Goal: Information Seeking & Learning: Learn about a topic

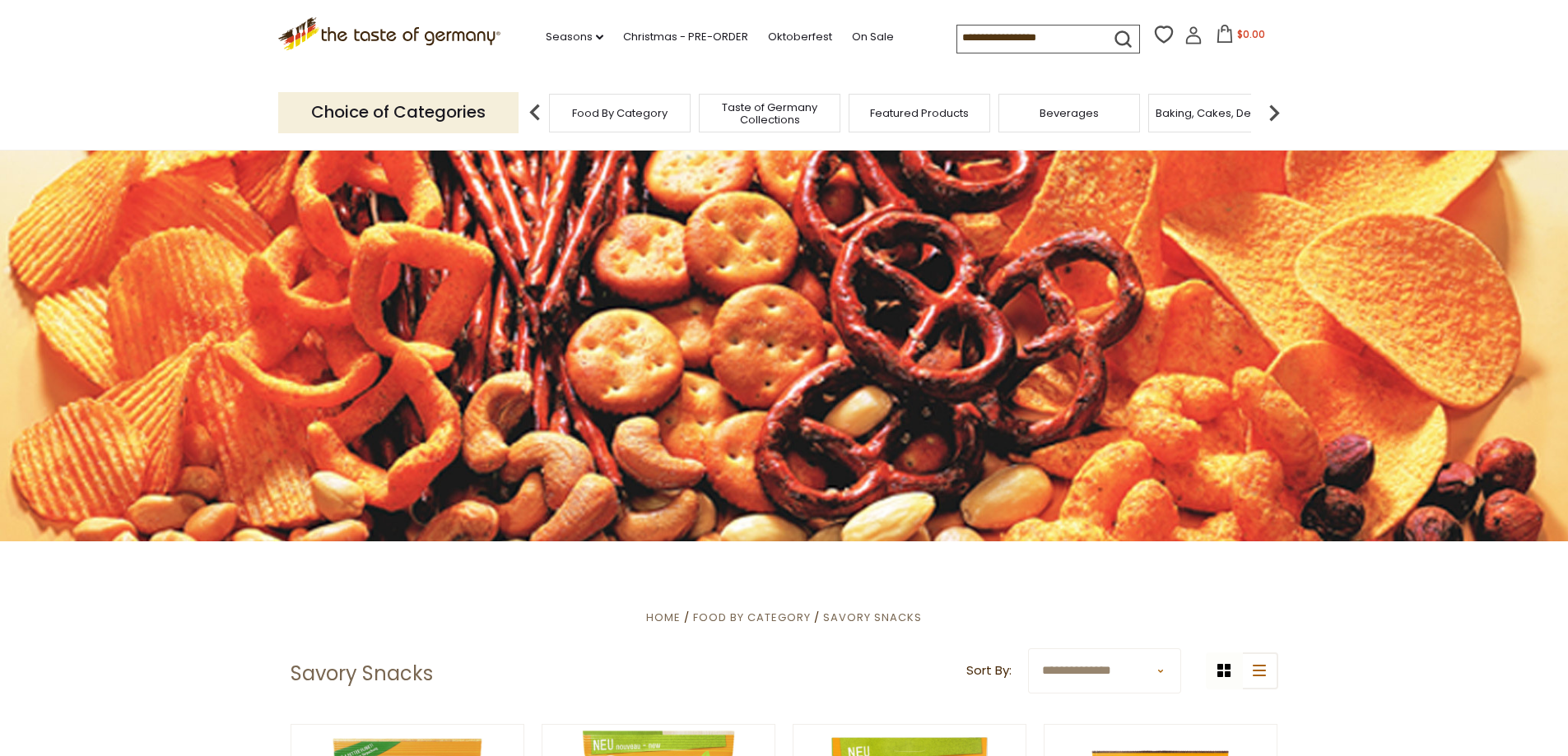
click at [1274, 115] on img at bounding box center [1275, 113] width 33 height 33
click at [1084, 120] on div "Candy" at bounding box center [1083, 113] width 142 height 39
click at [1073, 117] on span "Candy" at bounding box center [1083, 113] width 35 height 12
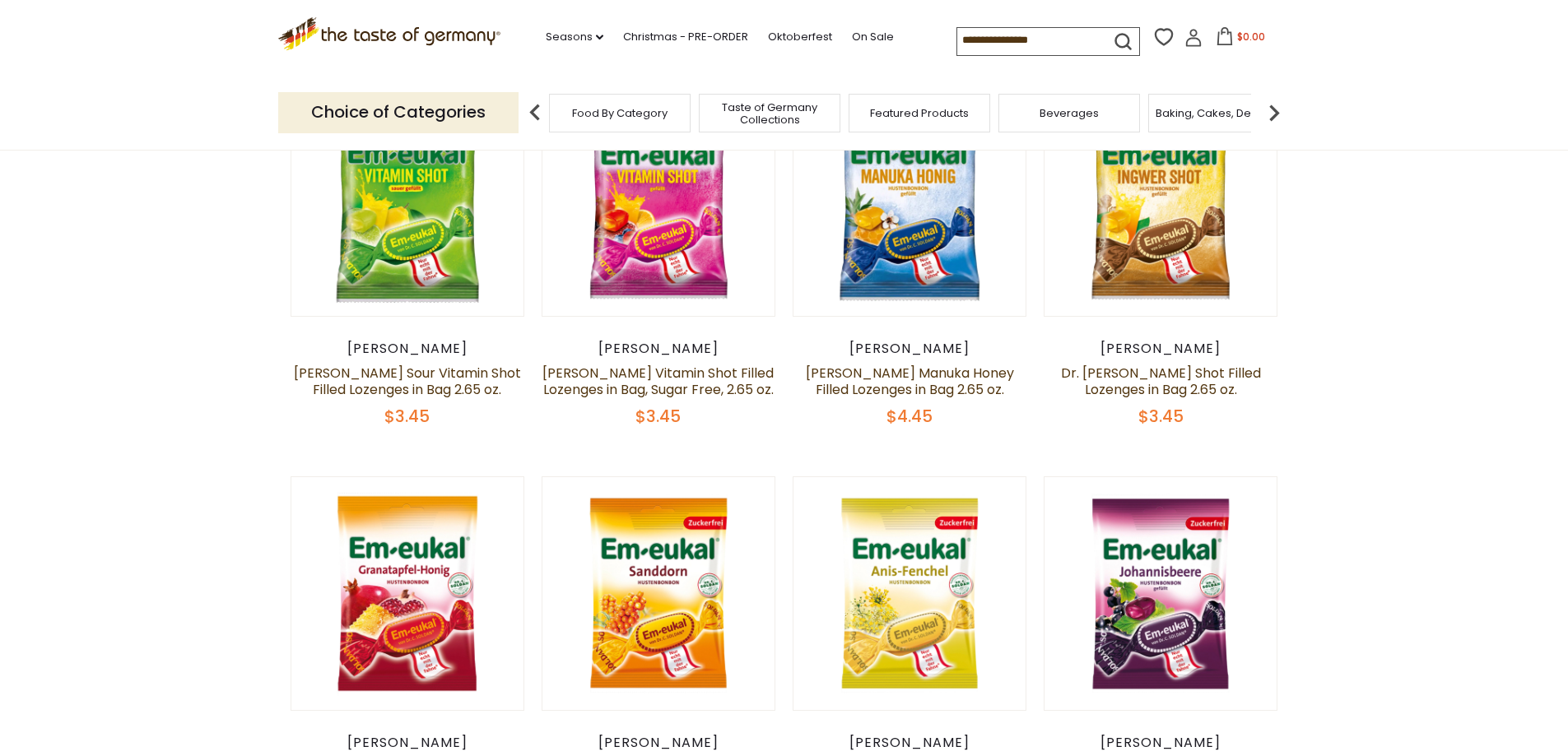
scroll to position [659, 0]
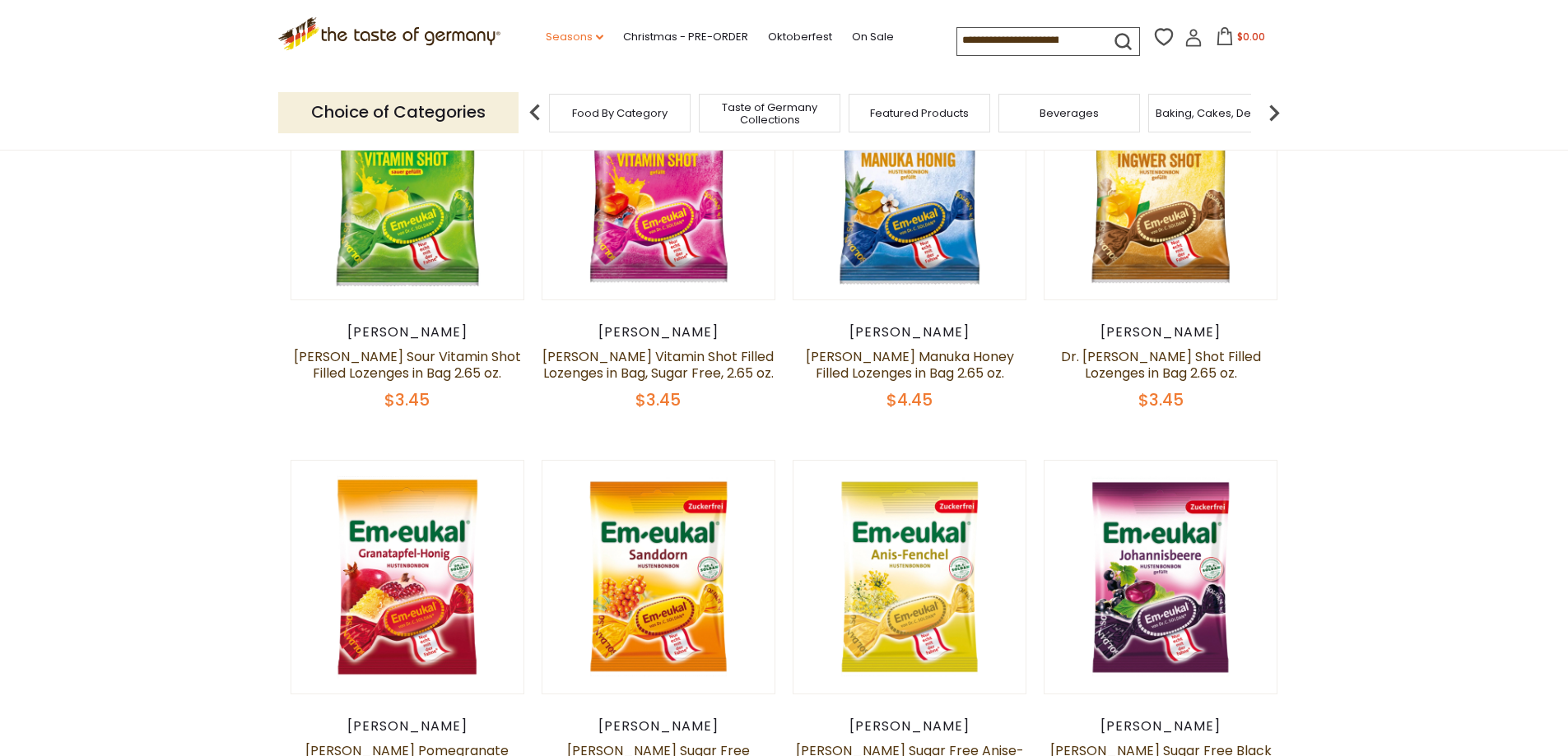
click at [596, 35] on icon "dropdown_arrow" at bounding box center [599, 37] width 7 height 6
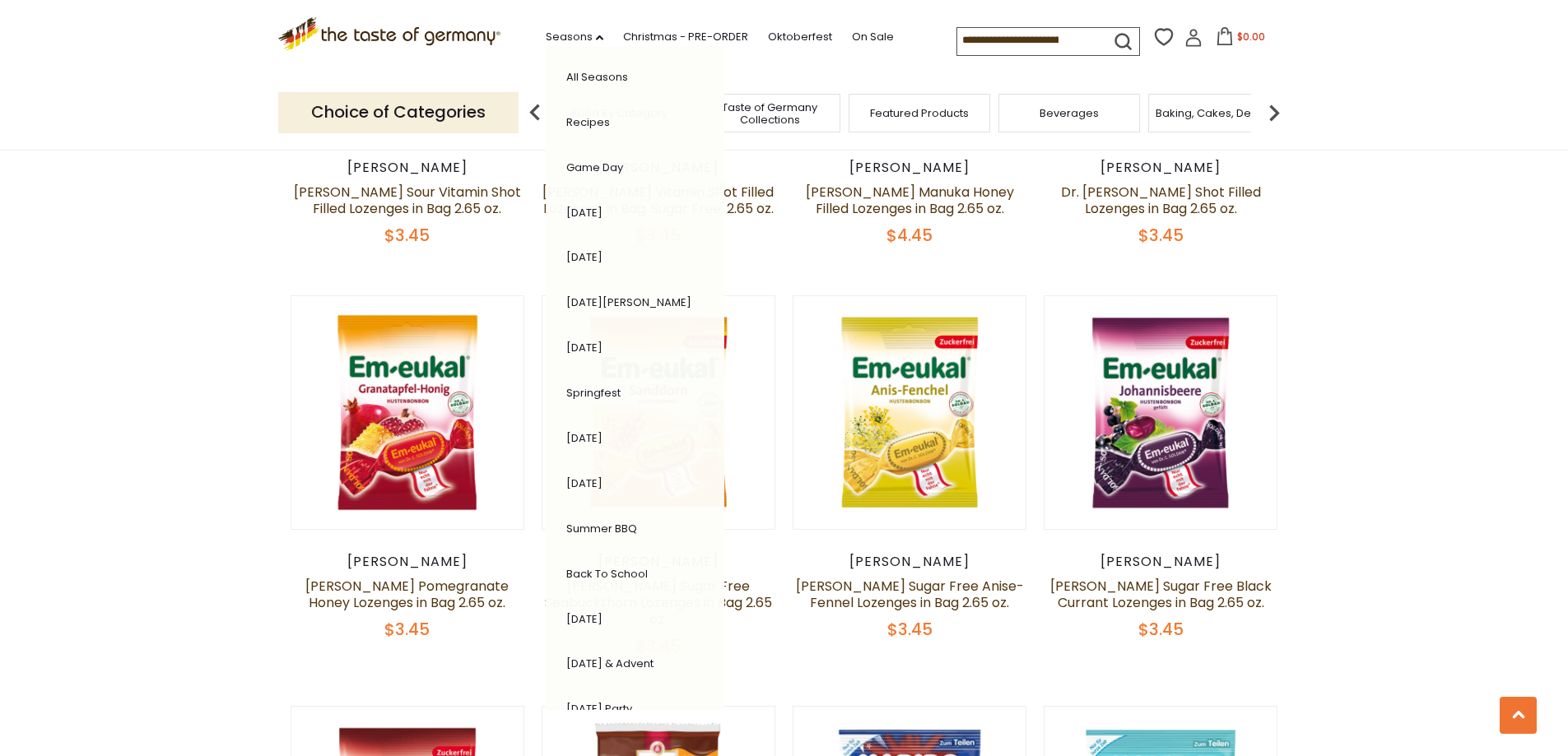
scroll to position [0, 0]
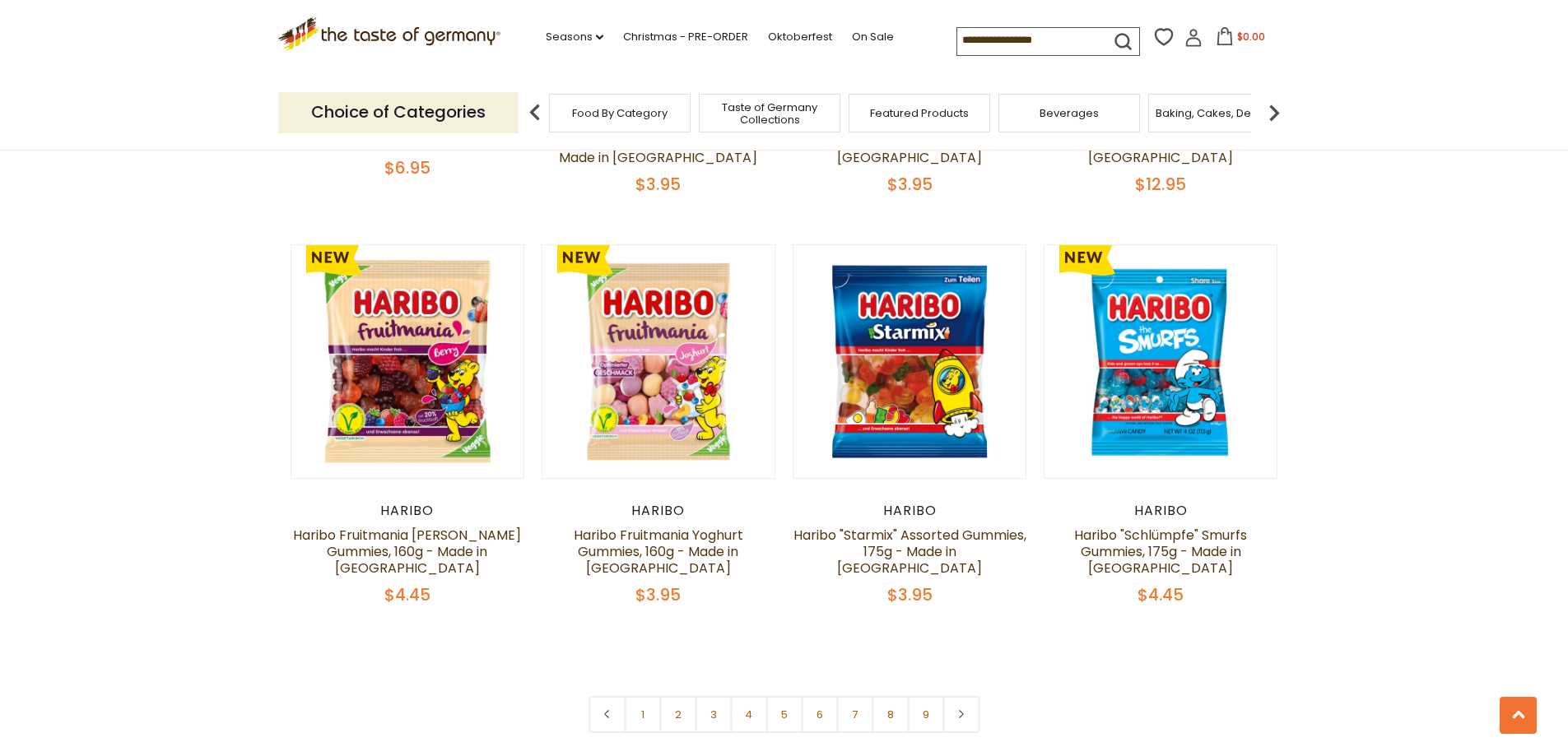
scroll to position [3887, 0]
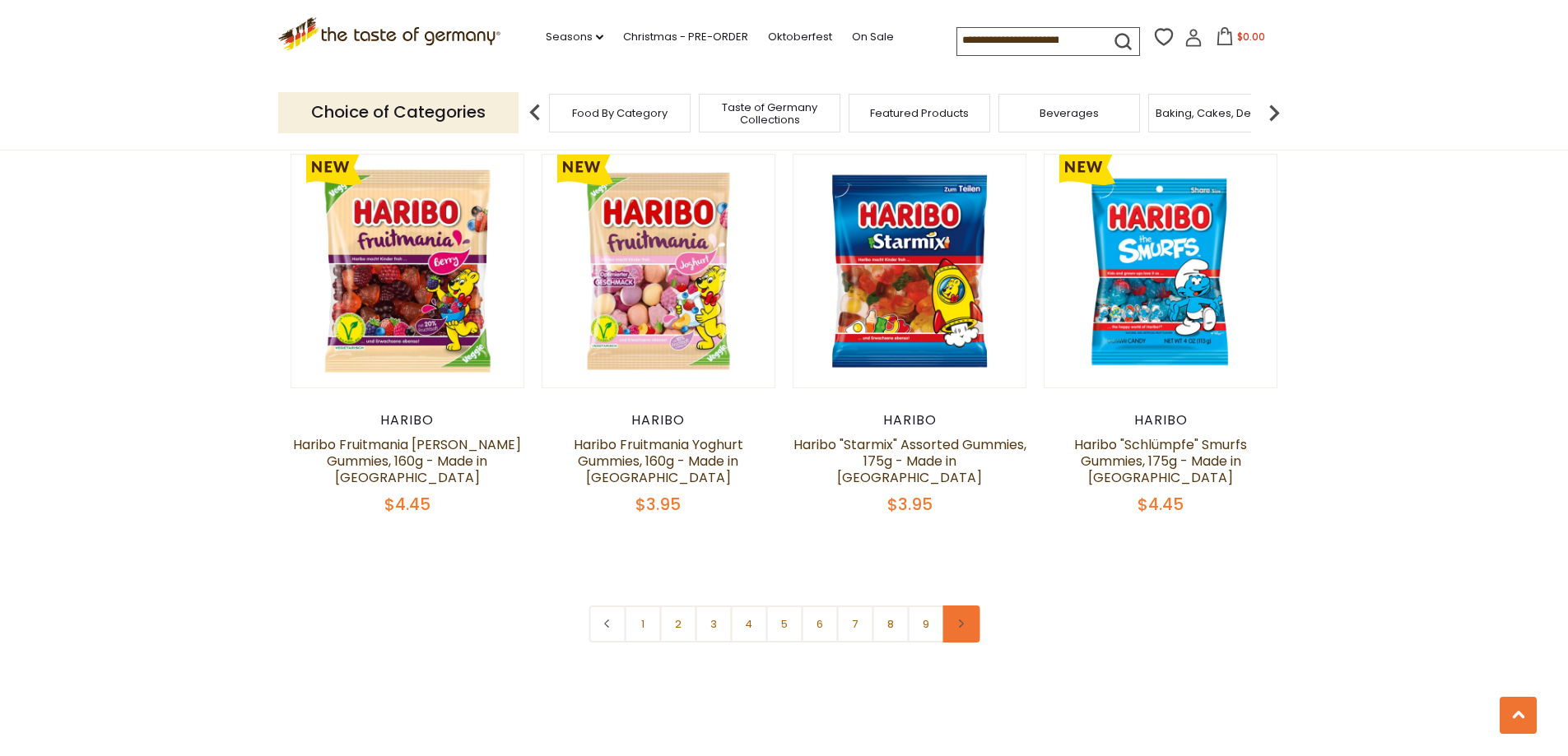
click at [965, 606] on link at bounding box center [961, 625] width 37 height 37
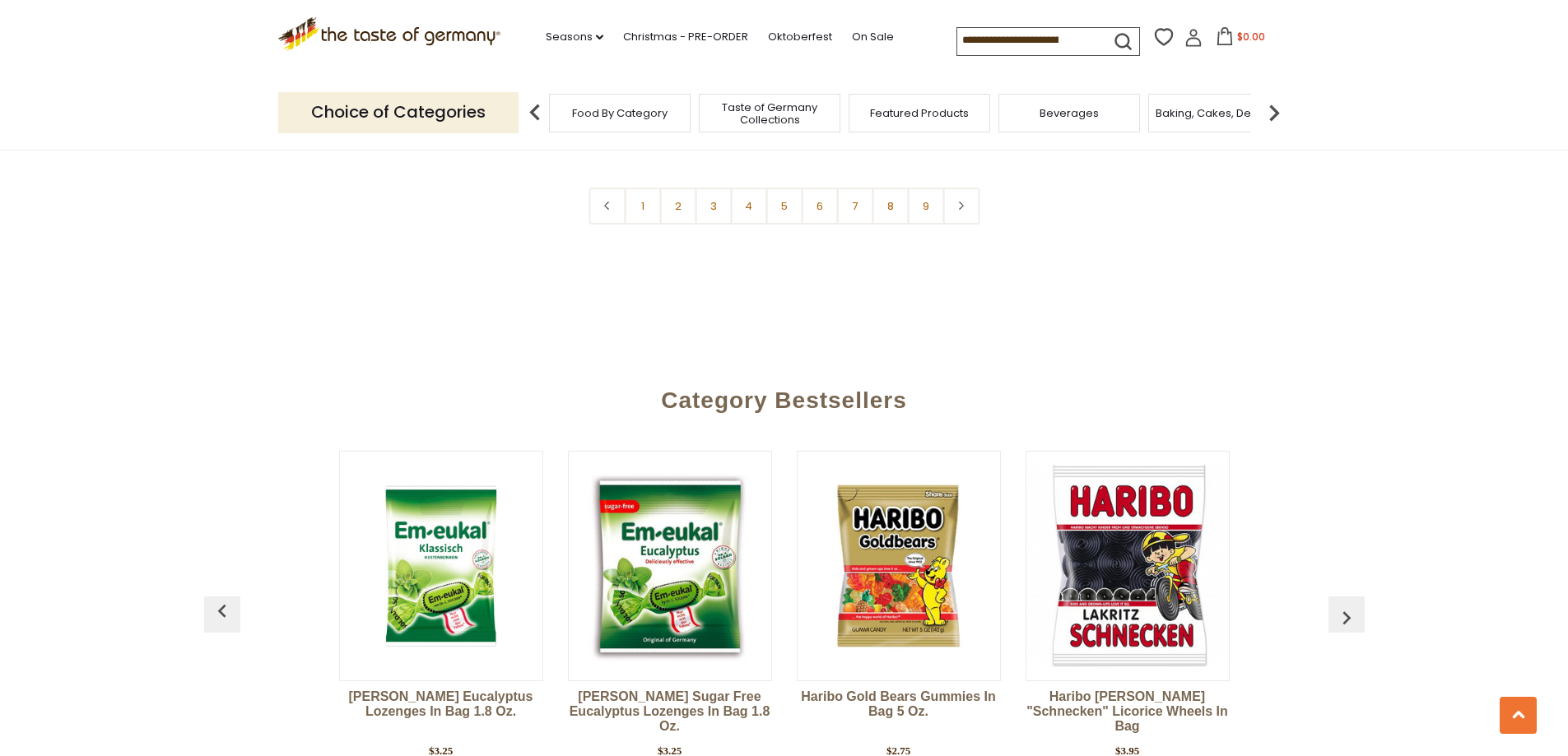
scroll to position [3951, 0]
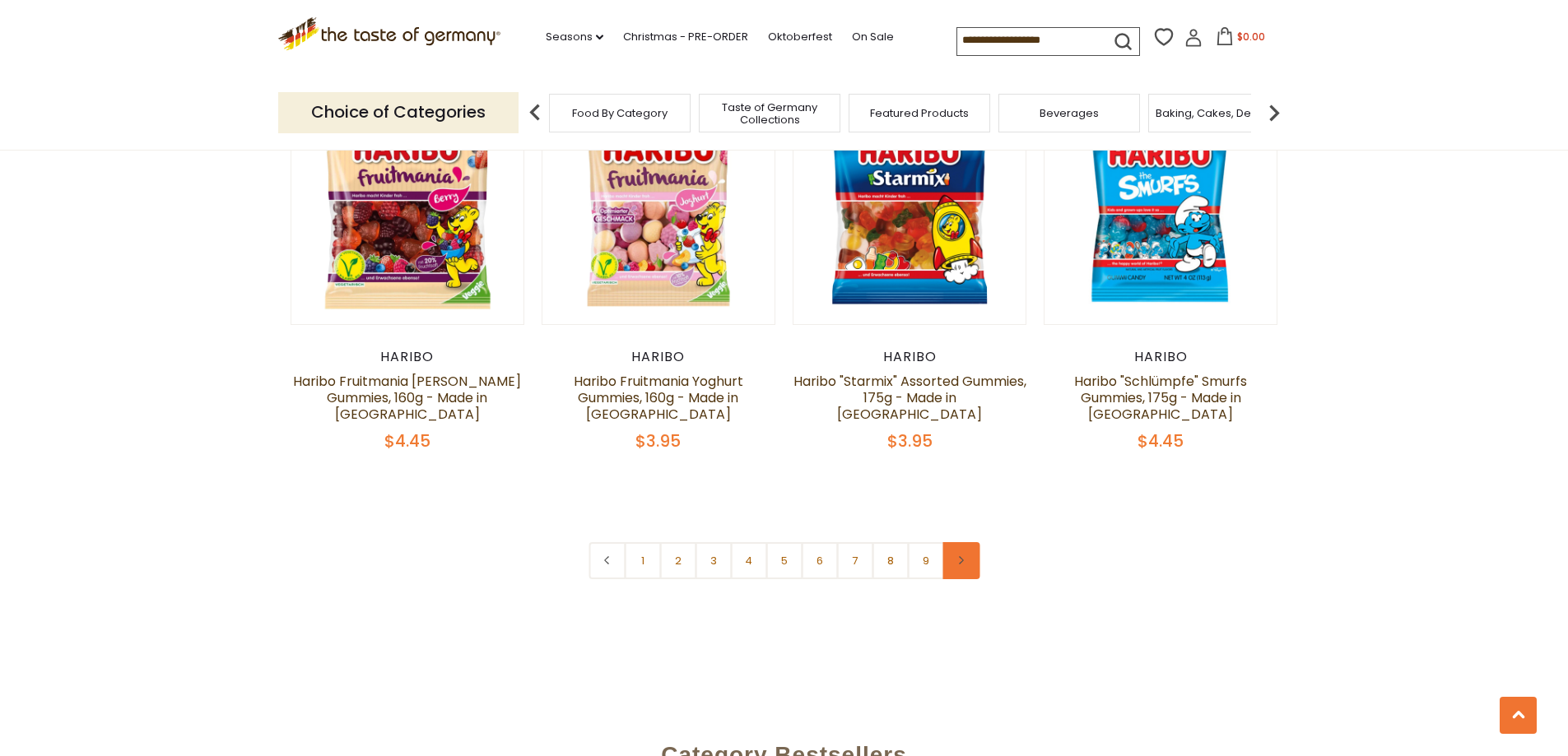
click at [959, 556] on use at bounding box center [962, 560] width 5 height 8
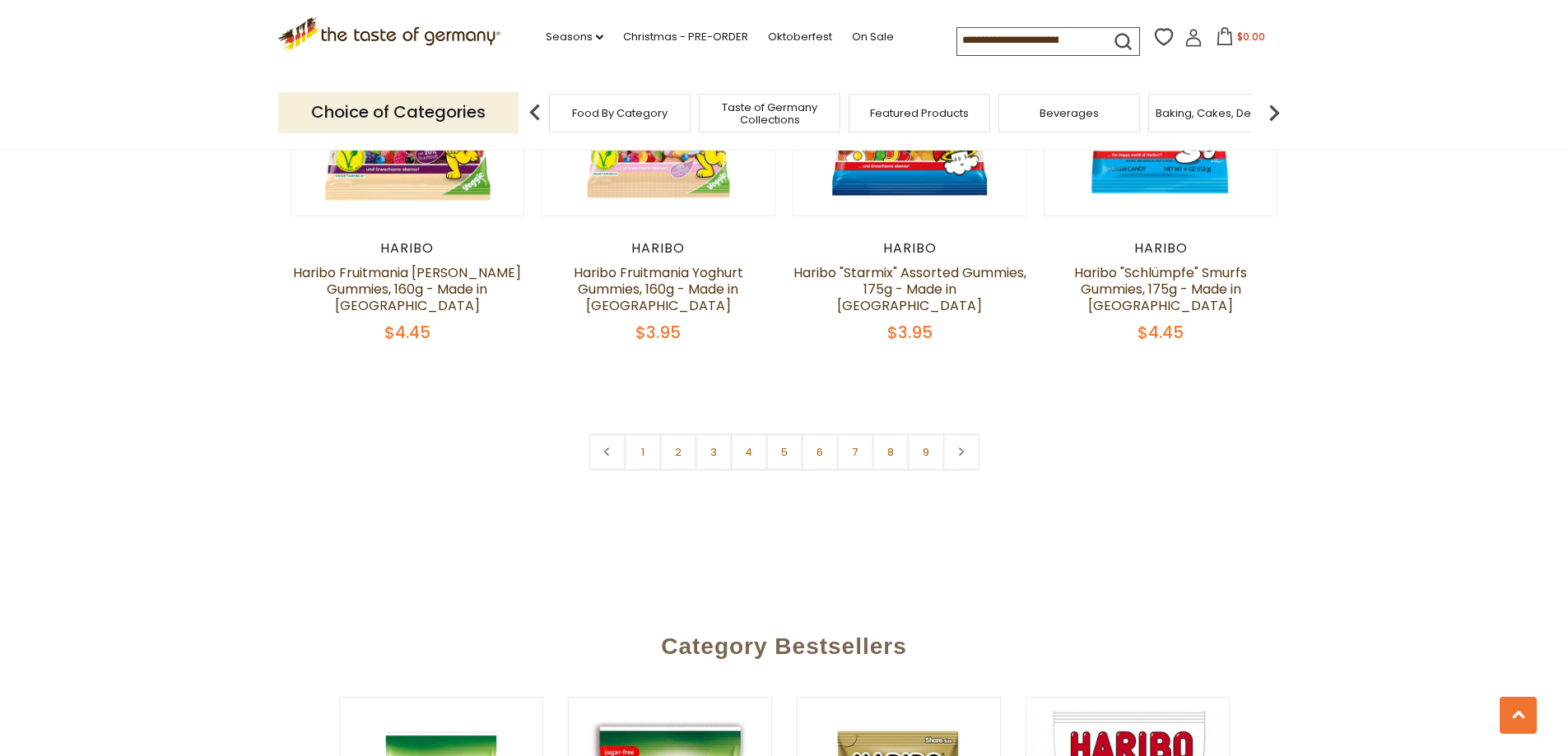
scroll to position [3805, 0]
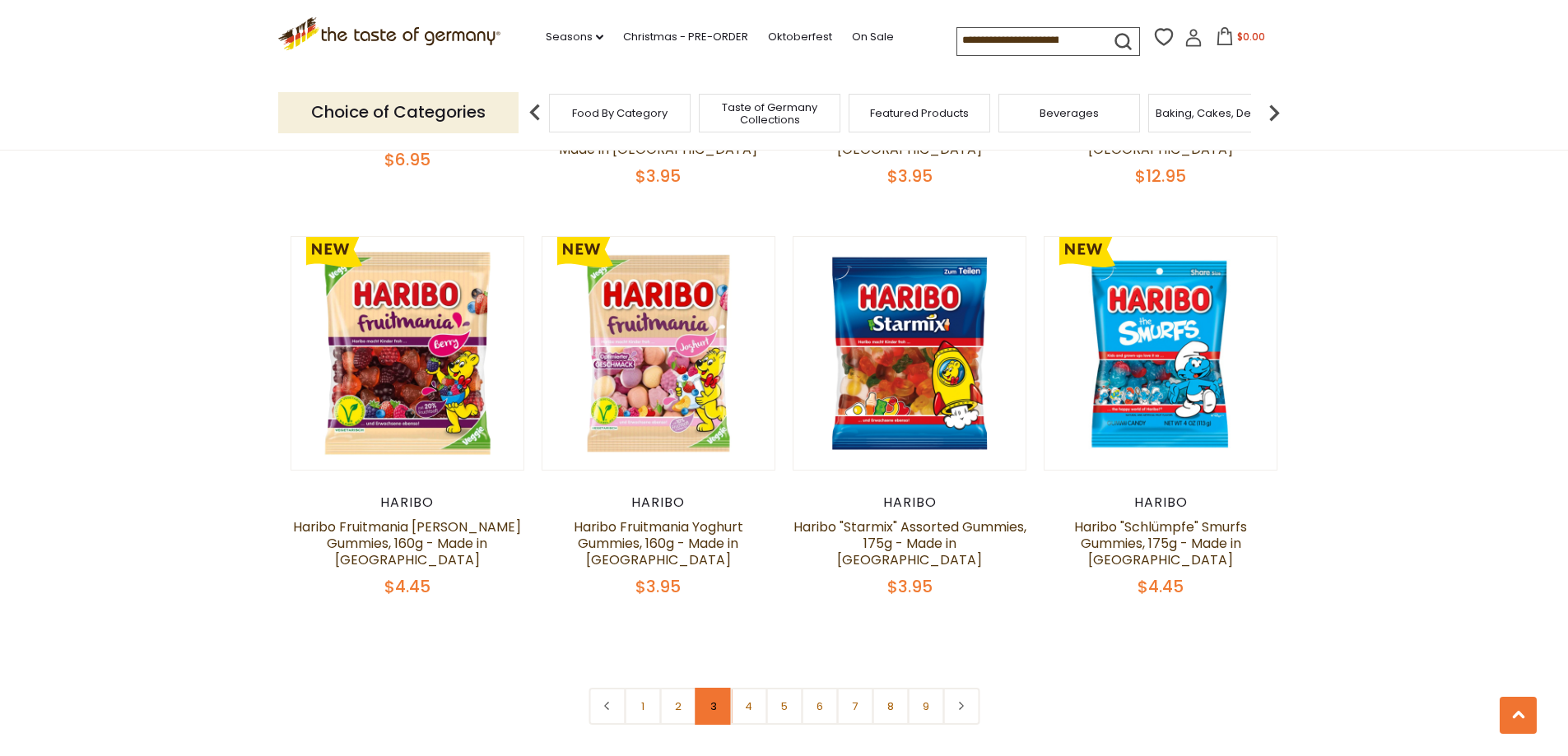
click at [716, 688] on link "3" at bounding box center [713, 706] width 37 height 37
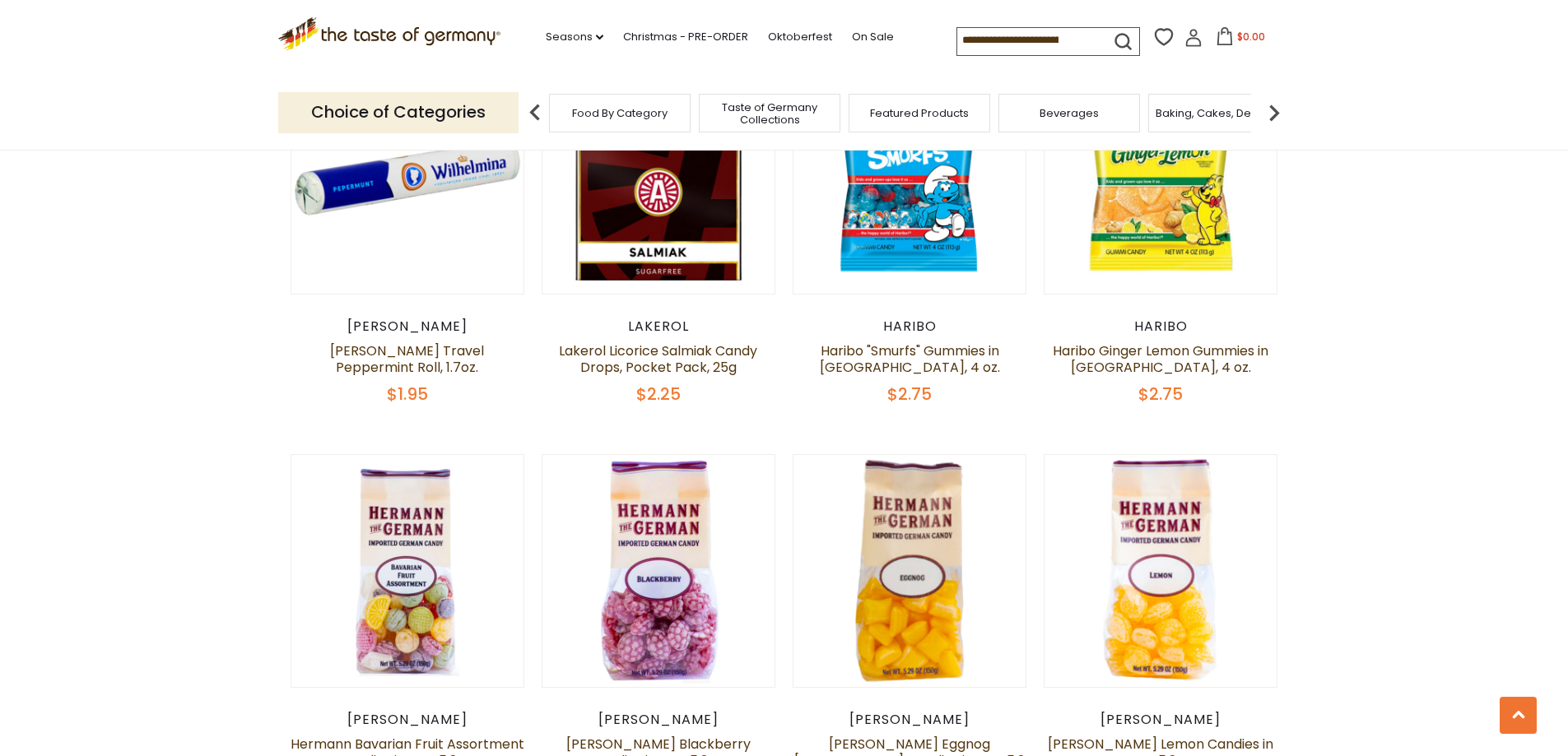
scroll to position [3200, 0]
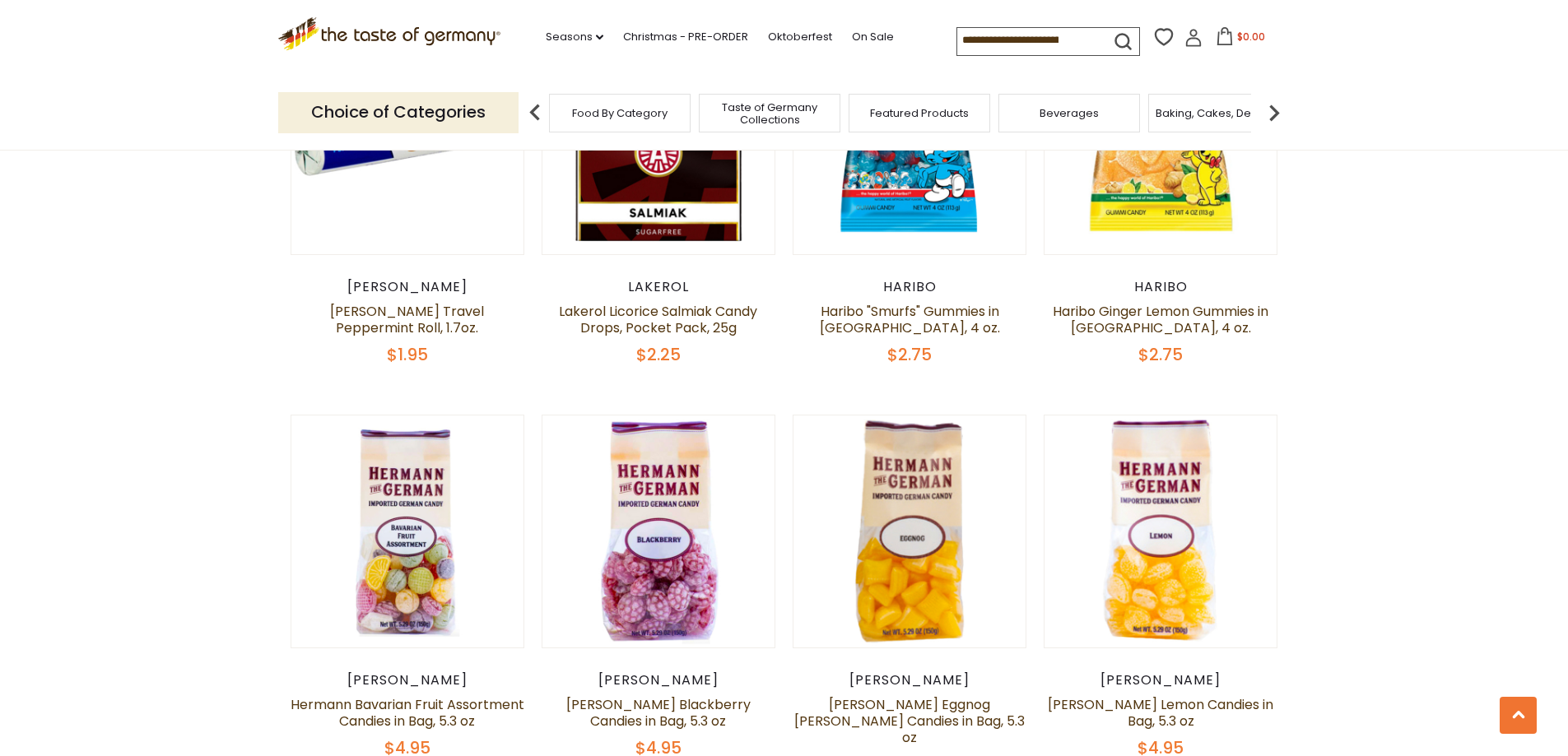
click at [1035, 38] on input at bounding box center [1027, 39] width 139 height 23
type input "****"
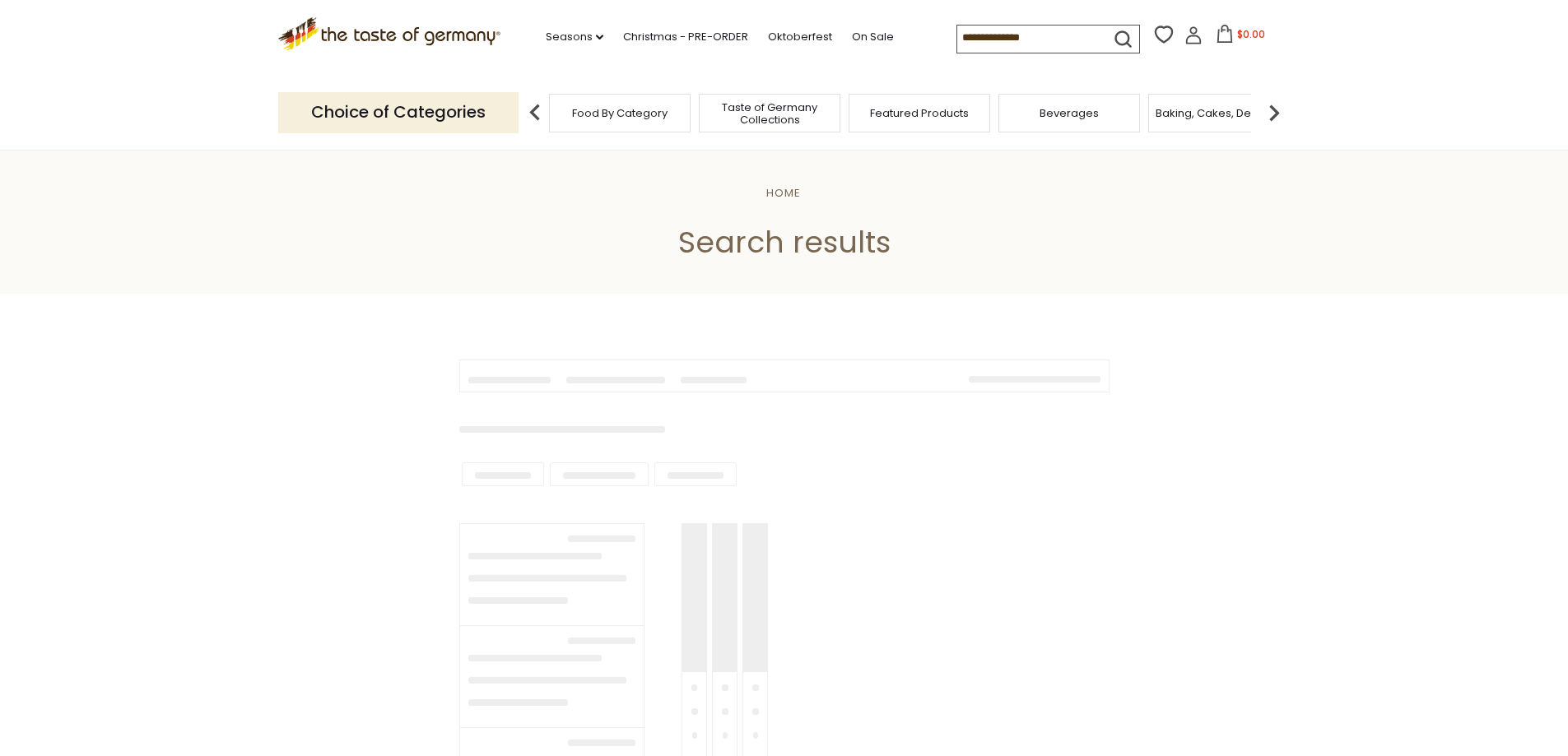
type input "****"
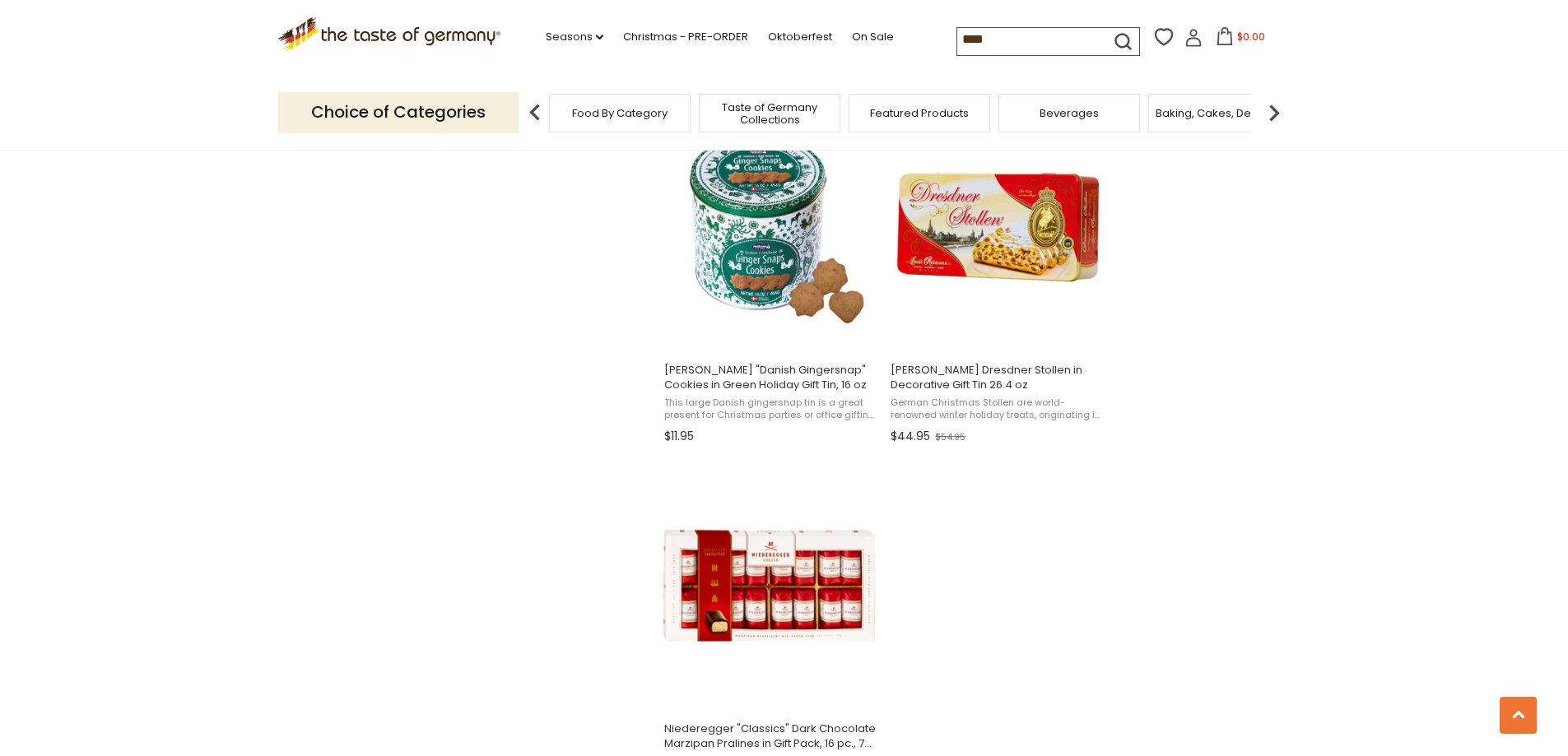
scroll to position [2716, 0]
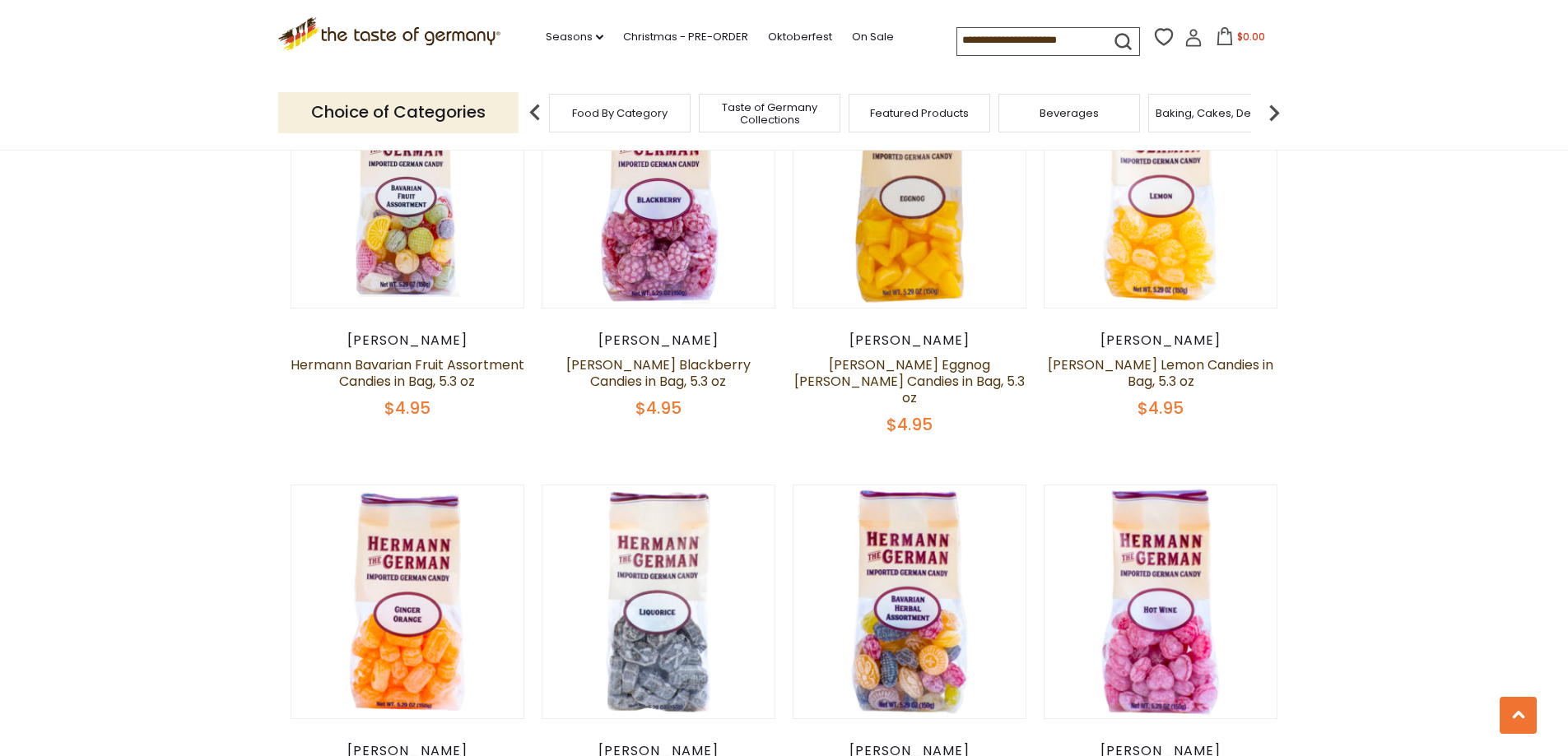
scroll to position [3776, 0]
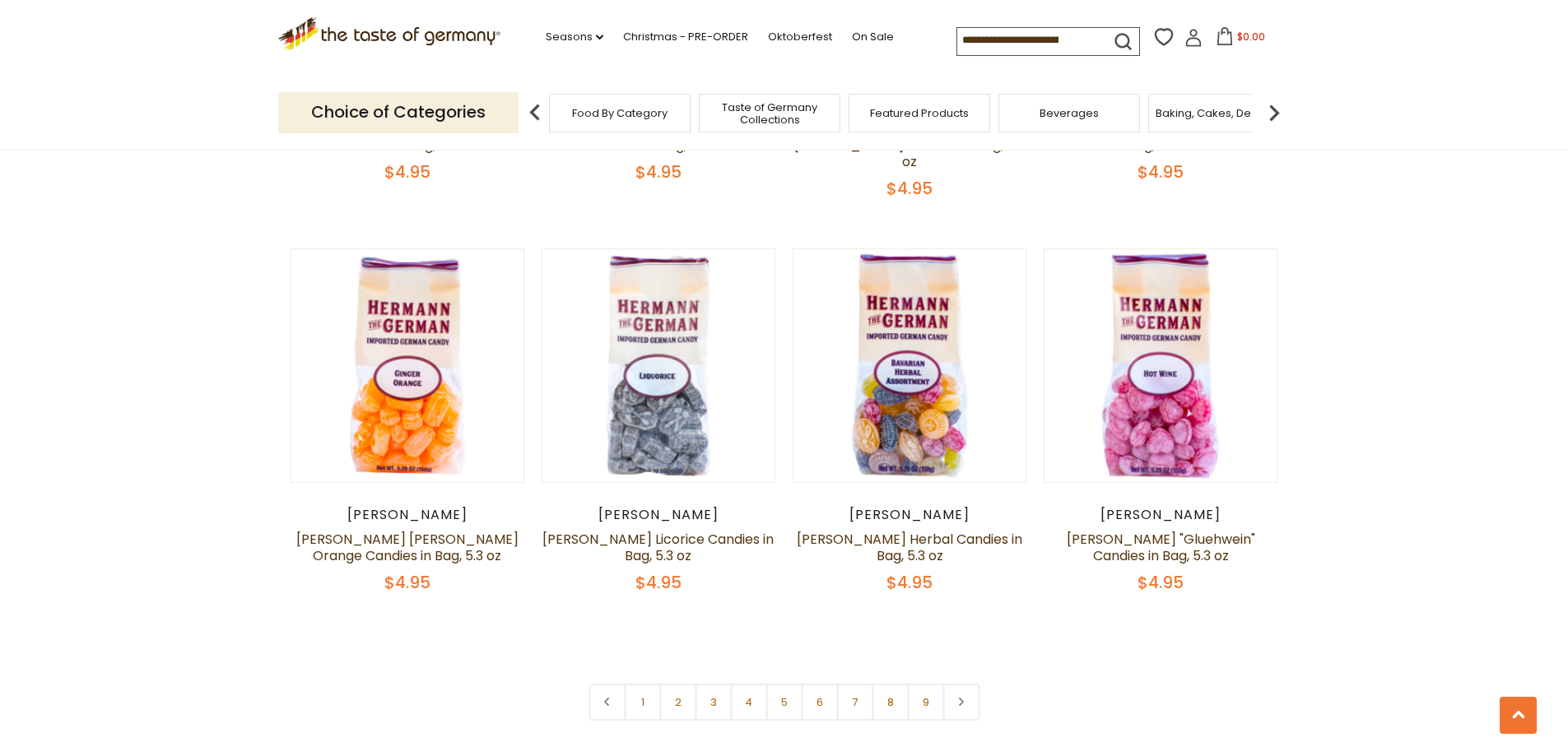
click at [715, 684] on link "3" at bounding box center [713, 703] width 37 height 37
click at [745, 684] on link "4" at bounding box center [748, 703] width 37 height 37
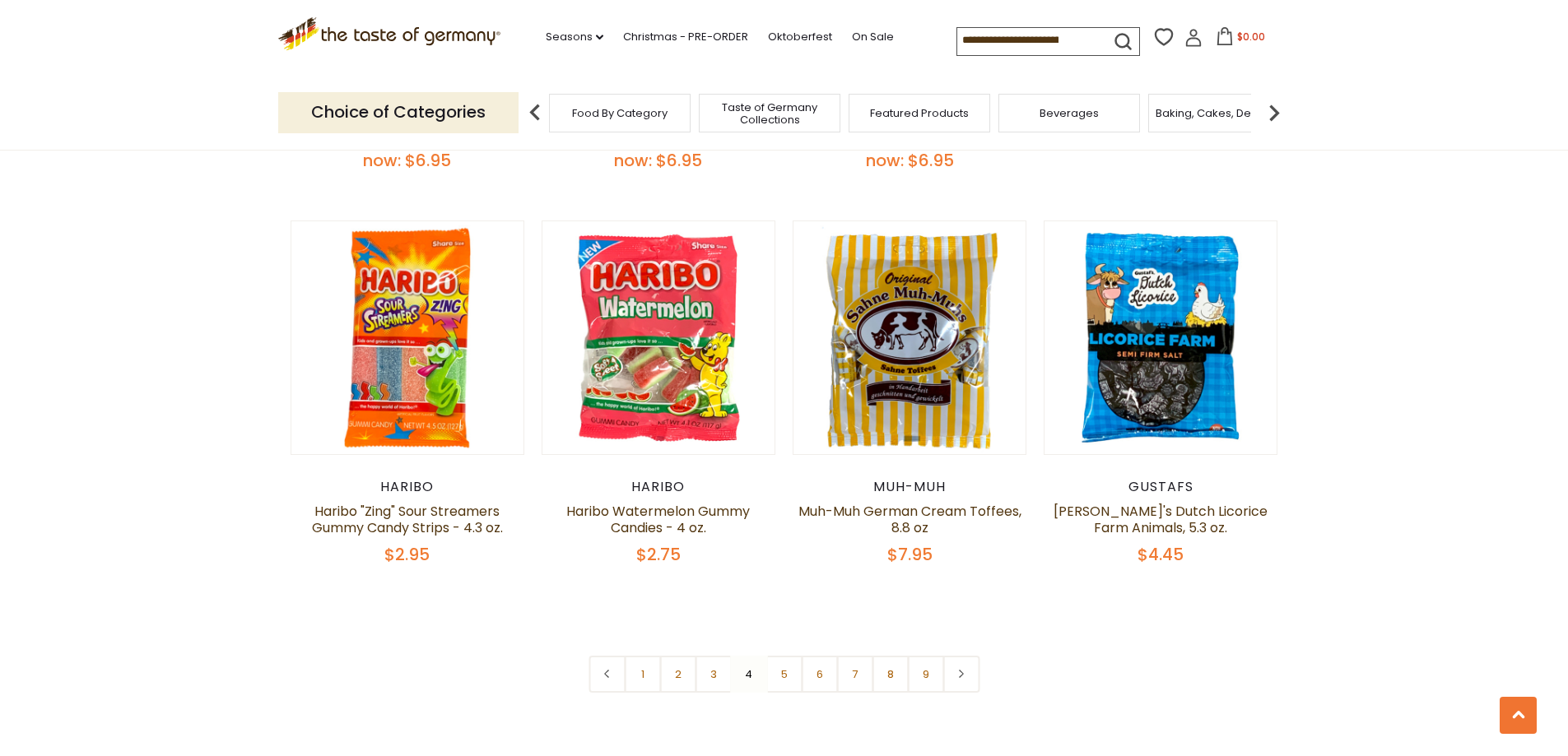
scroll to position [3859, 0]
click at [782, 655] on link "5" at bounding box center [784, 674] width 37 height 37
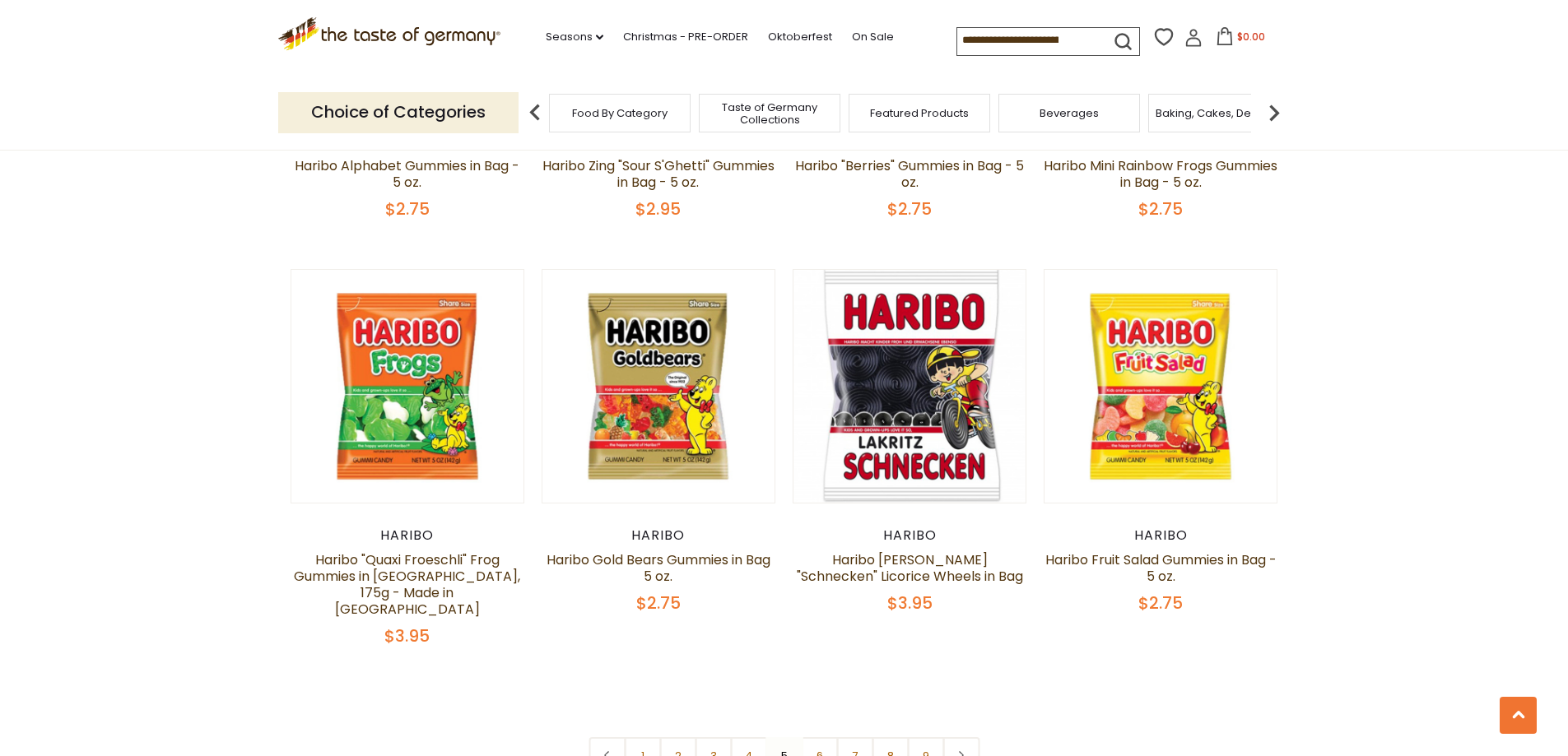
scroll to position [3776, 0]
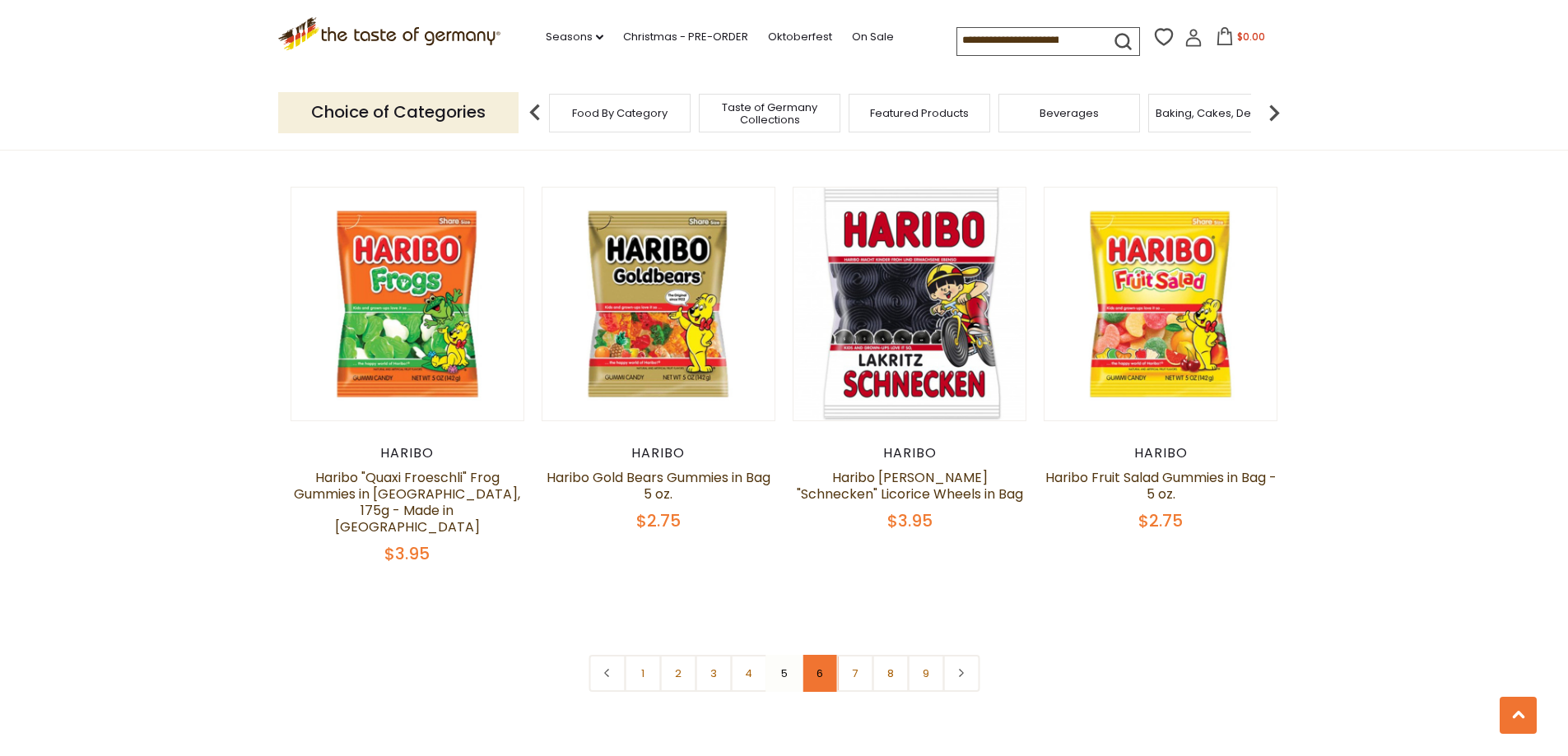
click at [819, 655] on link "6" at bounding box center [819, 674] width 37 height 37
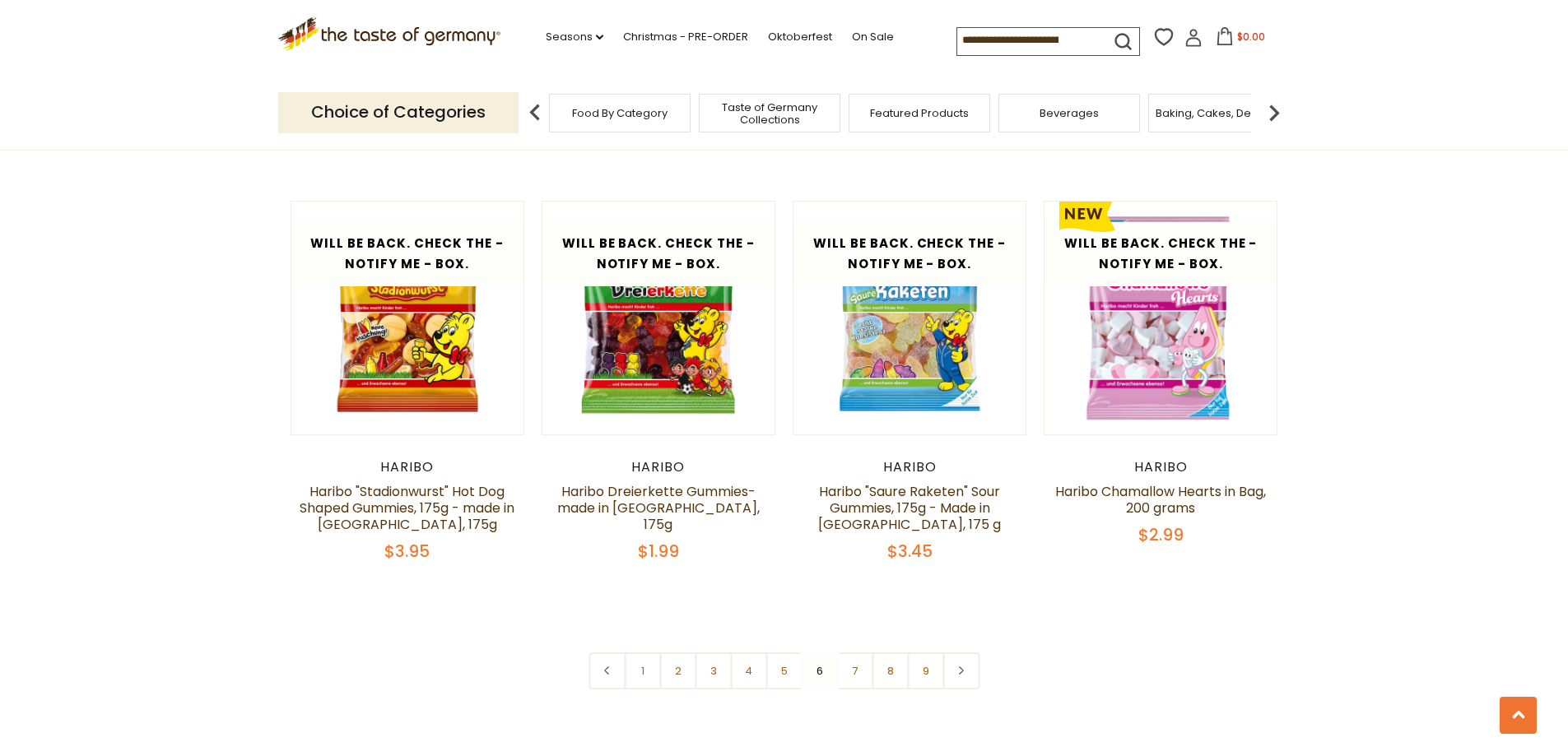
scroll to position [3859, 0]
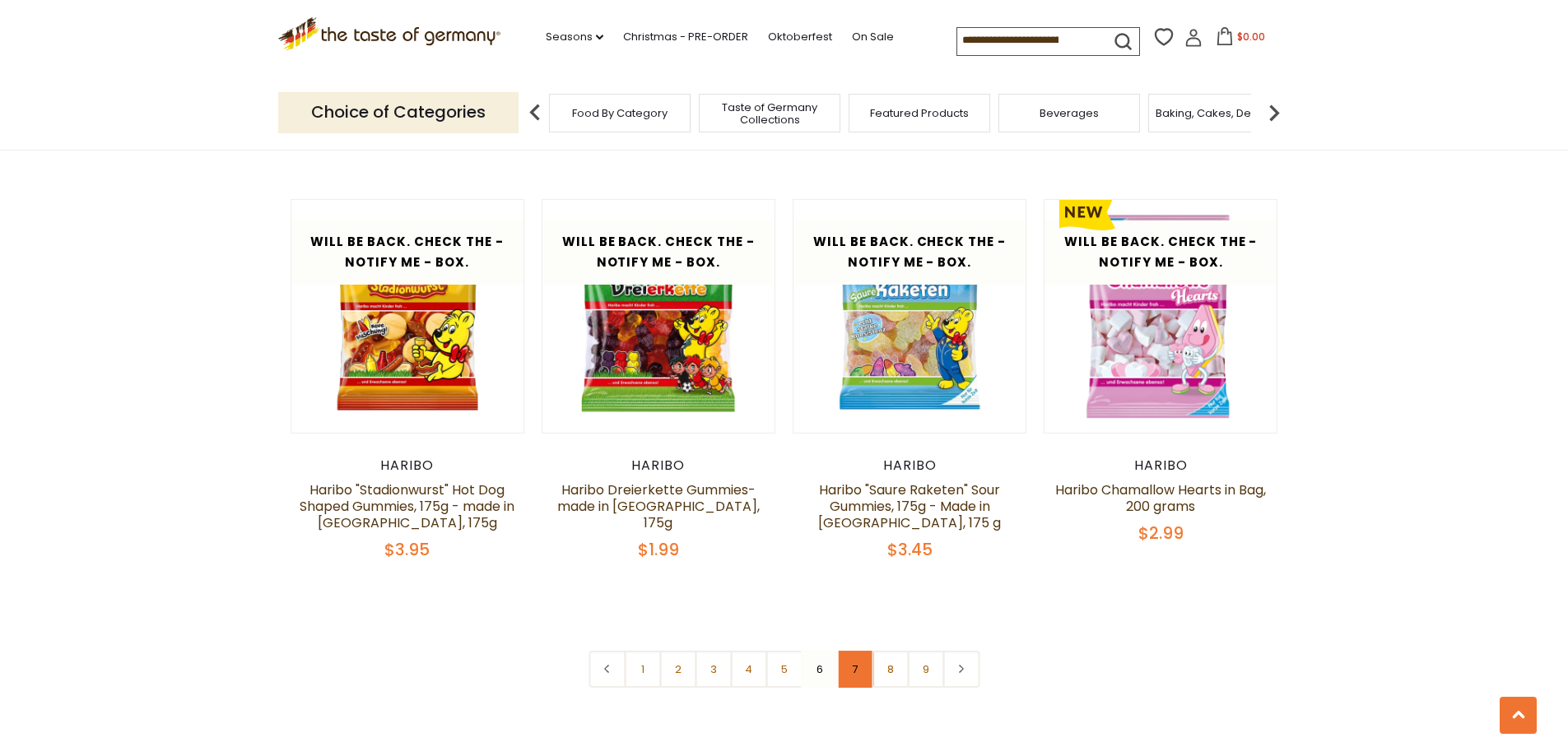
click at [851, 651] on link "7" at bounding box center [855, 669] width 37 height 37
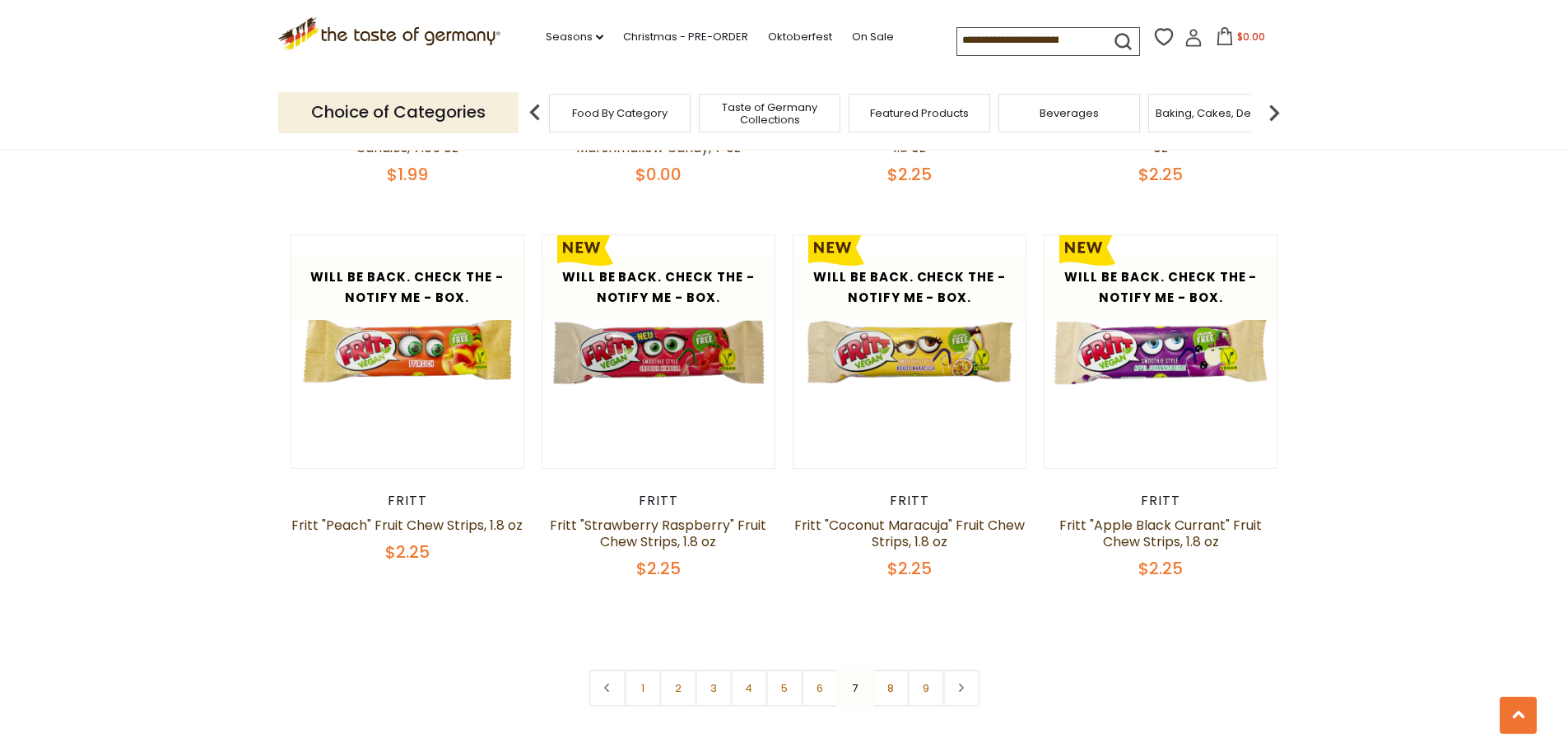
scroll to position [3941, 0]
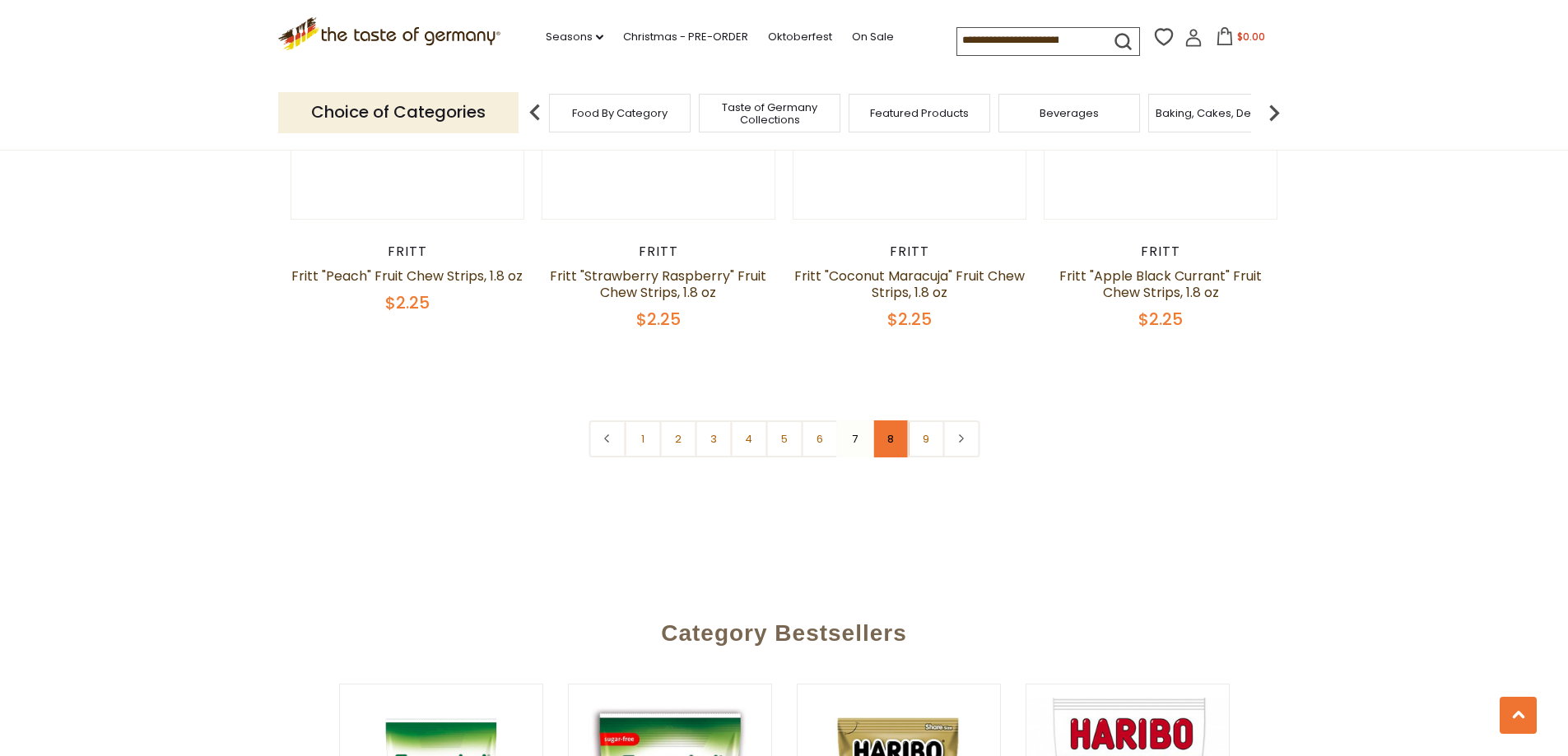
click at [893, 424] on link "8" at bounding box center [890, 439] width 37 height 37
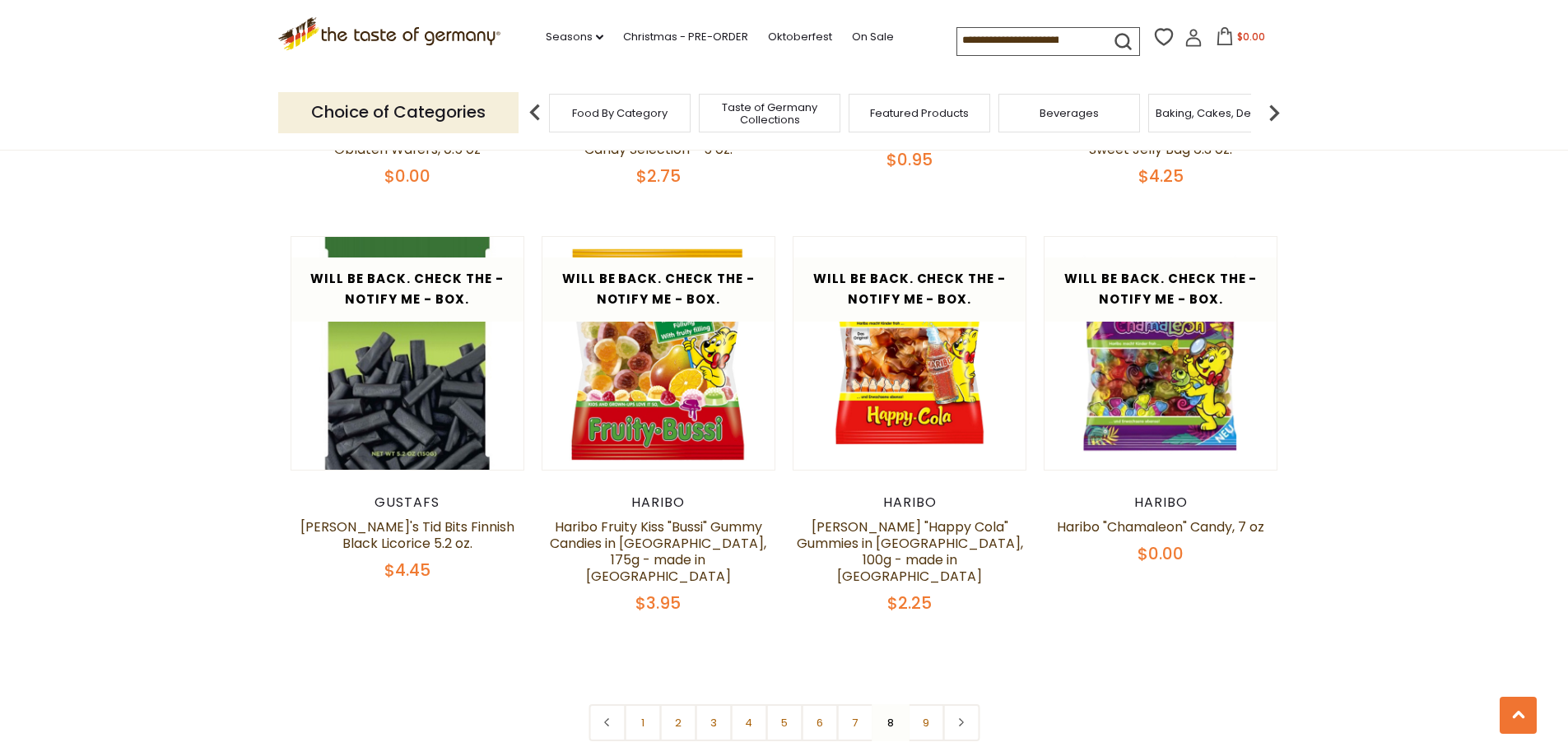
scroll to position [3776, 0]
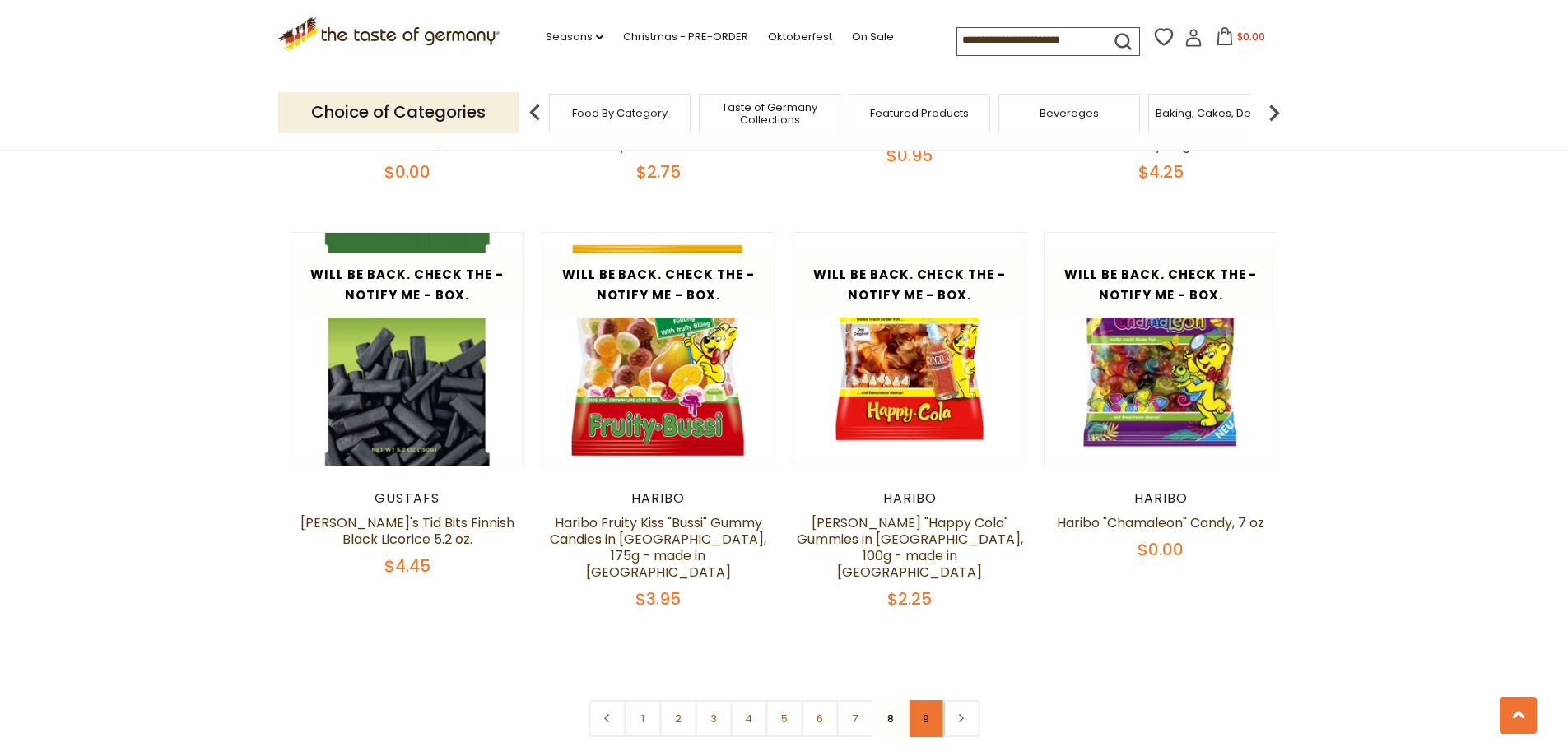
click at [924, 701] on link "9" at bounding box center [925, 719] width 37 height 37
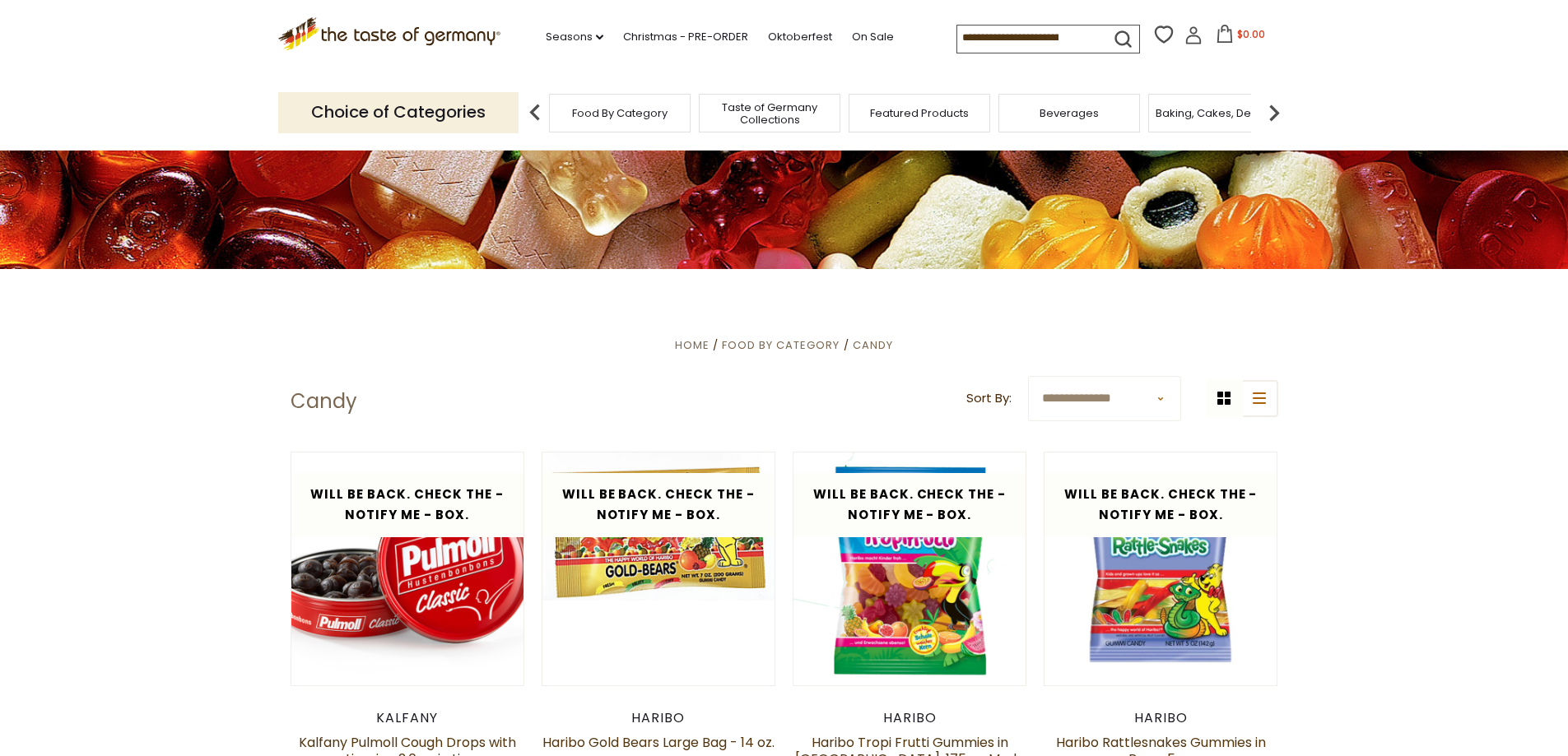
scroll to position [0, 0]
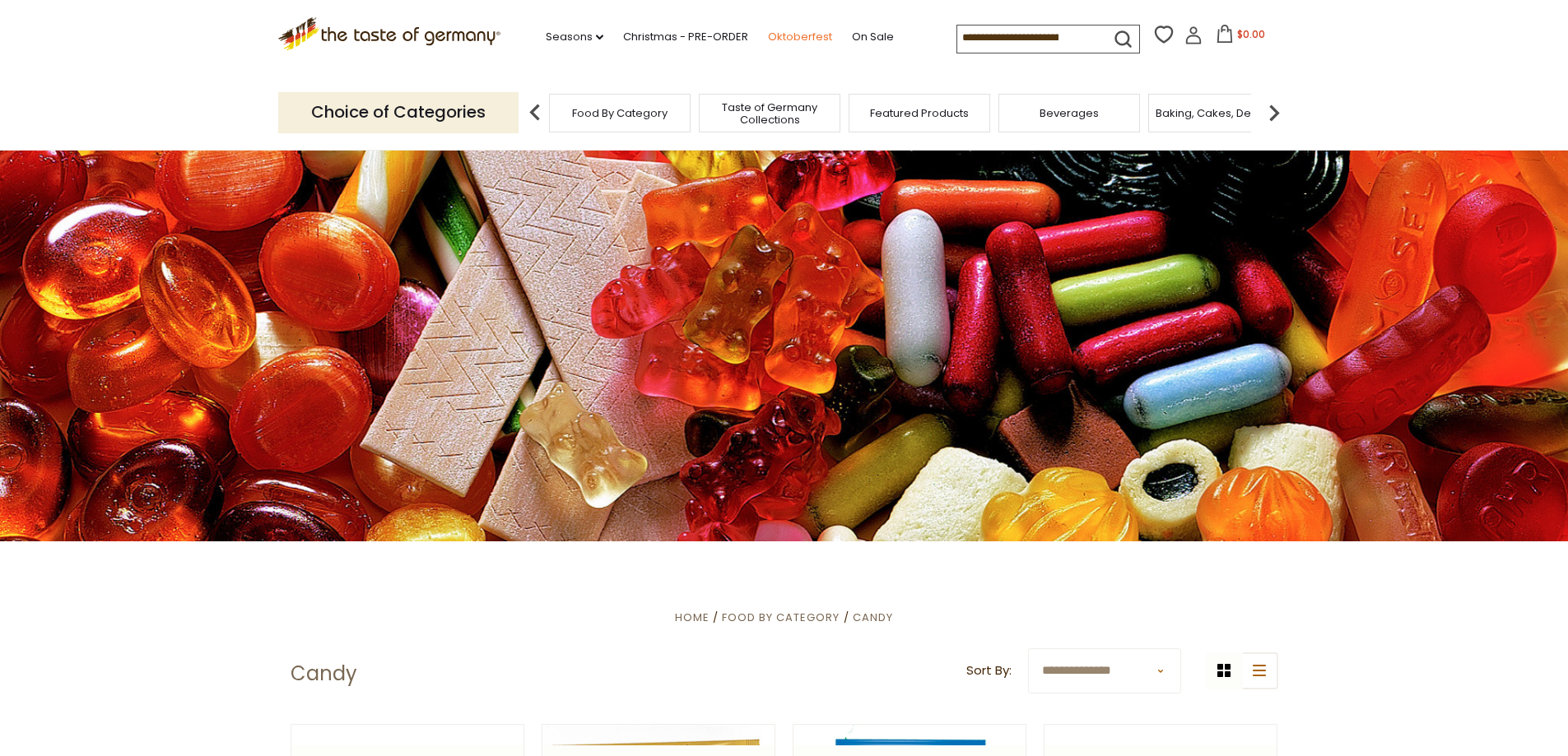
click at [802, 36] on link "Oktoberfest" at bounding box center [800, 37] width 64 height 18
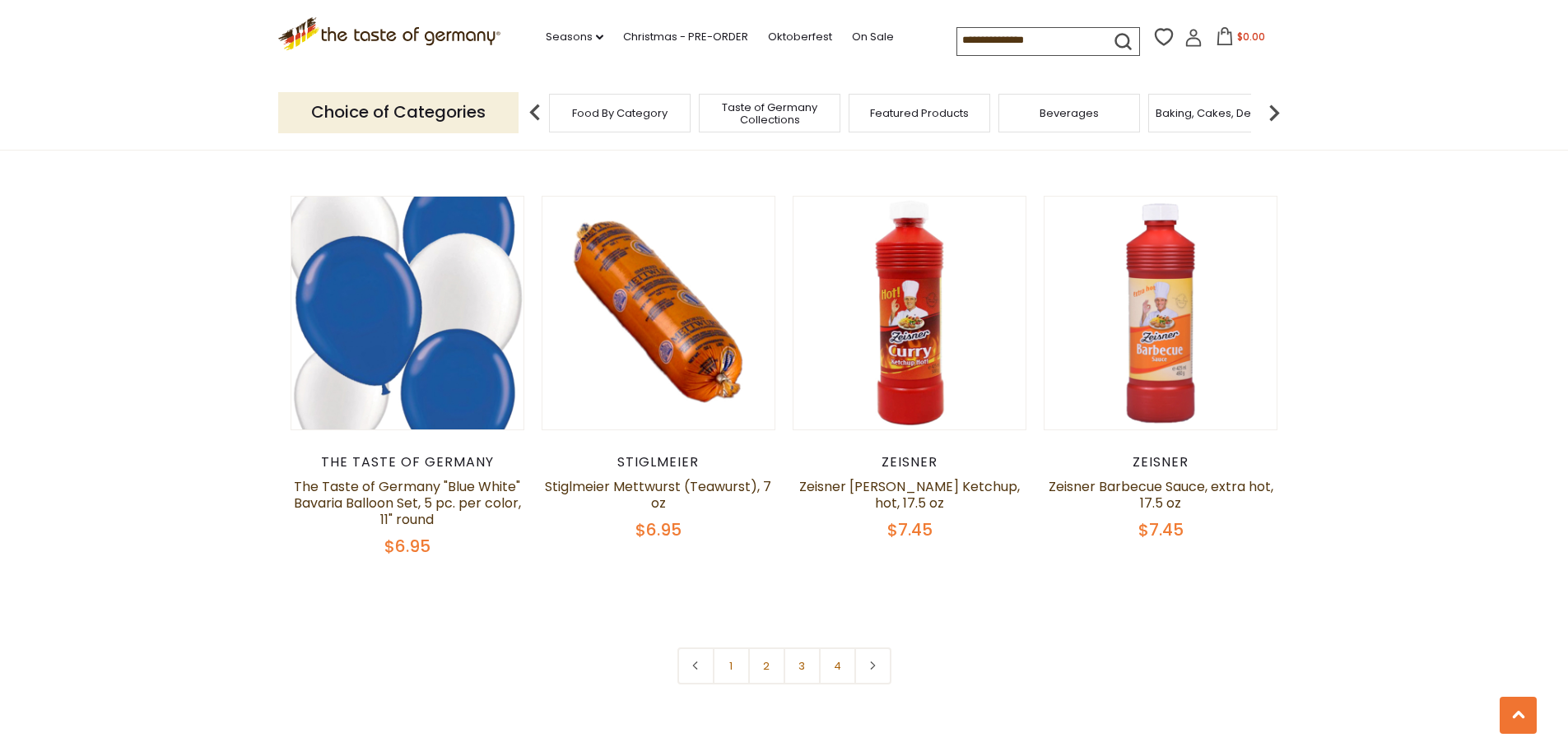
scroll to position [3951, 0]
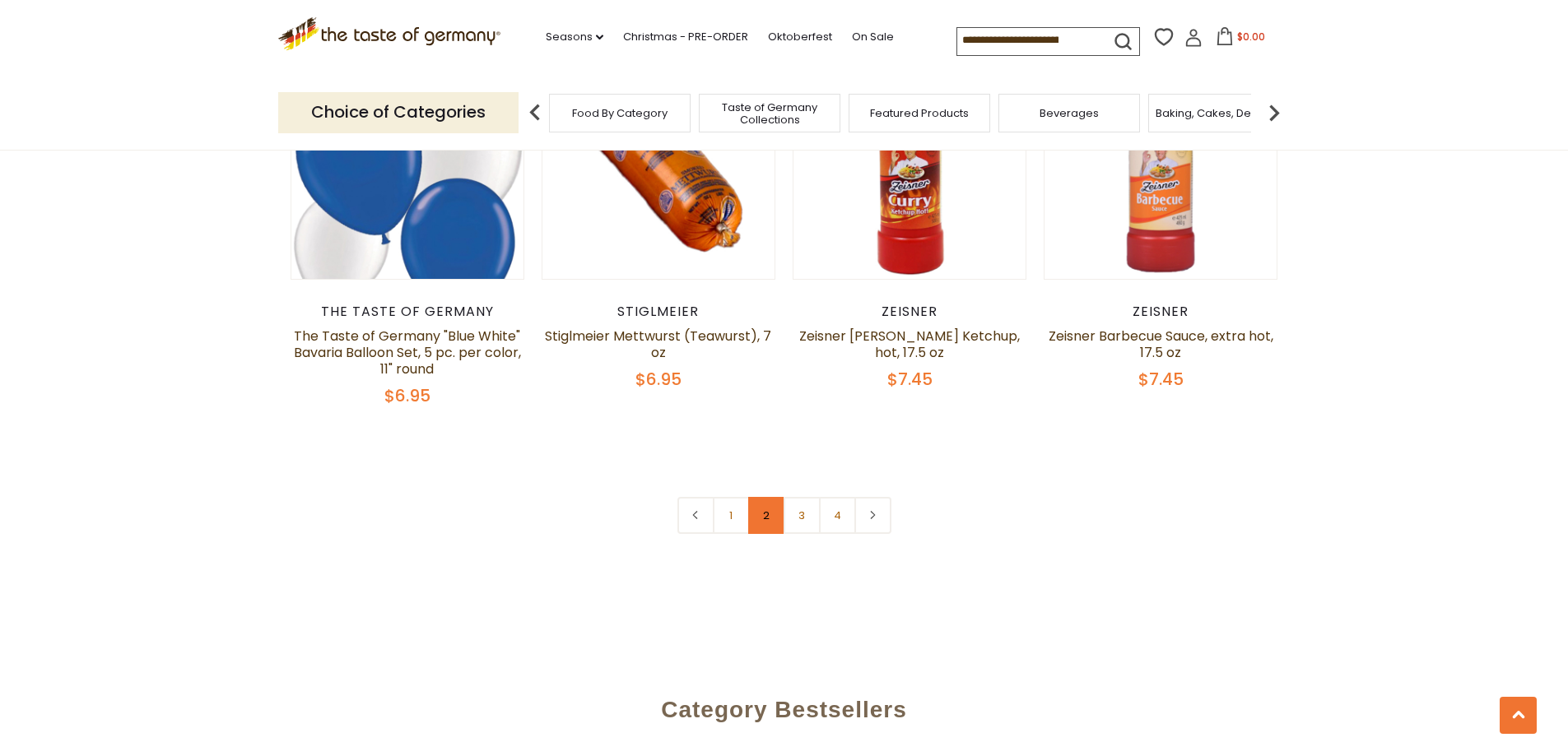
click at [767, 518] on link "2" at bounding box center [766, 515] width 37 height 37
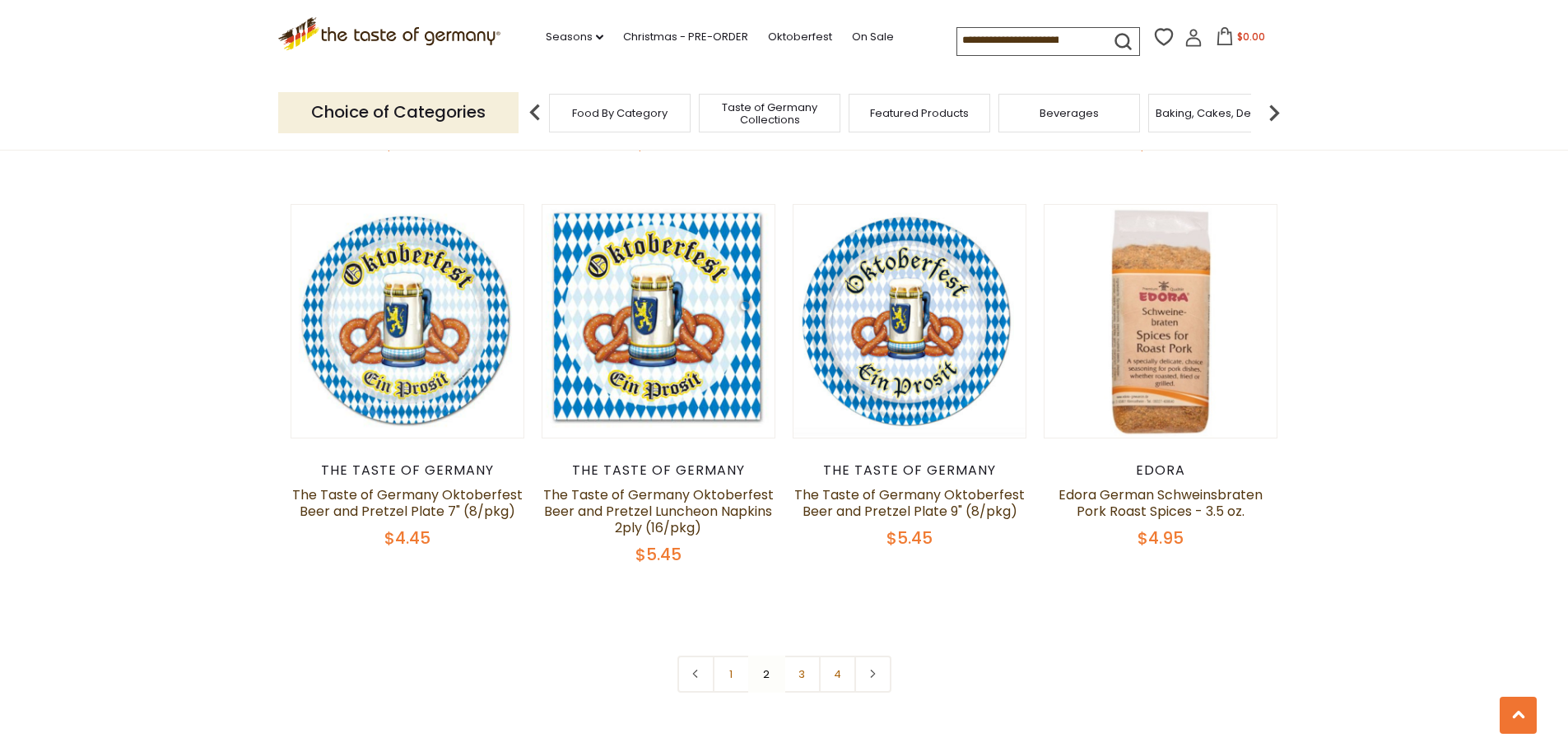
scroll to position [3941, 0]
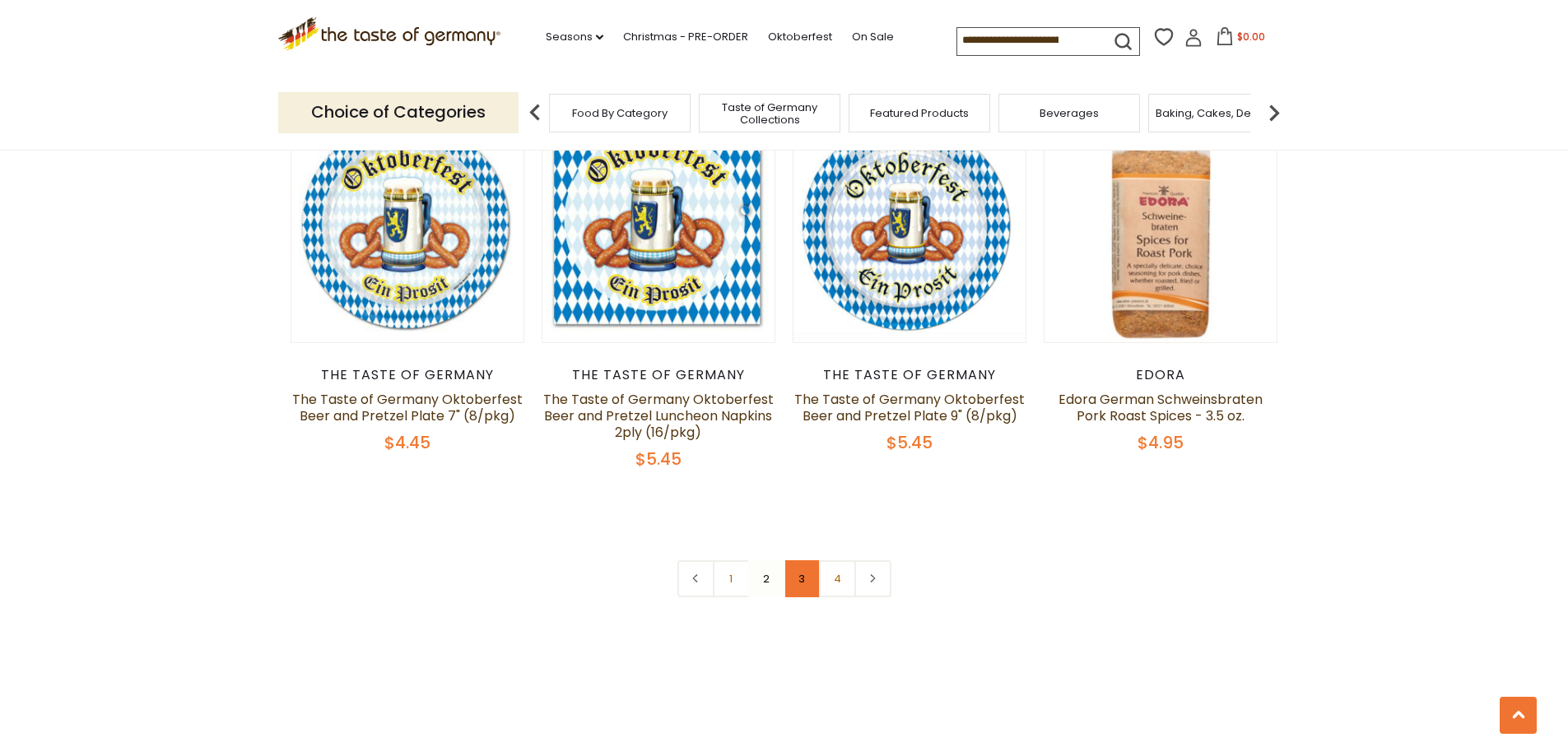
click at [804, 561] on link "3" at bounding box center [802, 579] width 37 height 37
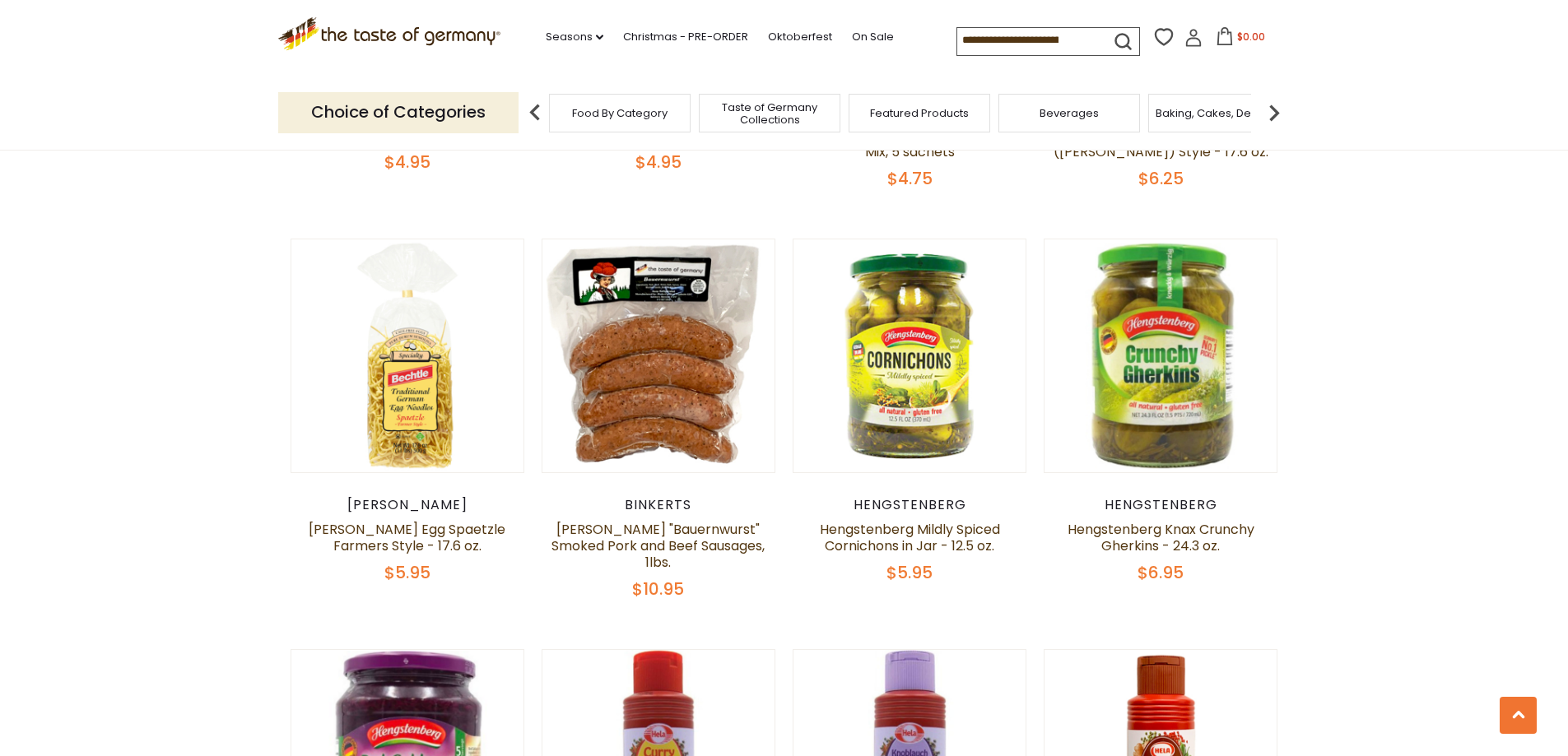
scroll to position [895, 0]
click at [774, 112] on span "Taste of Germany Collections" at bounding box center [769, 114] width 131 height 25
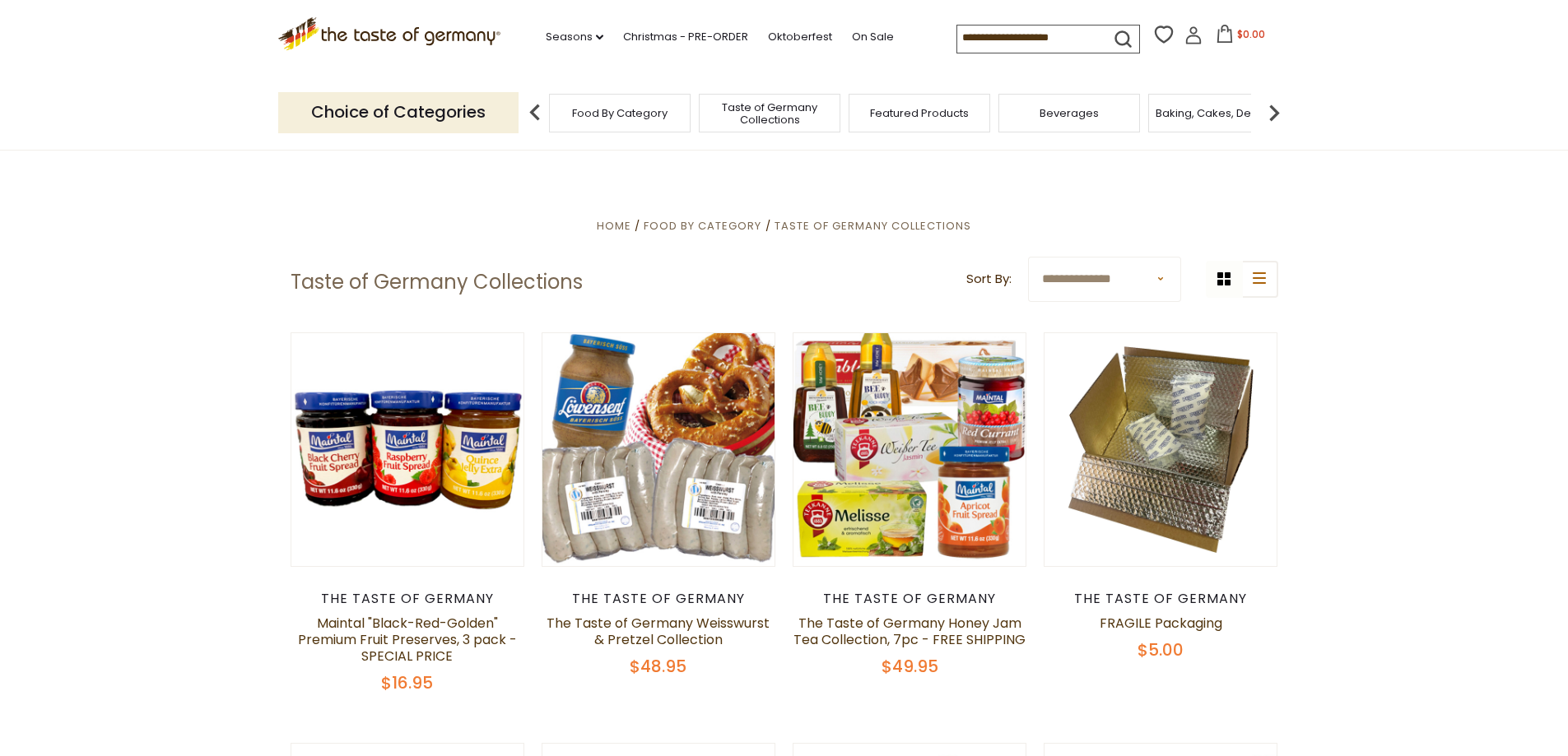
click at [899, 124] on div "Featured Products" at bounding box center [920, 113] width 142 height 39
click at [895, 116] on span "Featured Products" at bounding box center [919, 113] width 99 height 12
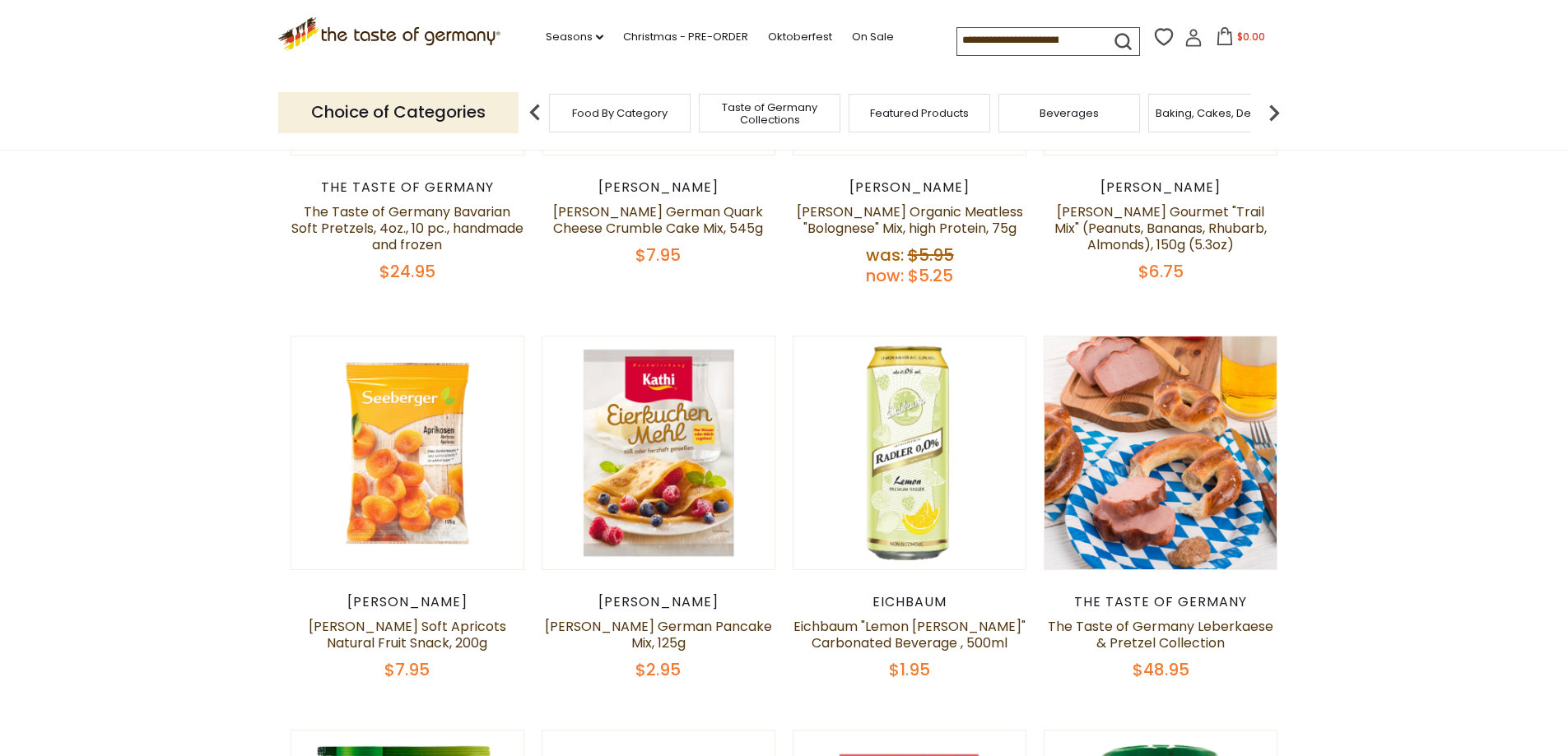
scroll to position [494, 0]
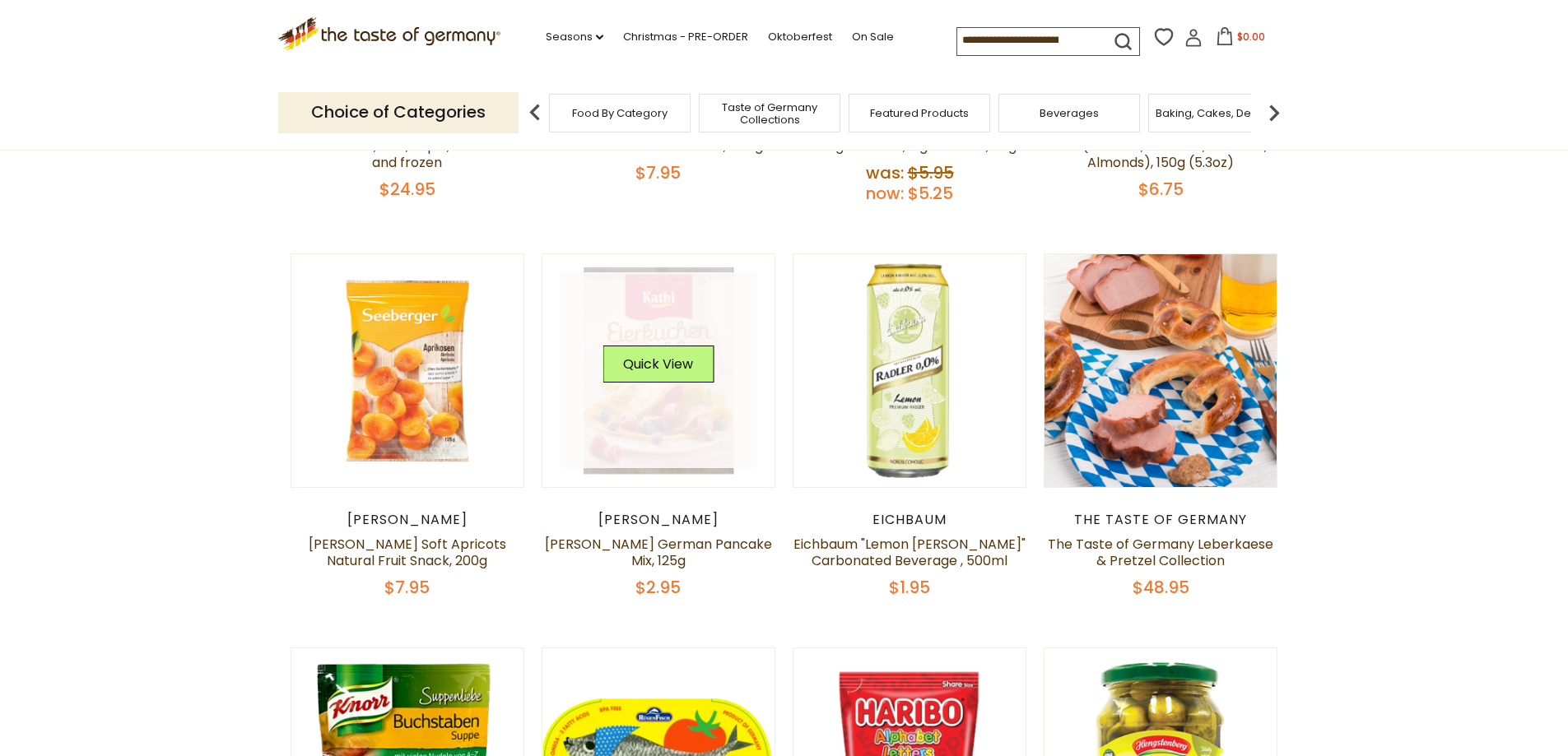
click at [659, 416] on link at bounding box center [659, 371] width 196 height 196
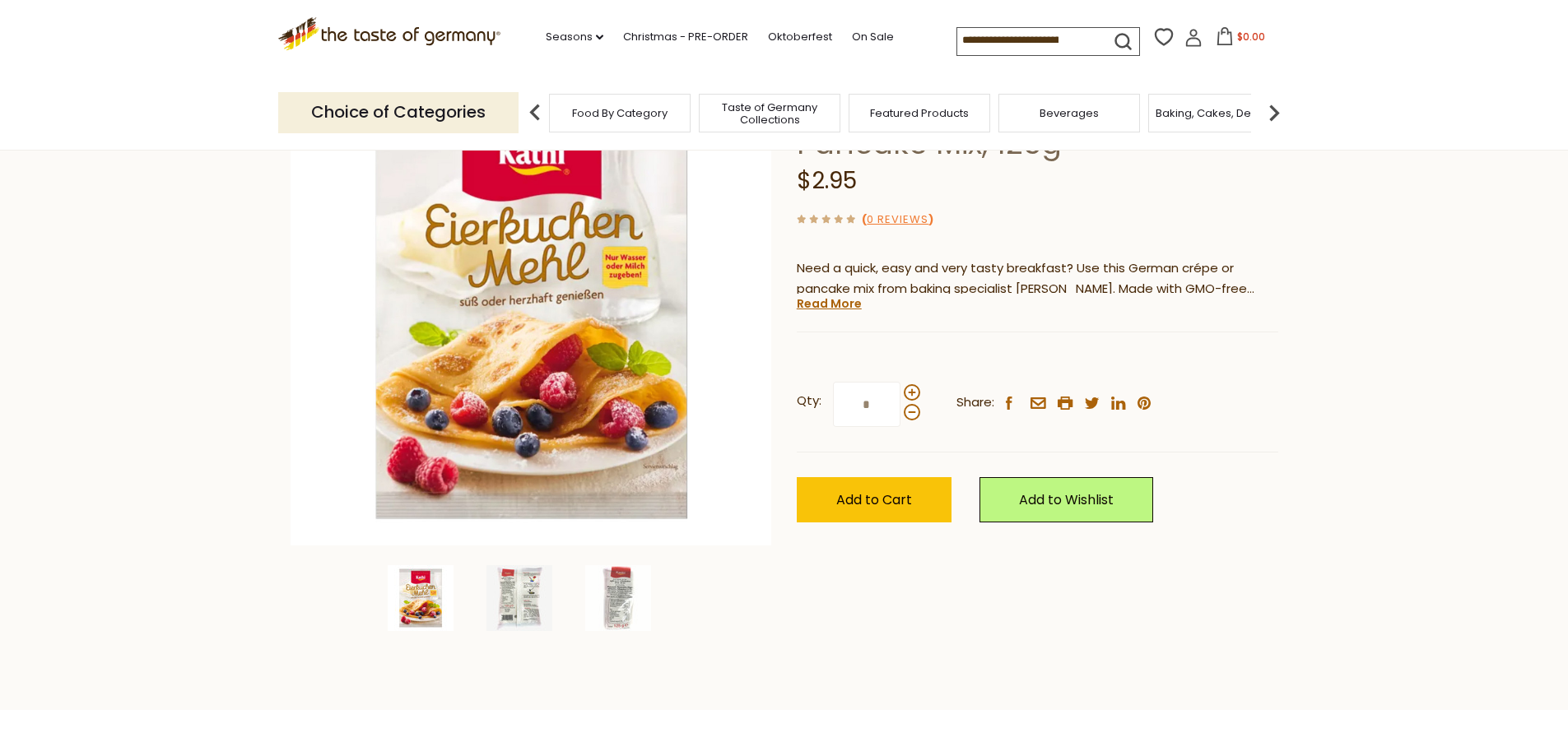
scroll to position [247, 0]
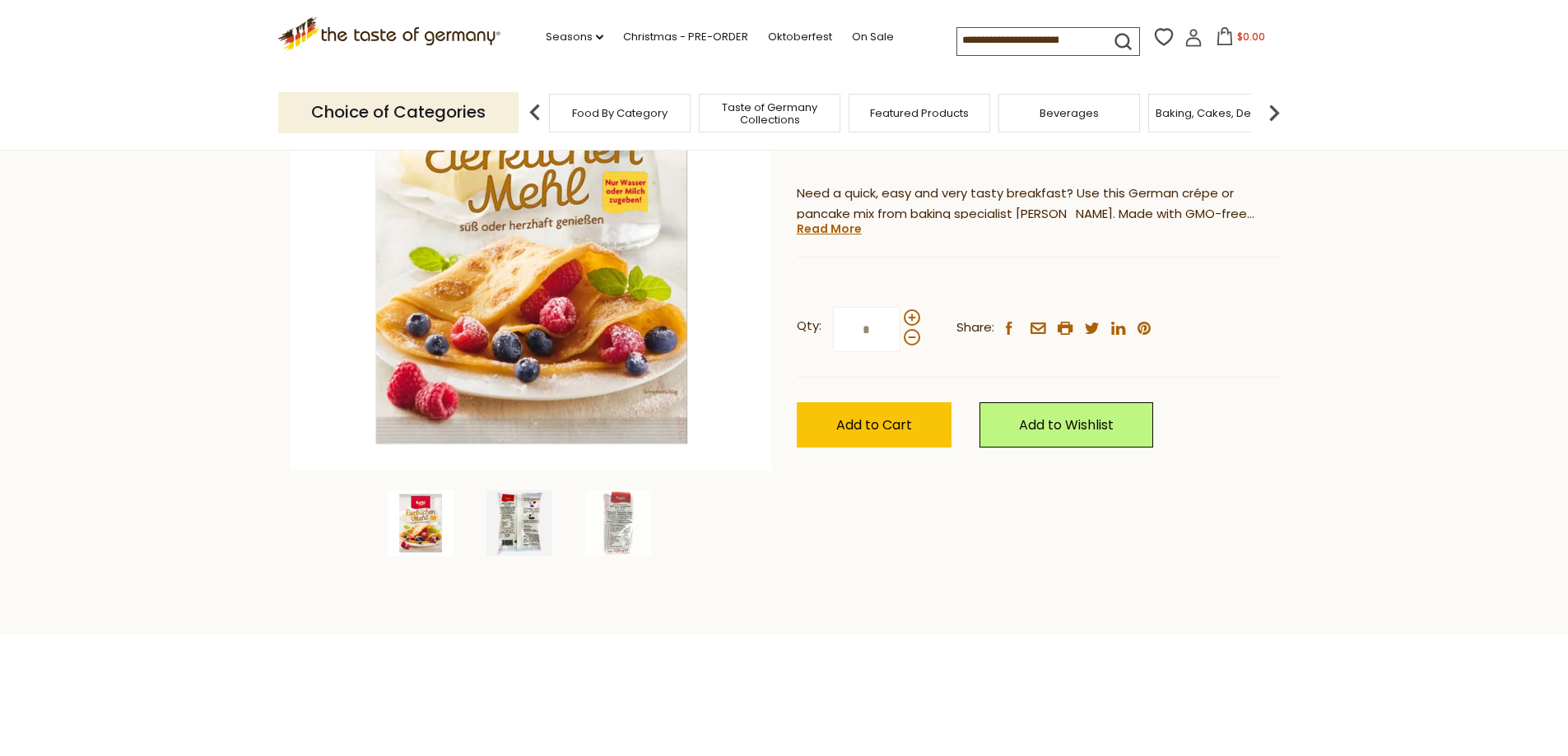
click at [519, 536] on img at bounding box center [519, 523] width 66 height 66
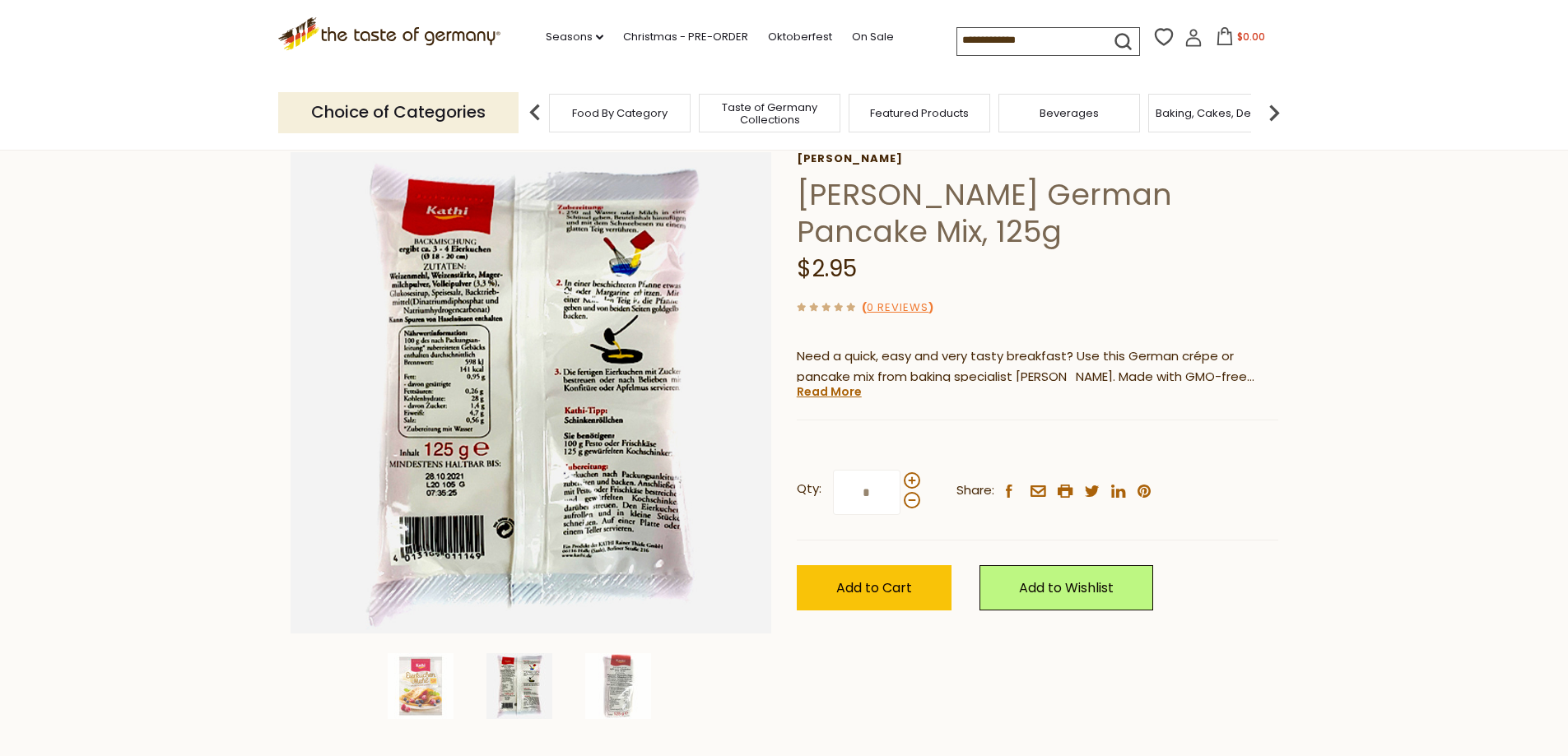
scroll to position [82, 0]
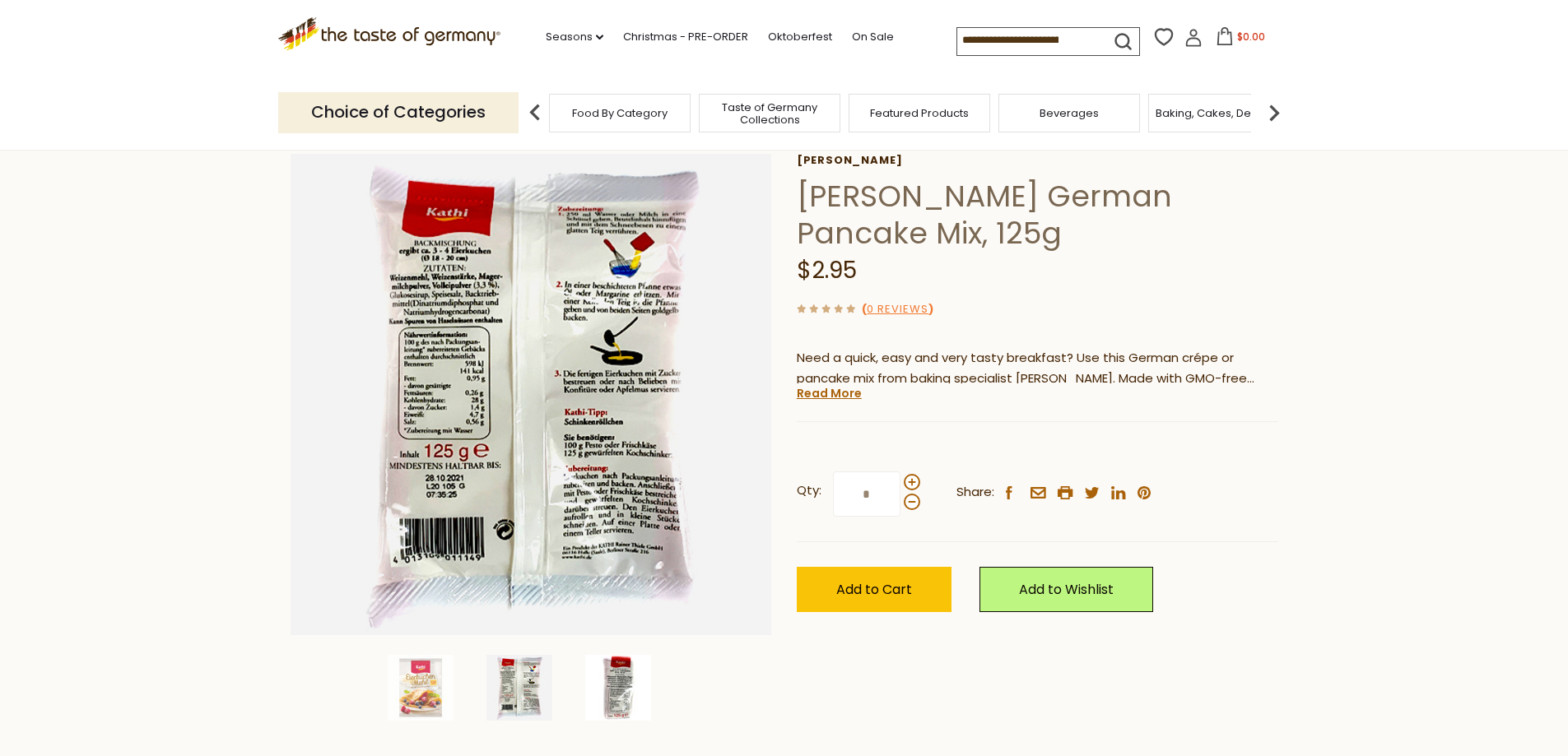
click at [619, 695] on img at bounding box center [618, 688] width 66 height 66
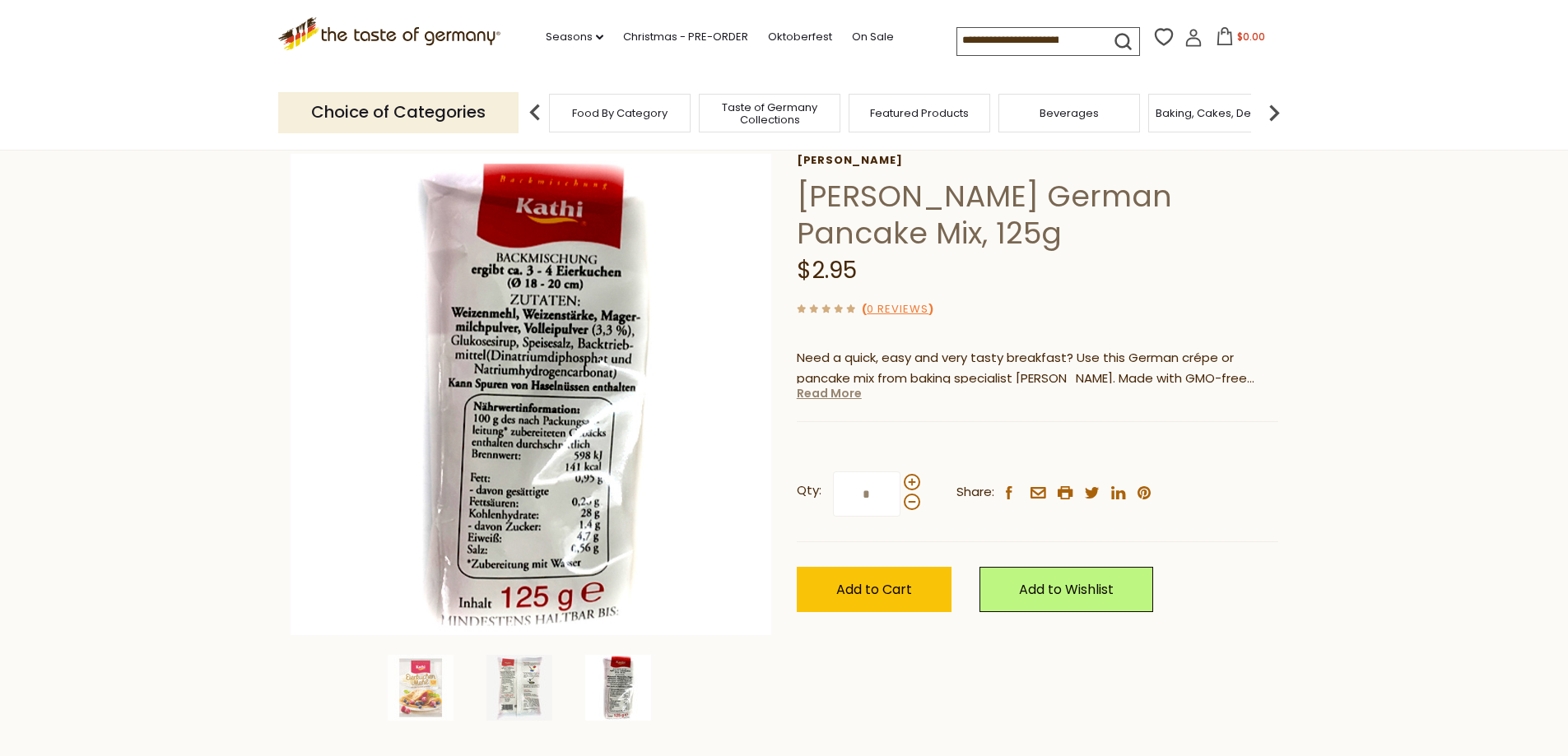
click at [843, 385] on link "Read More" at bounding box center [829, 393] width 65 height 17
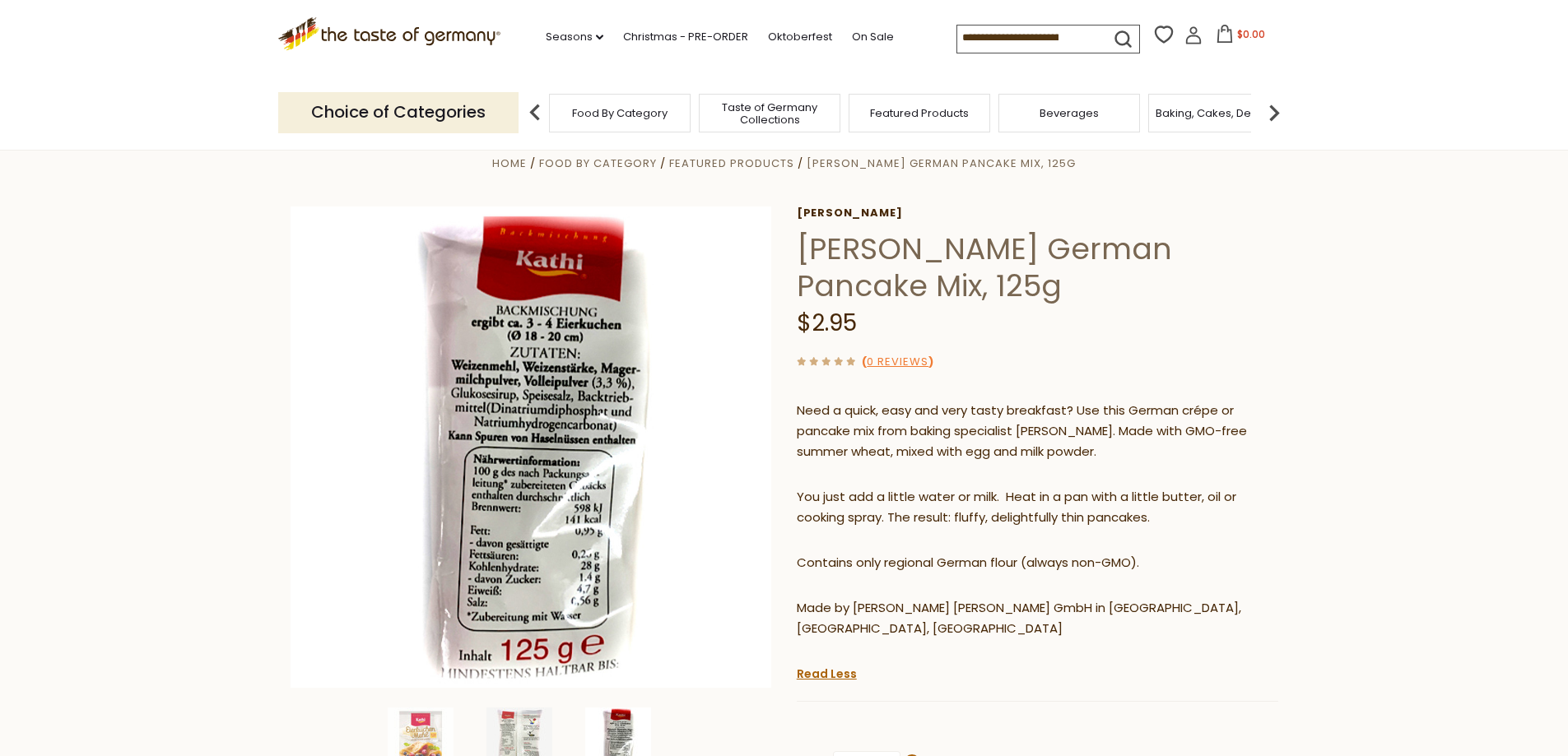
scroll to position [0, 0]
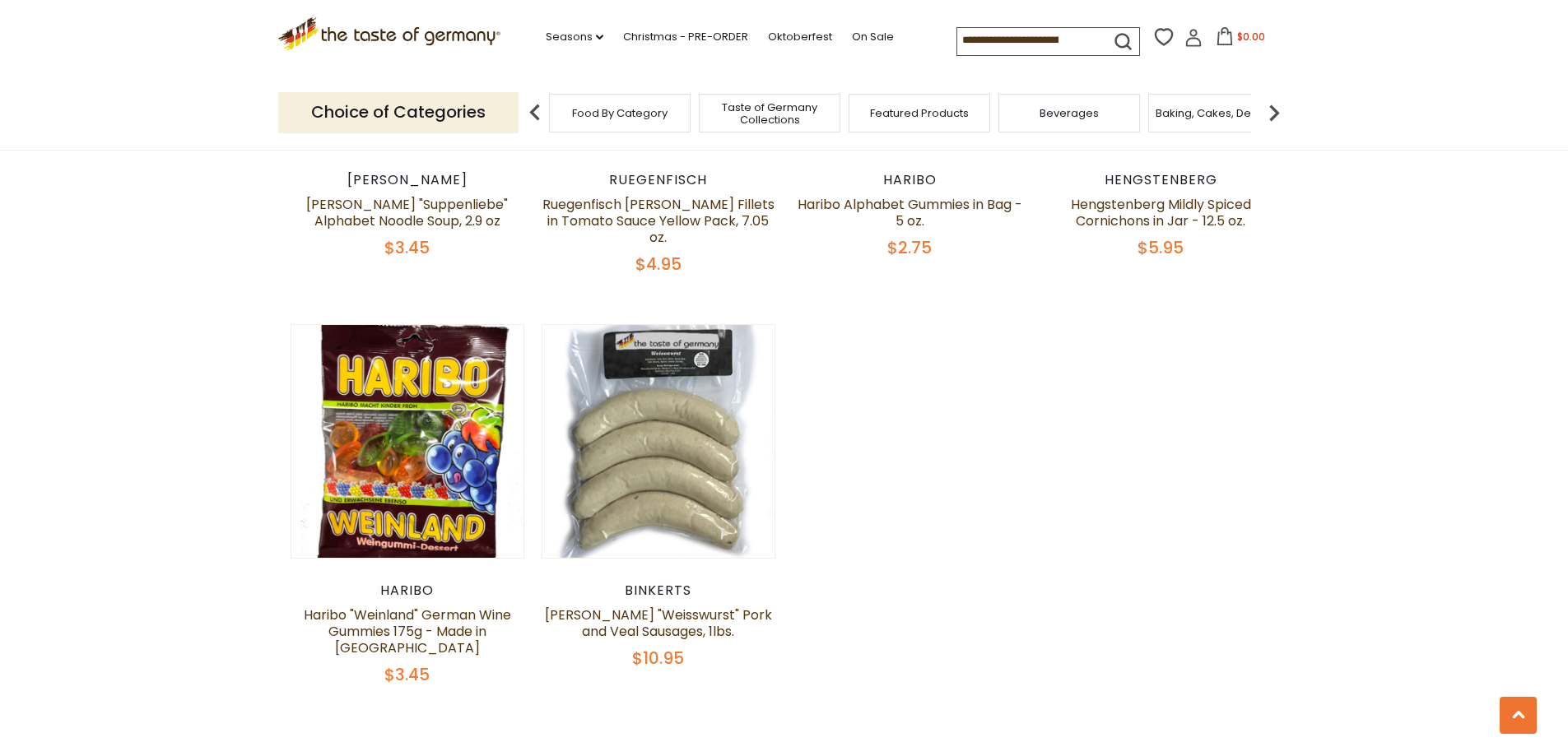
scroll to position [1234, 0]
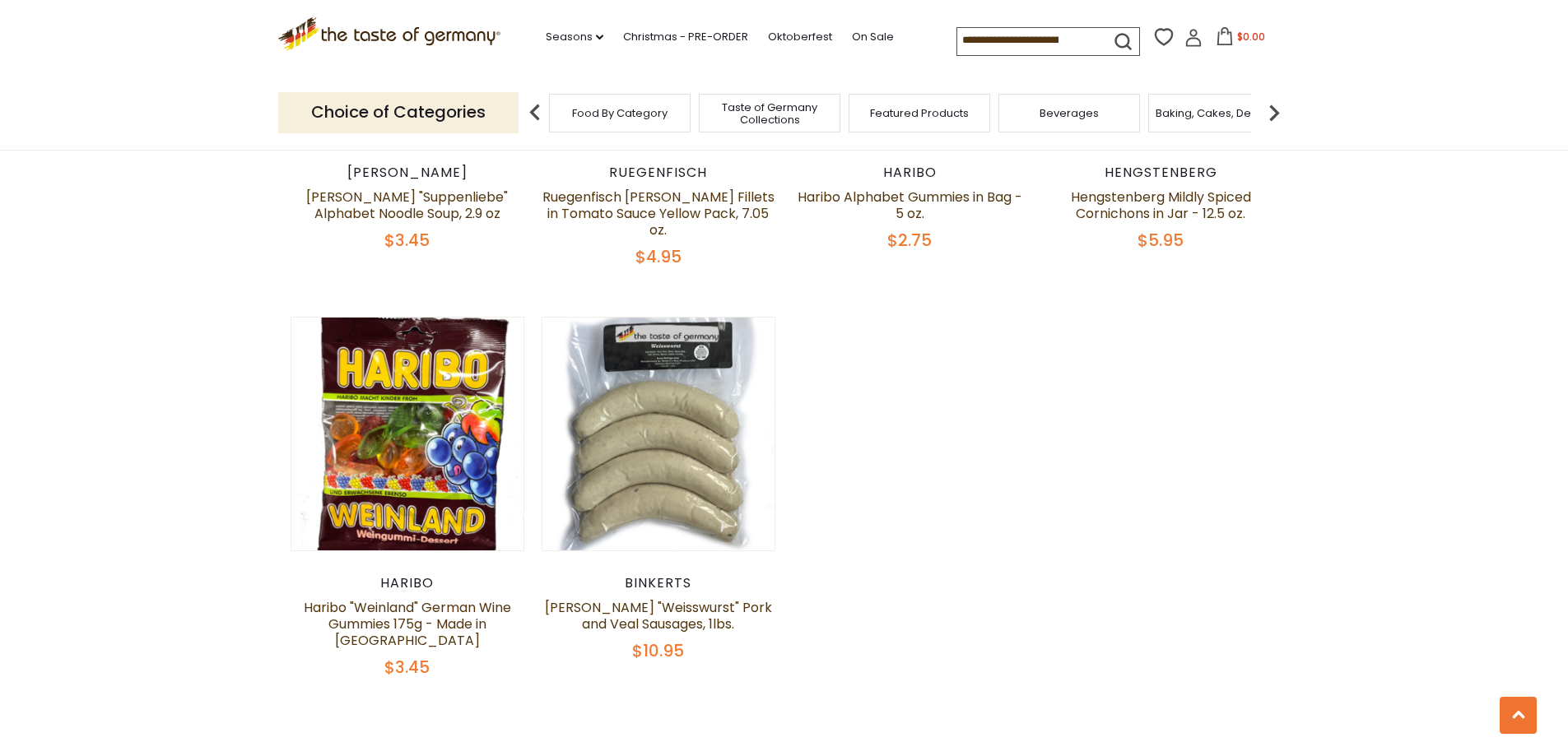
click at [1072, 120] on div "Beverages" at bounding box center [1070, 113] width 142 height 39
click at [1070, 120] on div "Beverages" at bounding box center [1070, 113] width 142 height 39
click at [1124, 116] on div "Beverages" at bounding box center [1061, 113] width 142 height 39
click at [1019, 130] on div "Beverages" at bounding box center [1061, 113] width 142 height 39
click at [1028, 127] on div "Beverages" at bounding box center [1061, 113] width 142 height 39
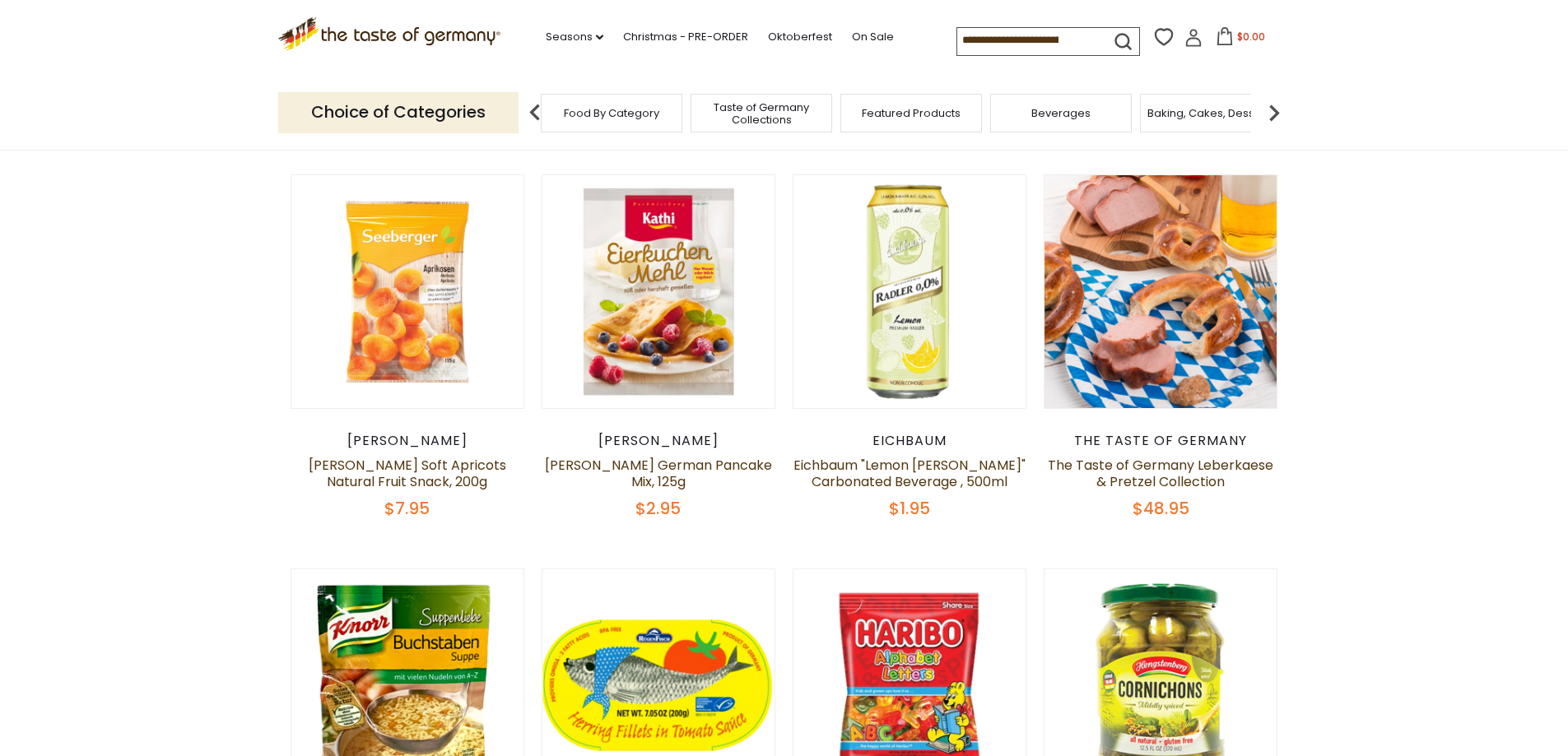
scroll to position [0, 0]
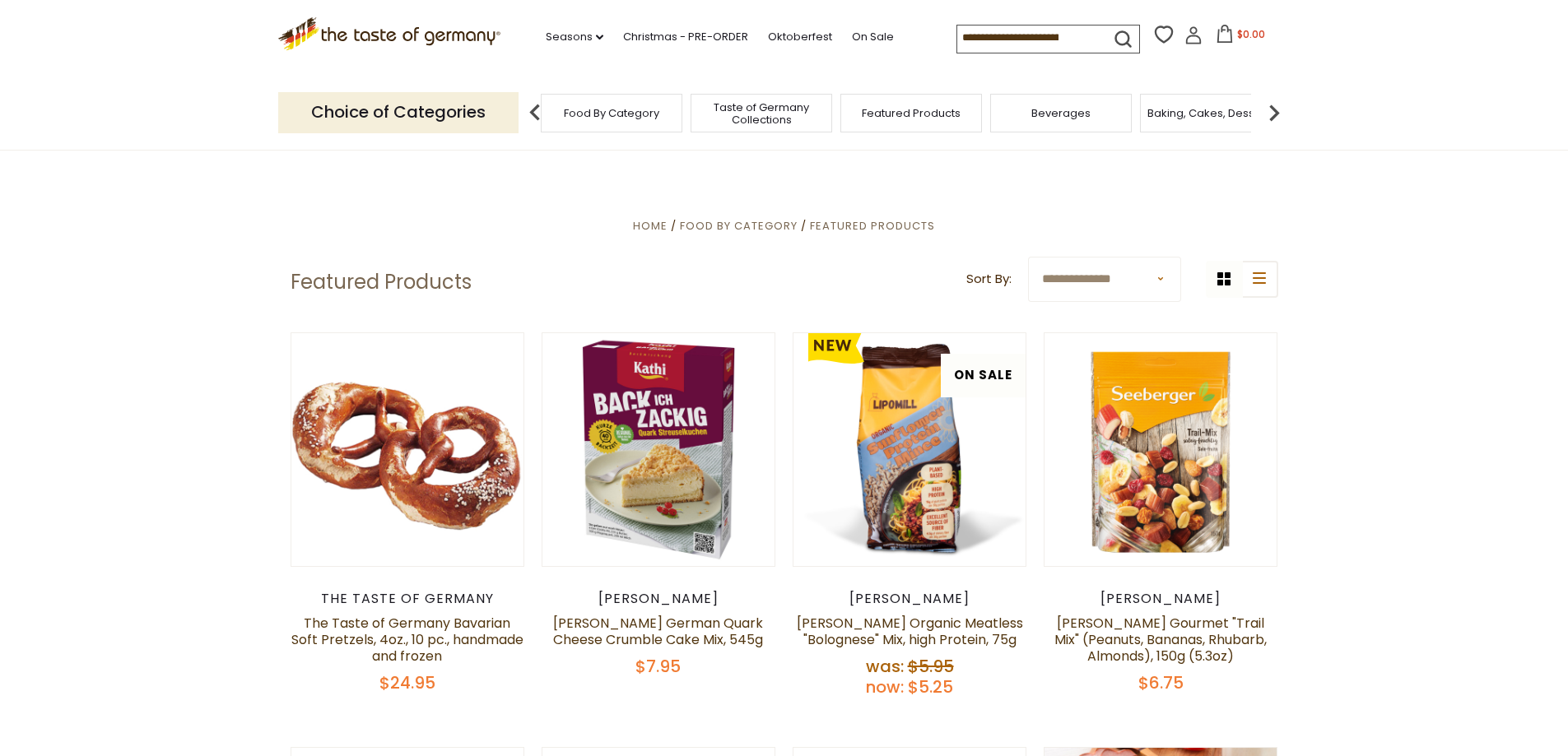
click at [535, 106] on img at bounding box center [535, 113] width 33 height 33
click at [1059, 115] on span "Beverages" at bounding box center [1070, 113] width 60 height 12
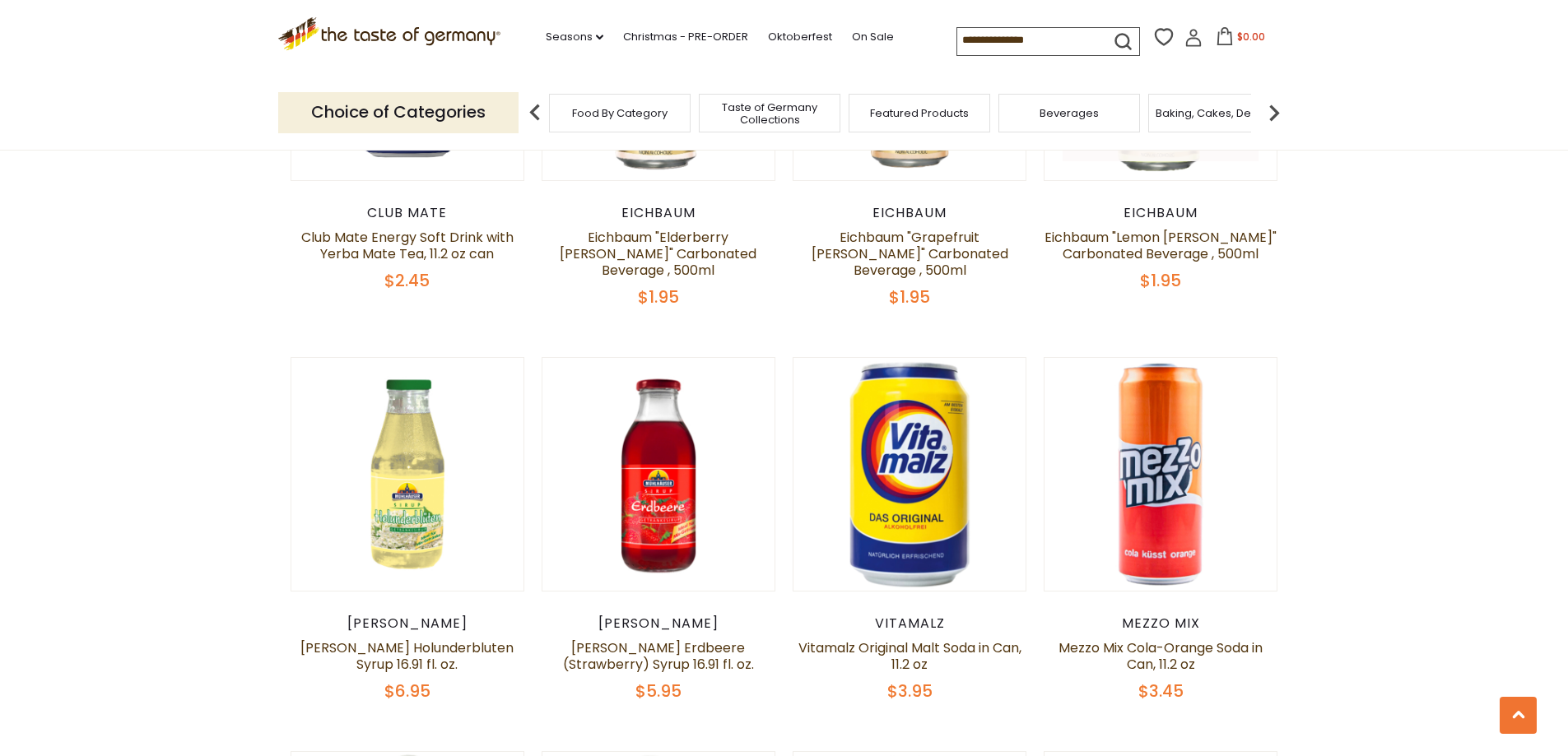
scroll to position [987, 0]
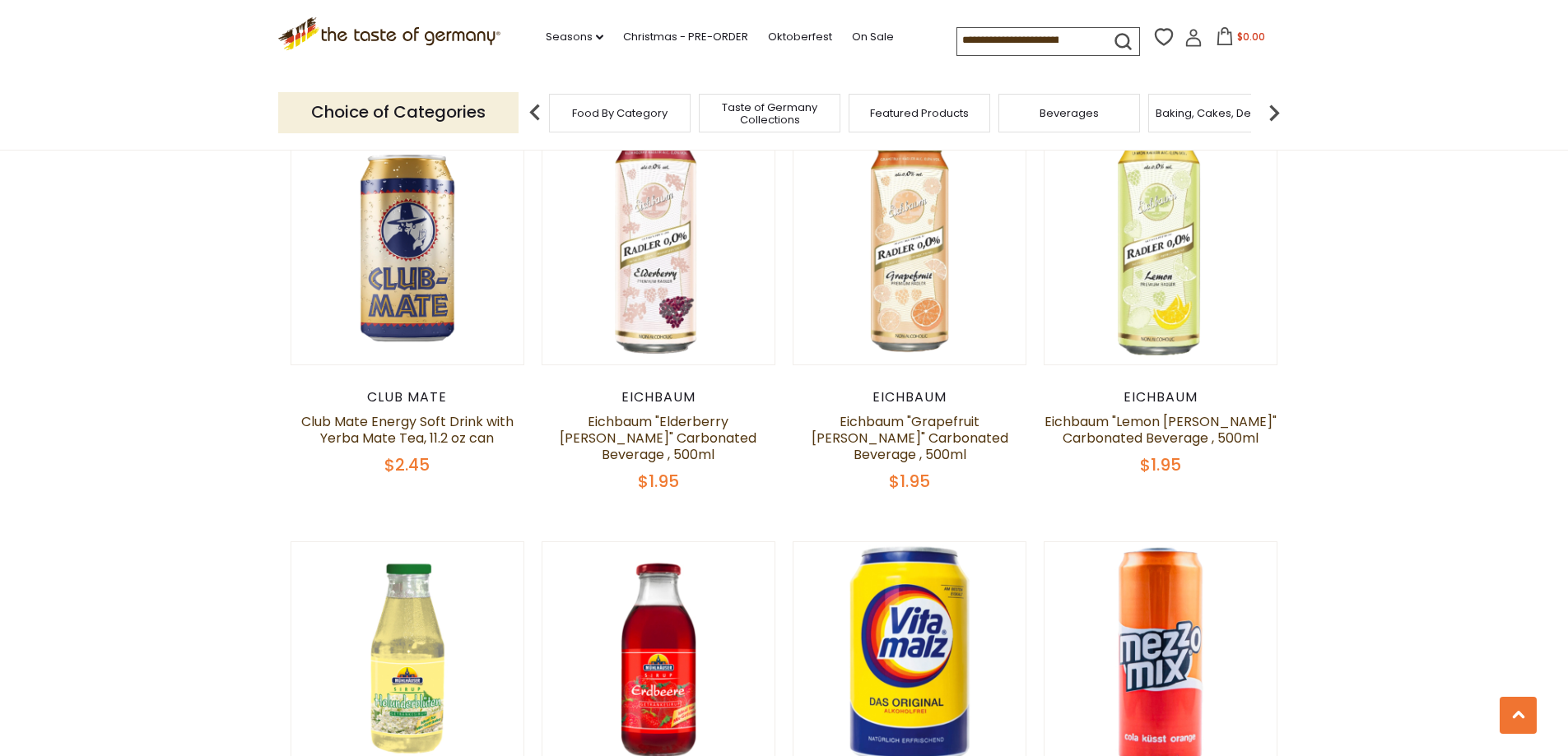
click at [1273, 114] on img at bounding box center [1275, 113] width 33 height 33
click at [1006, 121] on div "Baking, Cakes, Desserts" at bounding box center [1001, 113] width 142 height 39
click at [983, 130] on div "Baking, Cakes, Desserts" at bounding box center [1001, 113] width 142 height 39
click at [954, 120] on div "Baking, Cakes, Desserts" at bounding box center [1001, 113] width 142 height 39
click at [1047, 111] on span "Baking, Cakes, Desserts" at bounding box center [1001, 113] width 128 height 12
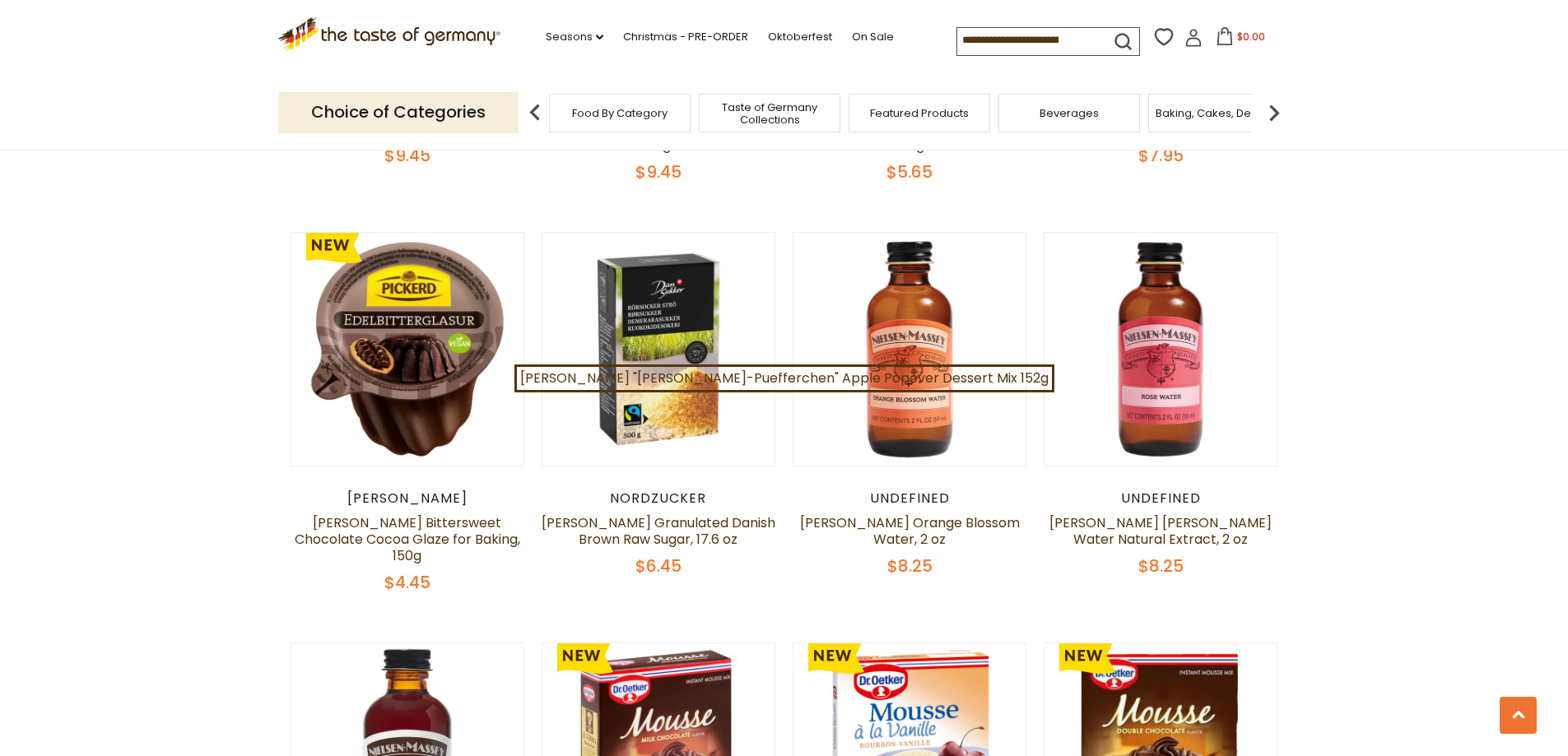
scroll to position [659, 0]
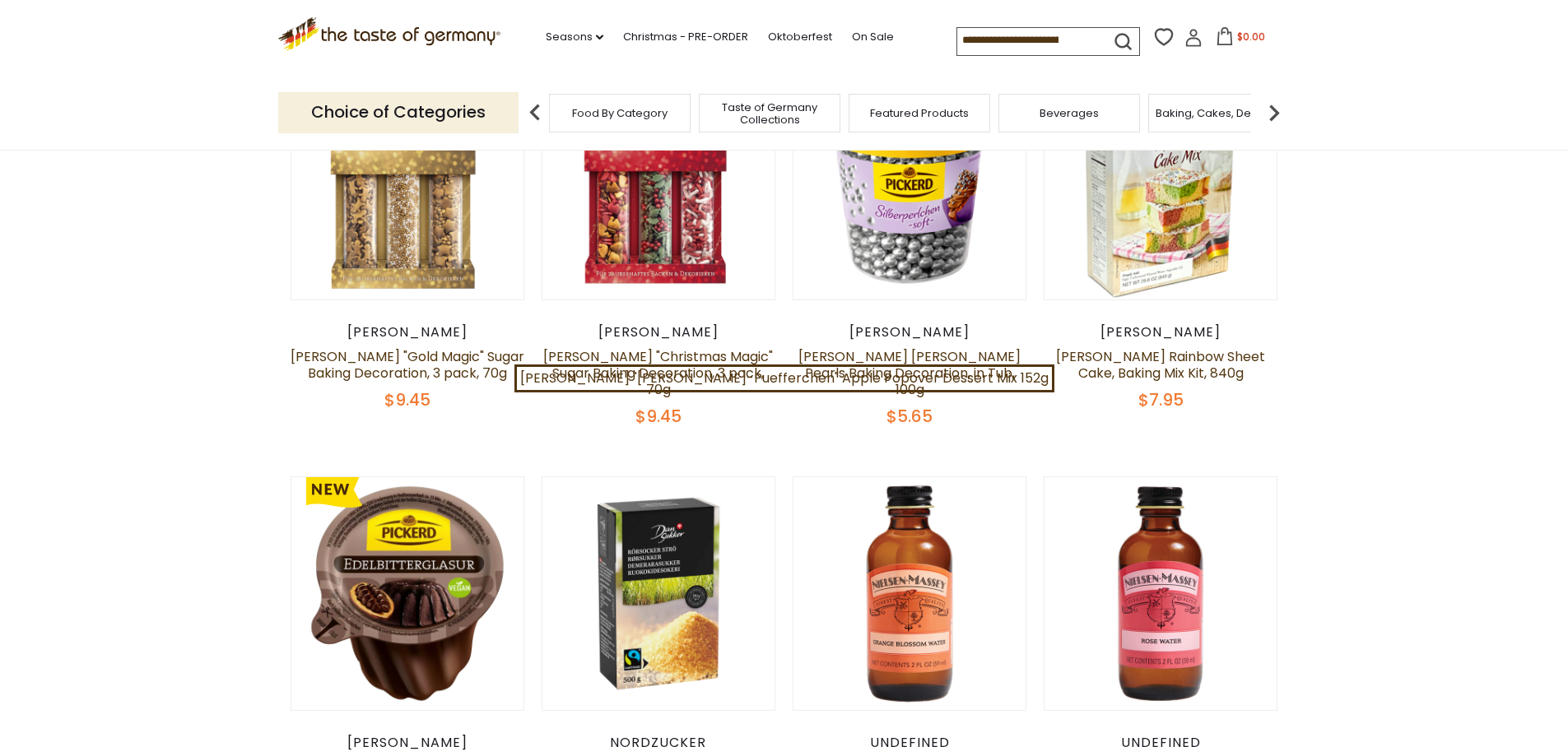
click at [1023, 45] on input at bounding box center [1027, 39] width 139 height 23
click at [783, 40] on link "Oktoberfest" at bounding box center [800, 37] width 64 height 18
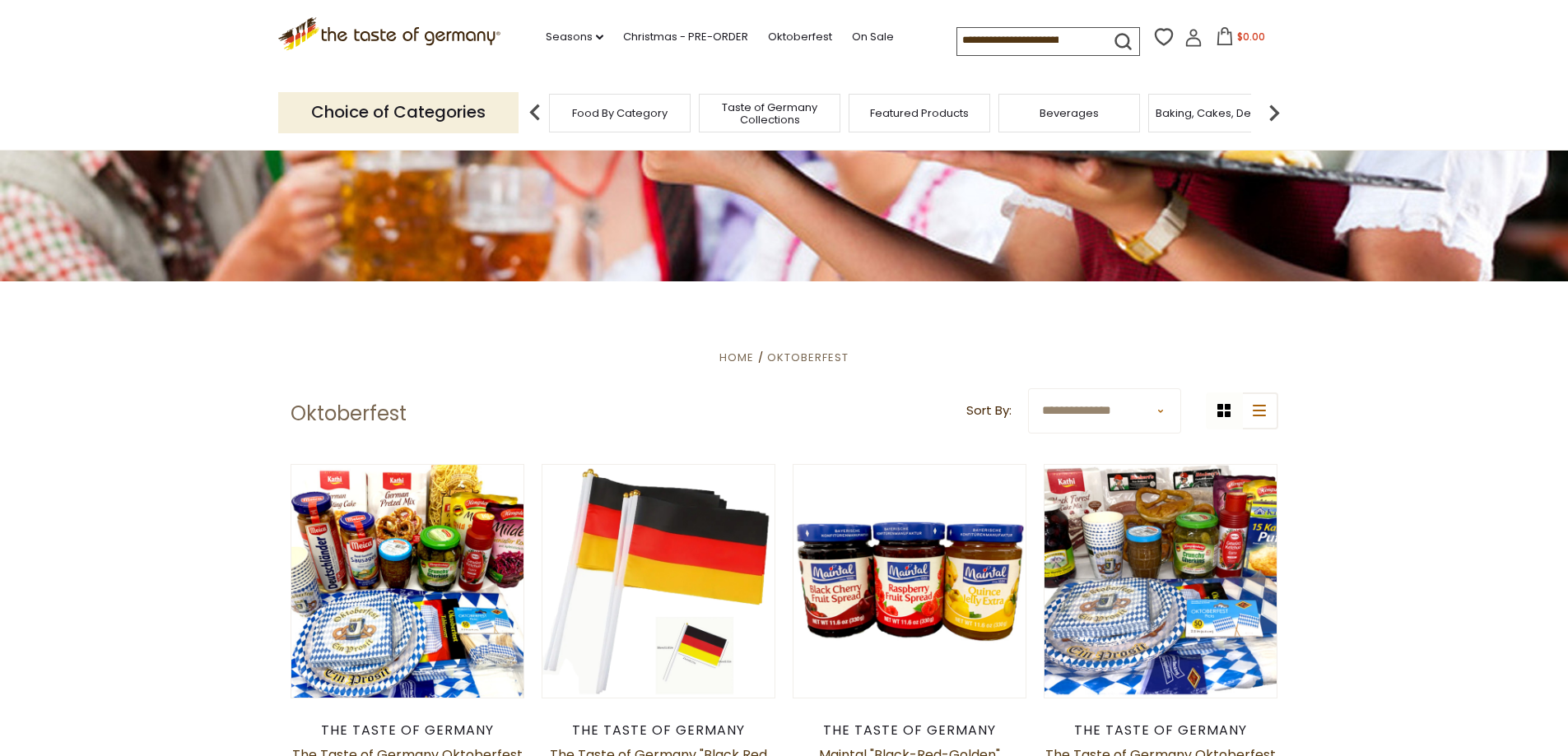
scroll to position [412, 0]
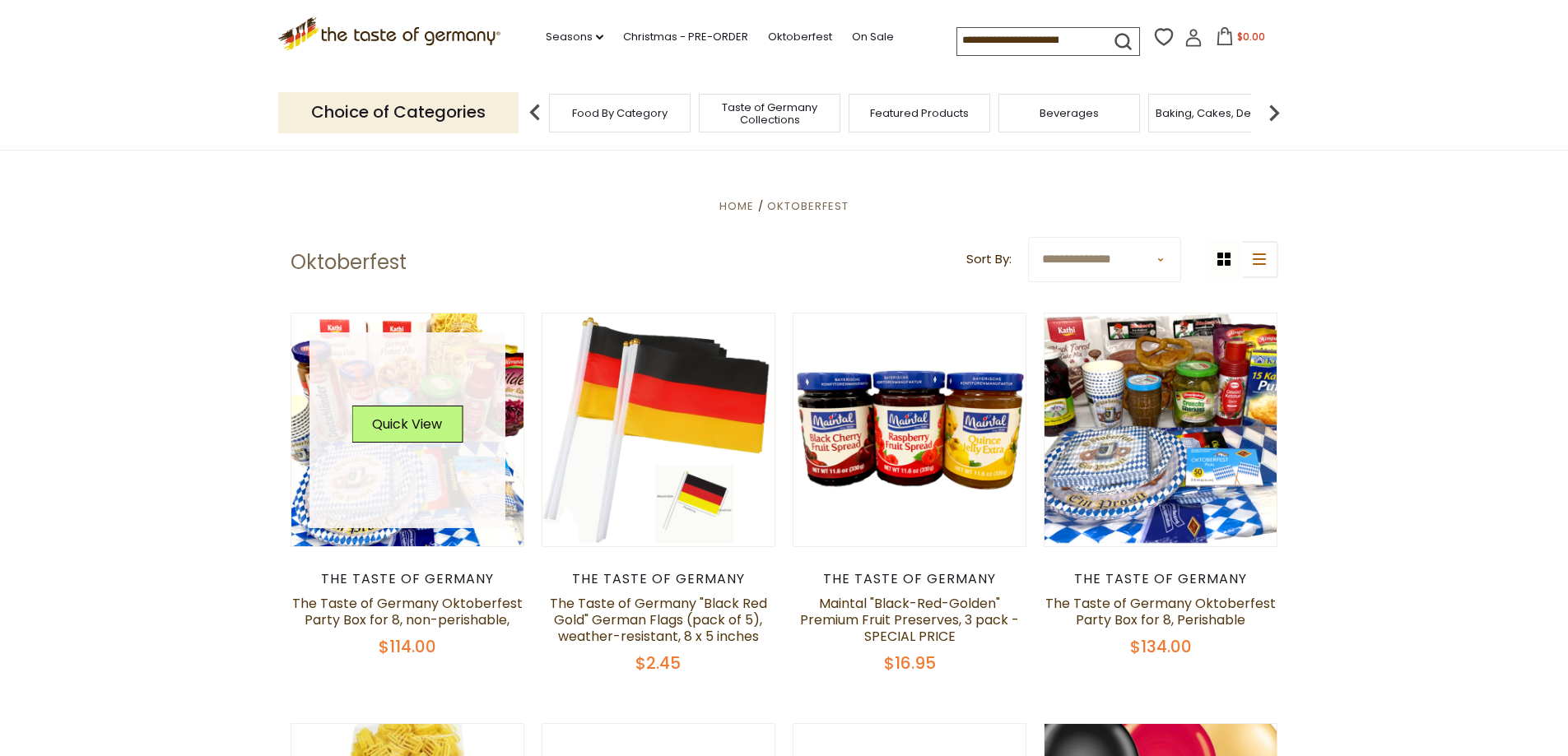
click at [391, 504] on link at bounding box center [407, 431] width 196 height 196
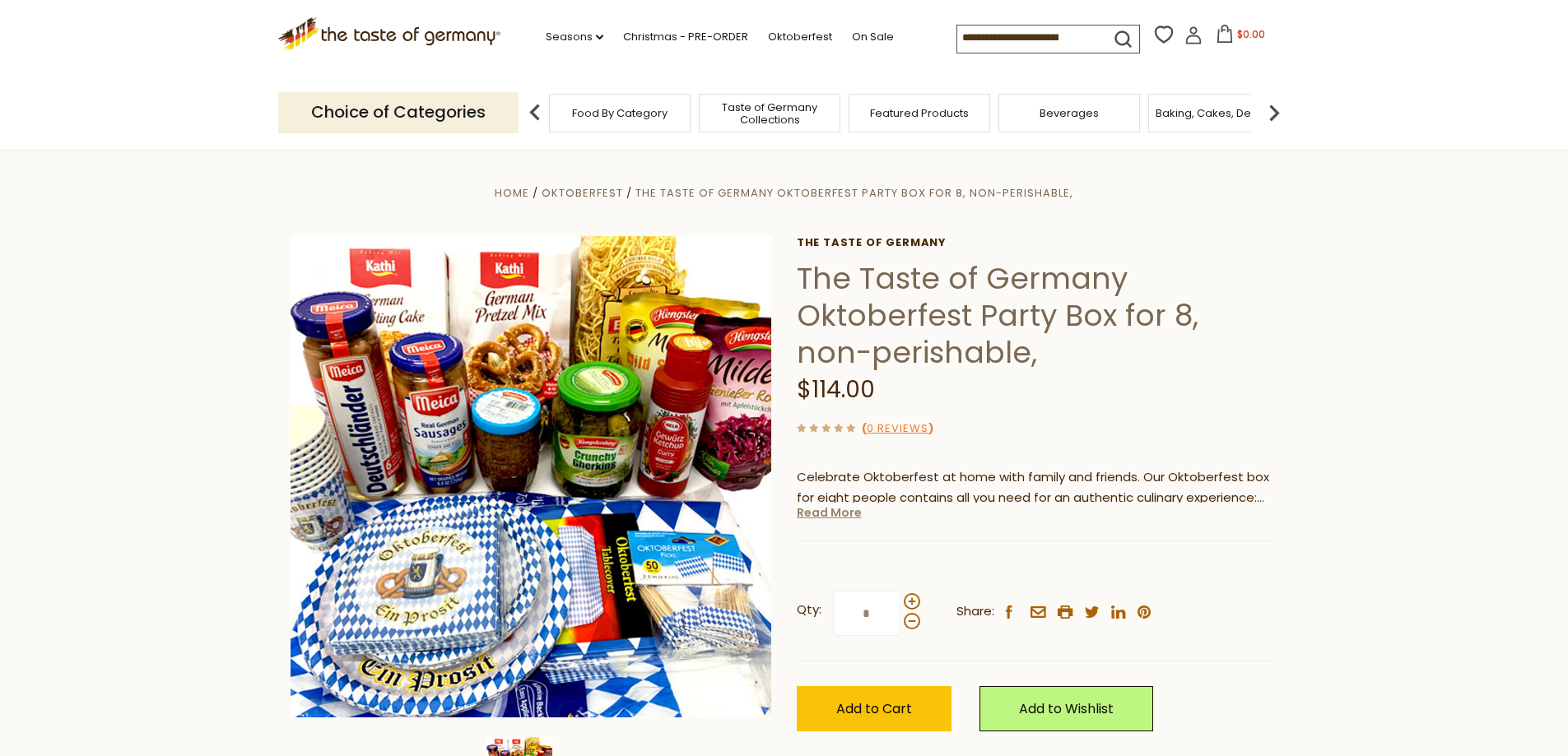
click at [834, 517] on link "Read More" at bounding box center [829, 512] width 65 height 17
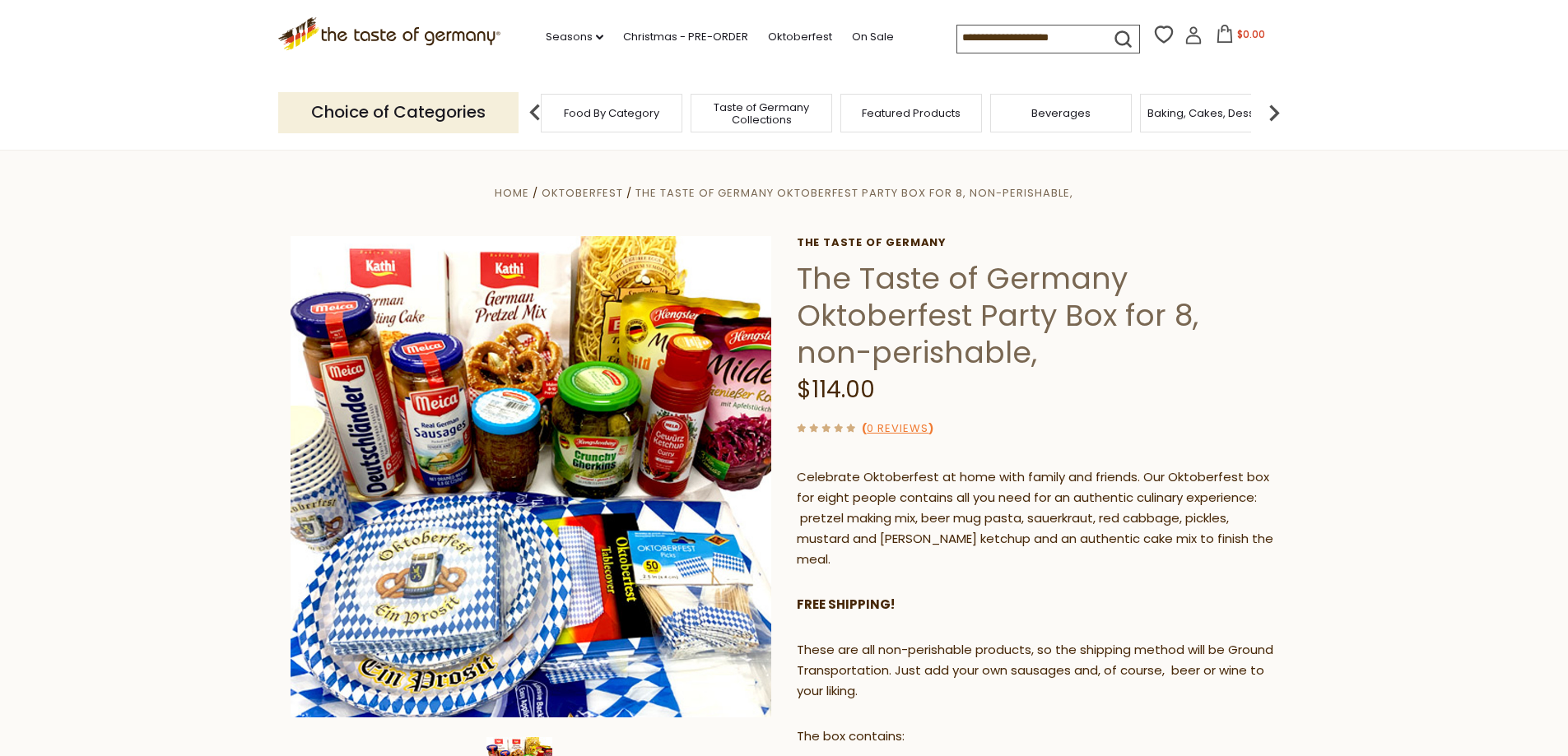
click at [1207, 115] on span "Baking, Cakes, Desserts" at bounding box center [1211, 113] width 128 height 12
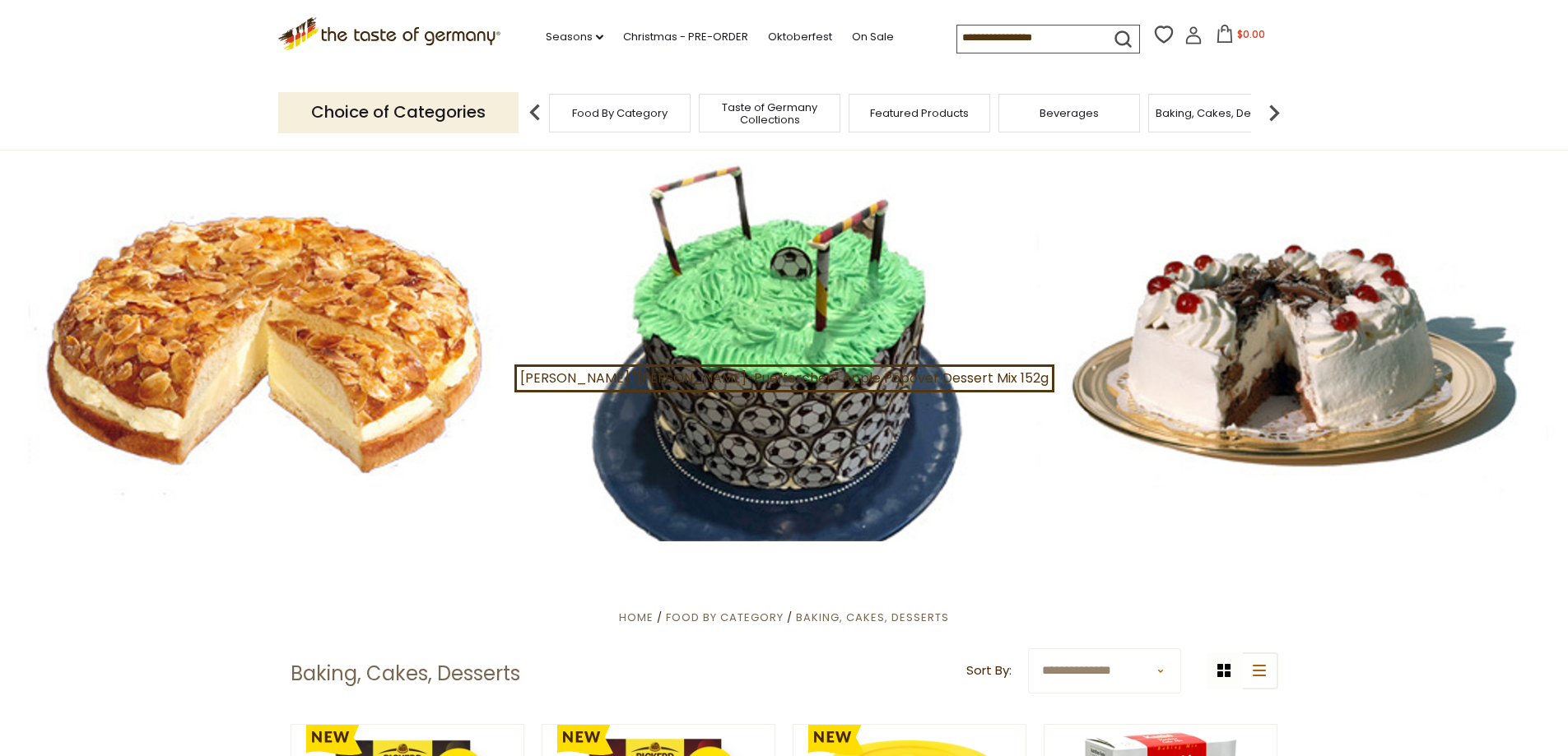
click at [1274, 117] on img at bounding box center [1275, 113] width 33 height 33
click at [1138, 116] on span "Breads" at bounding box center [1151, 113] width 39 height 12
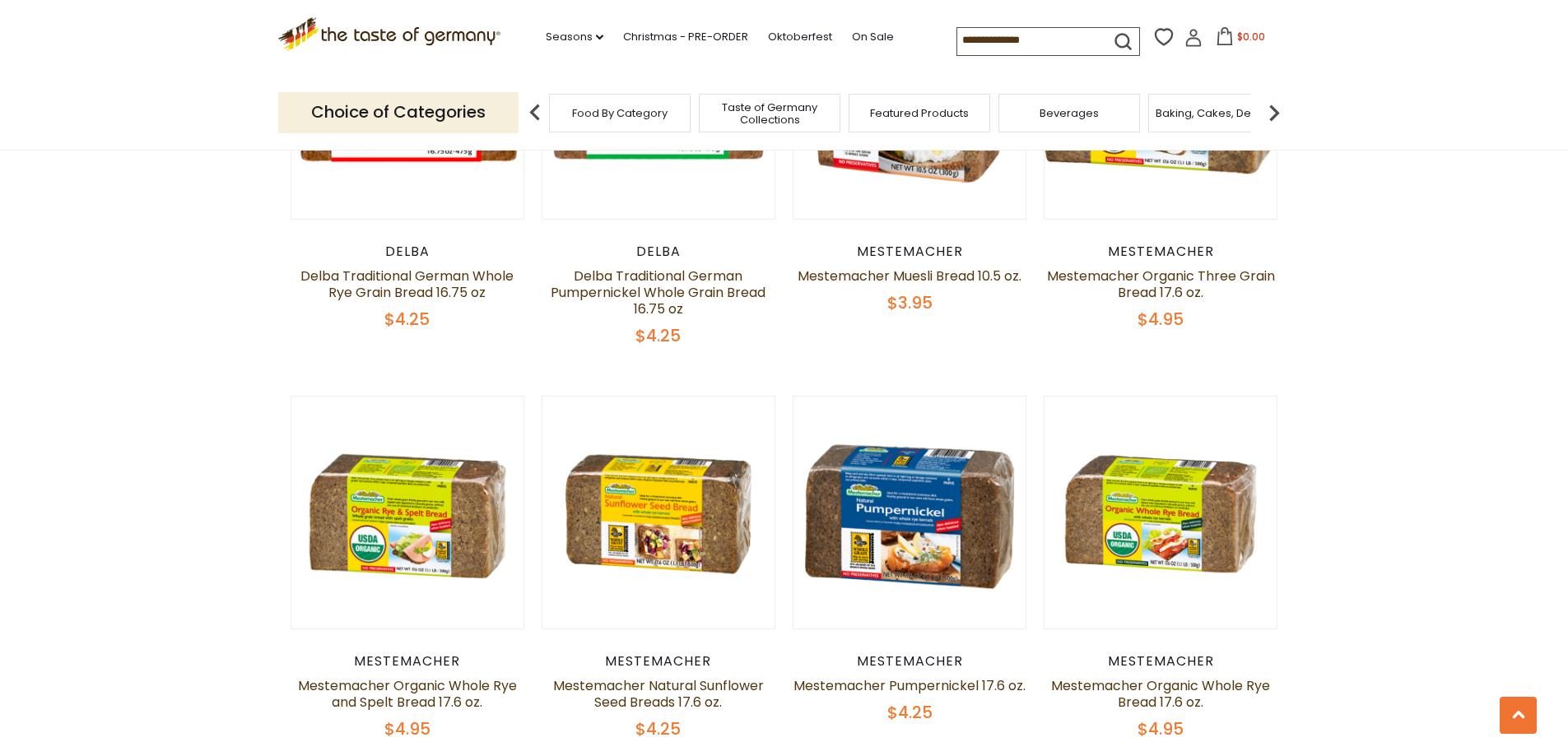
scroll to position [3127, 0]
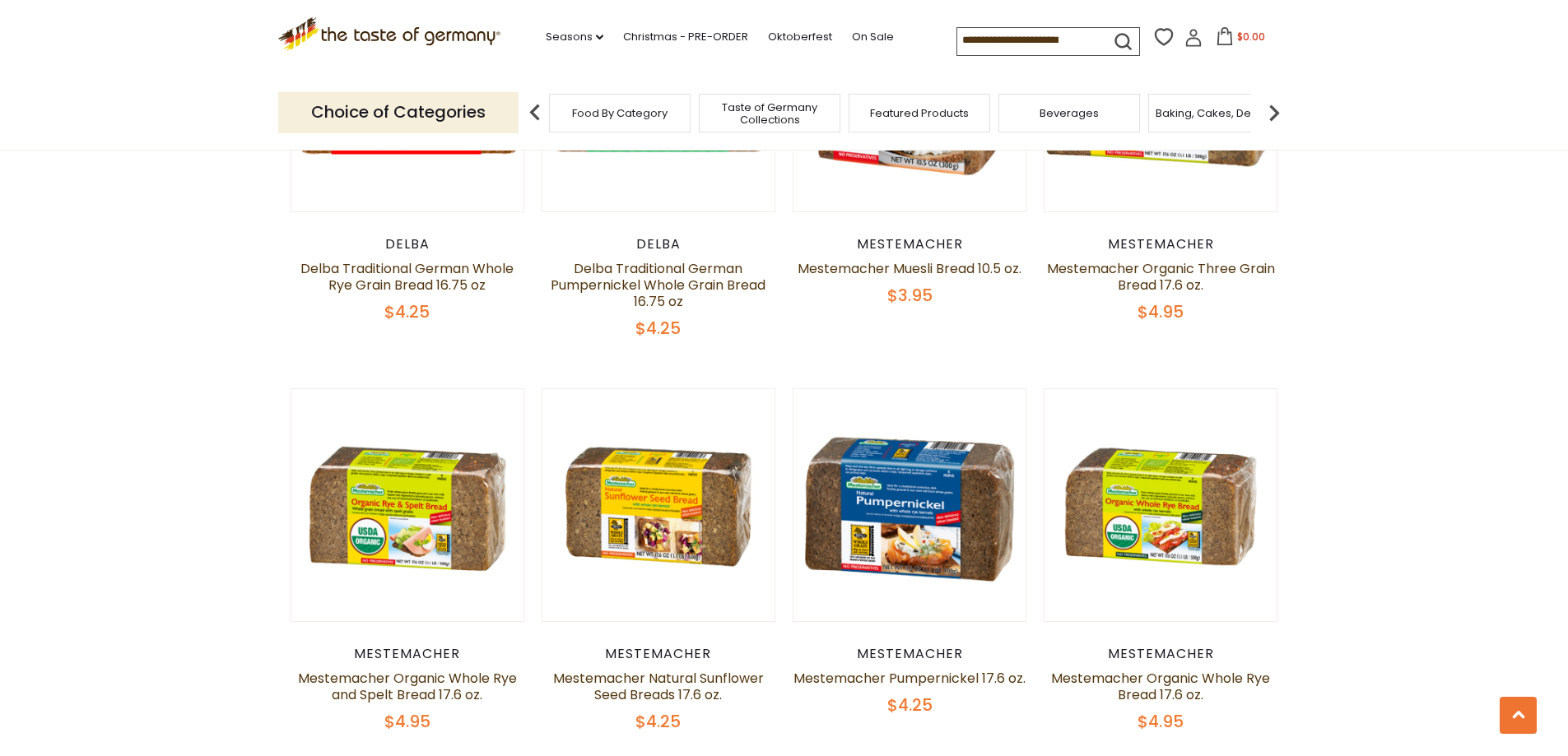
click at [1009, 38] on input at bounding box center [1027, 39] width 139 height 23
type input "***"
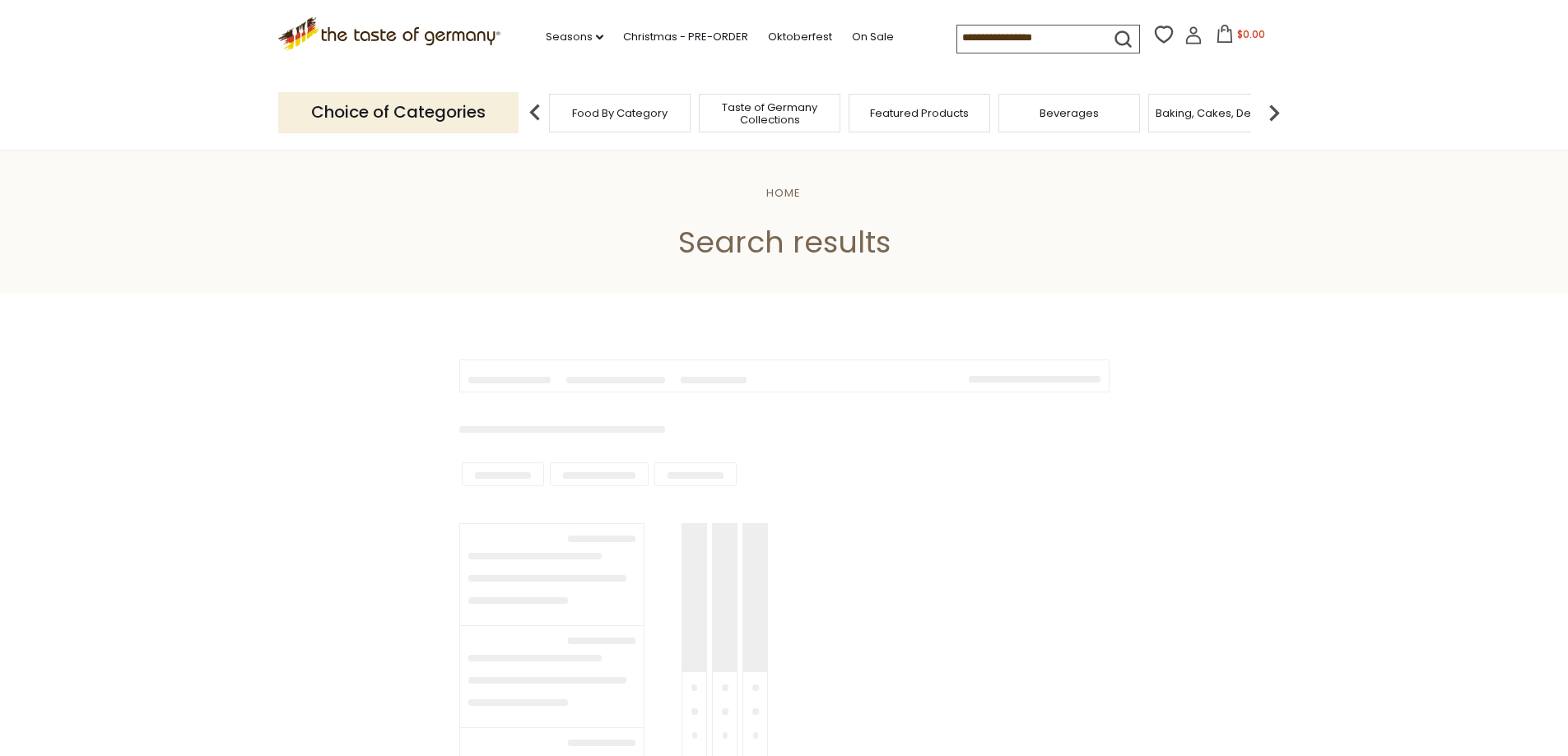
type input "***"
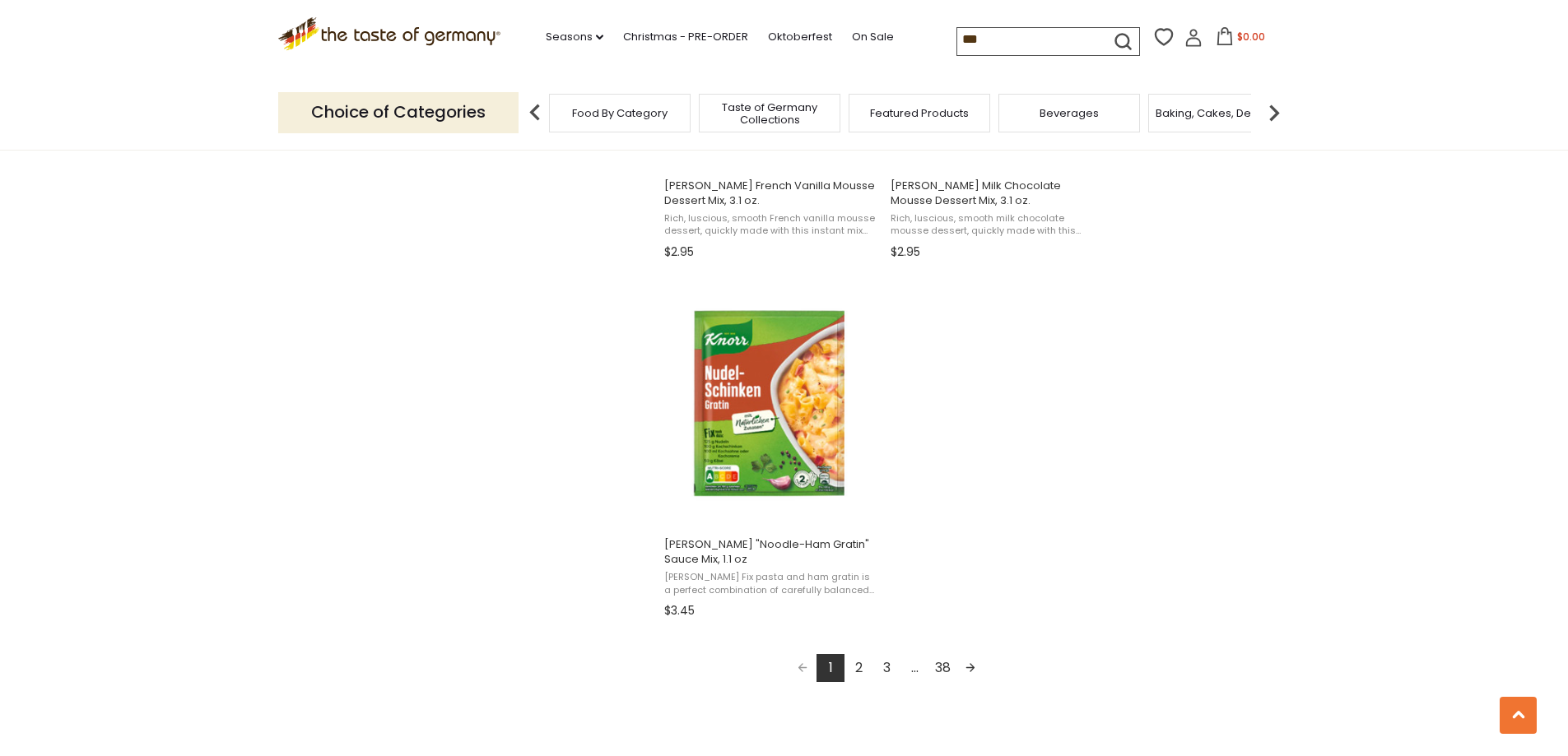
scroll to position [2963, 0]
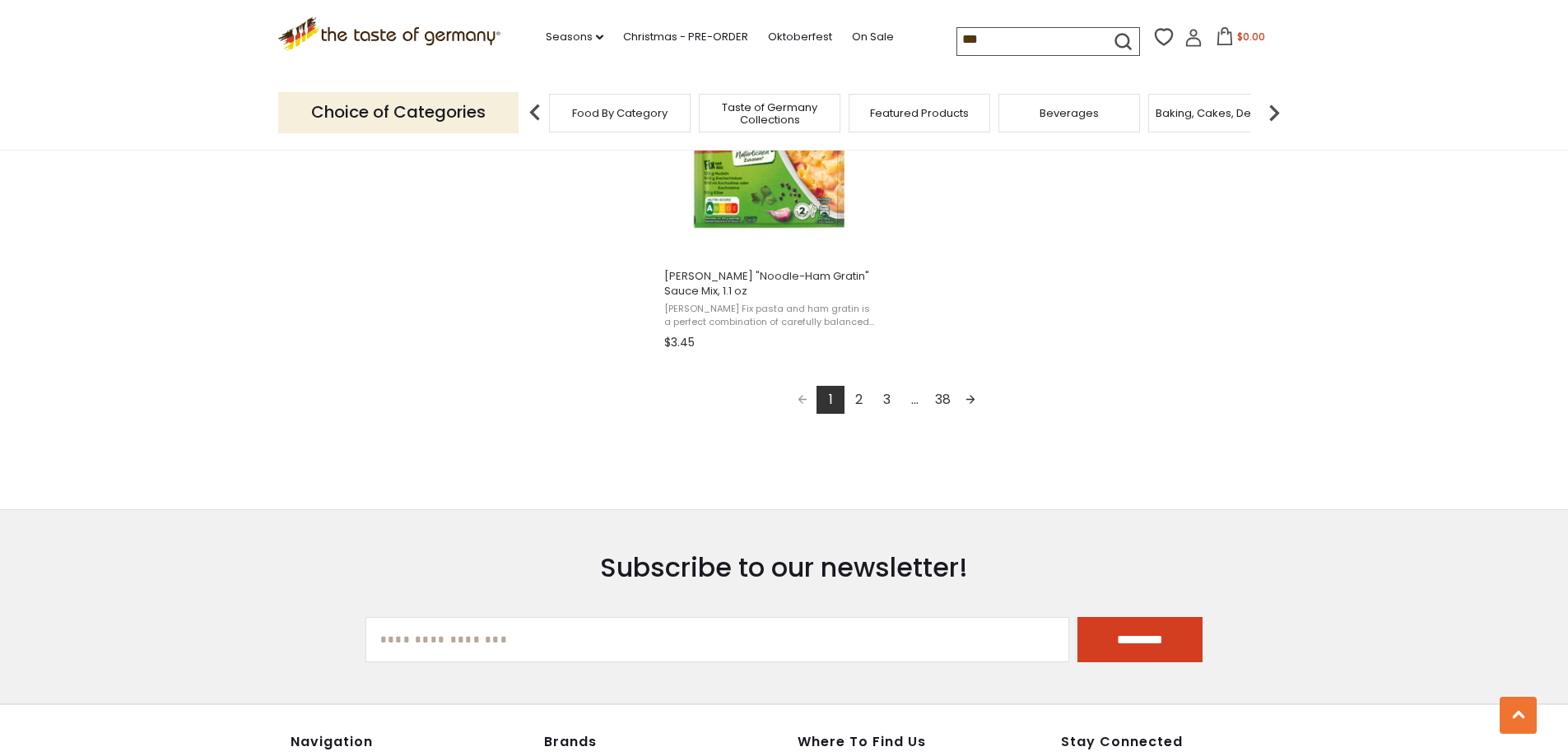
click at [858, 399] on link "2" at bounding box center [858, 400] width 28 height 28
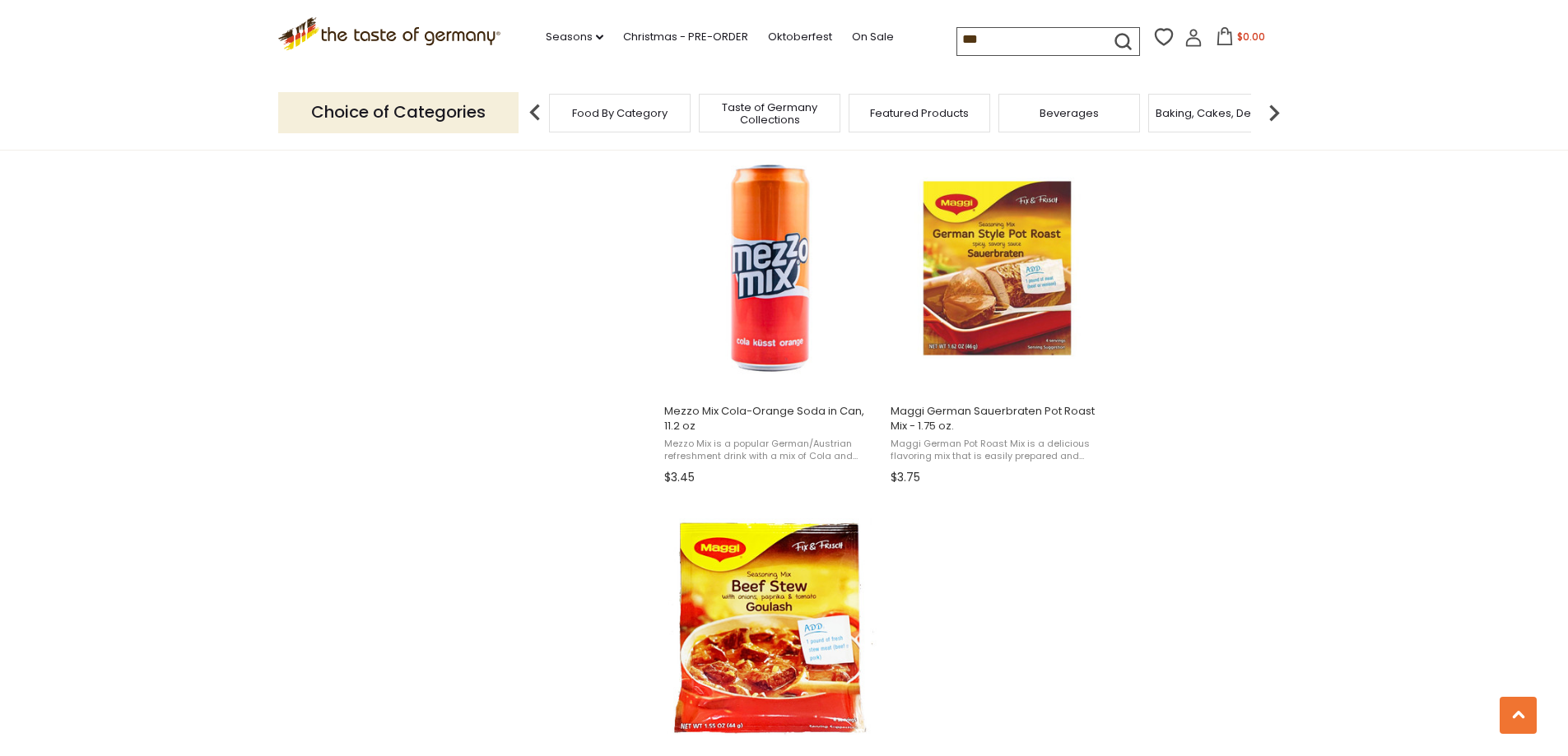
scroll to position [2716, 0]
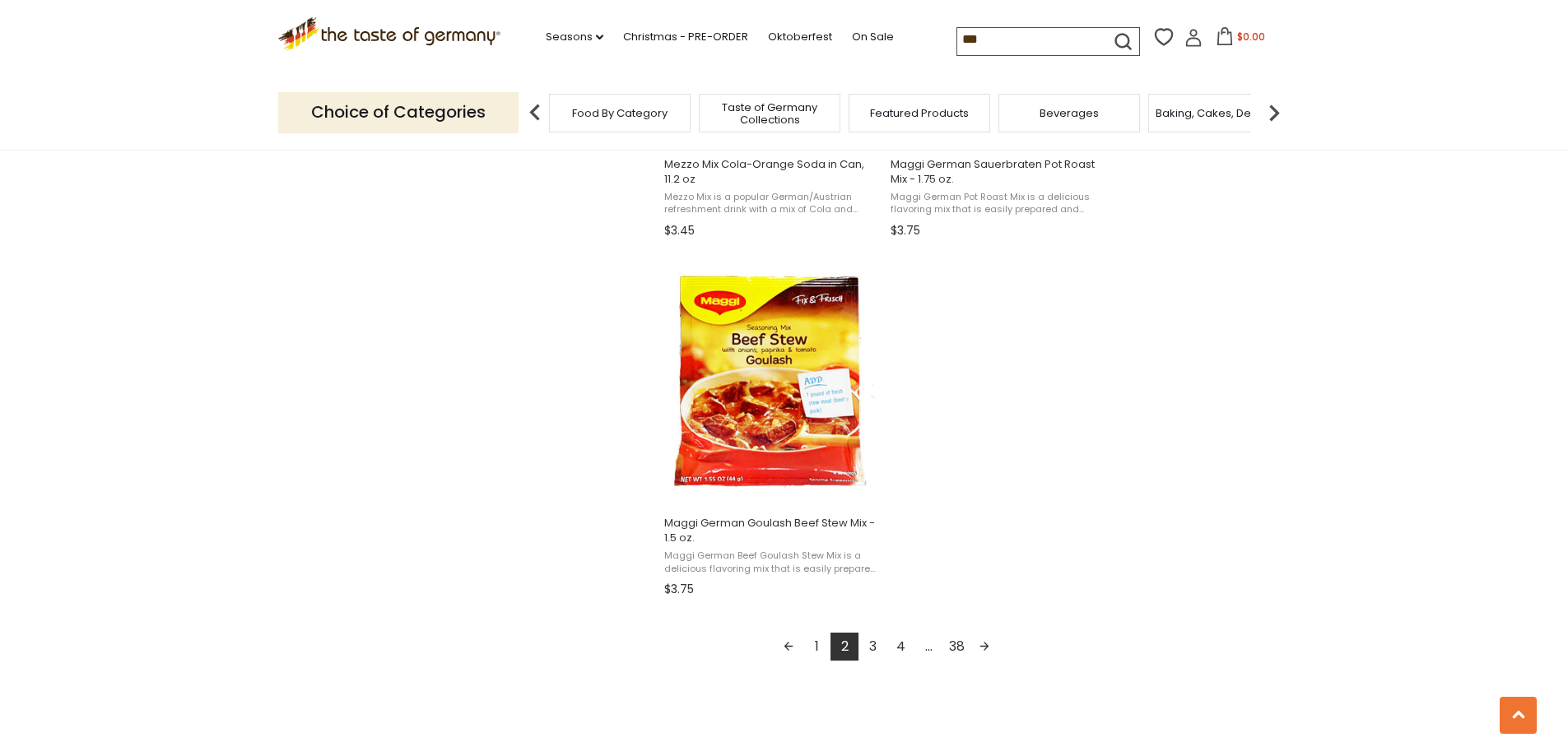
click at [874, 643] on link "3" at bounding box center [872, 647] width 28 height 28
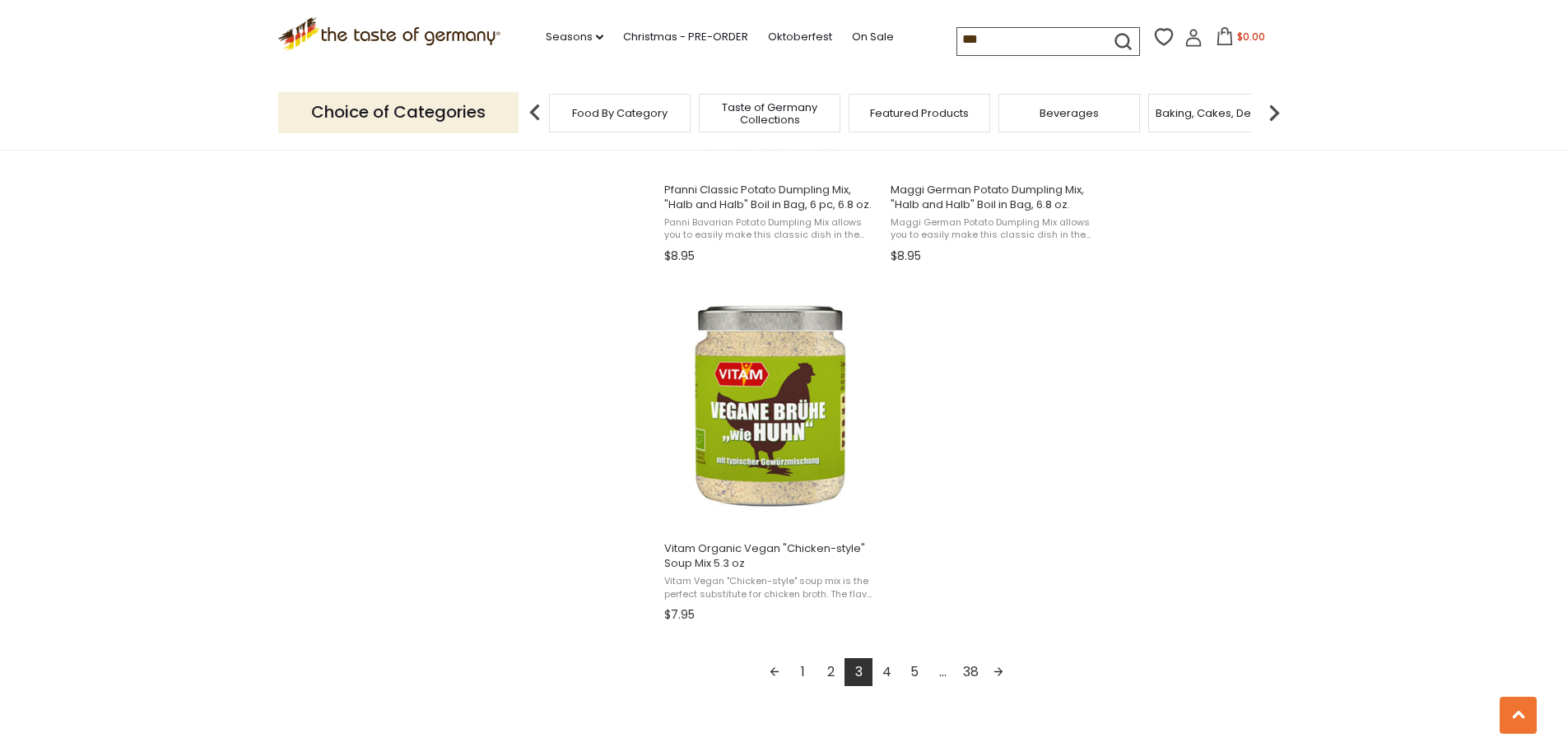
scroll to position [2716, 0]
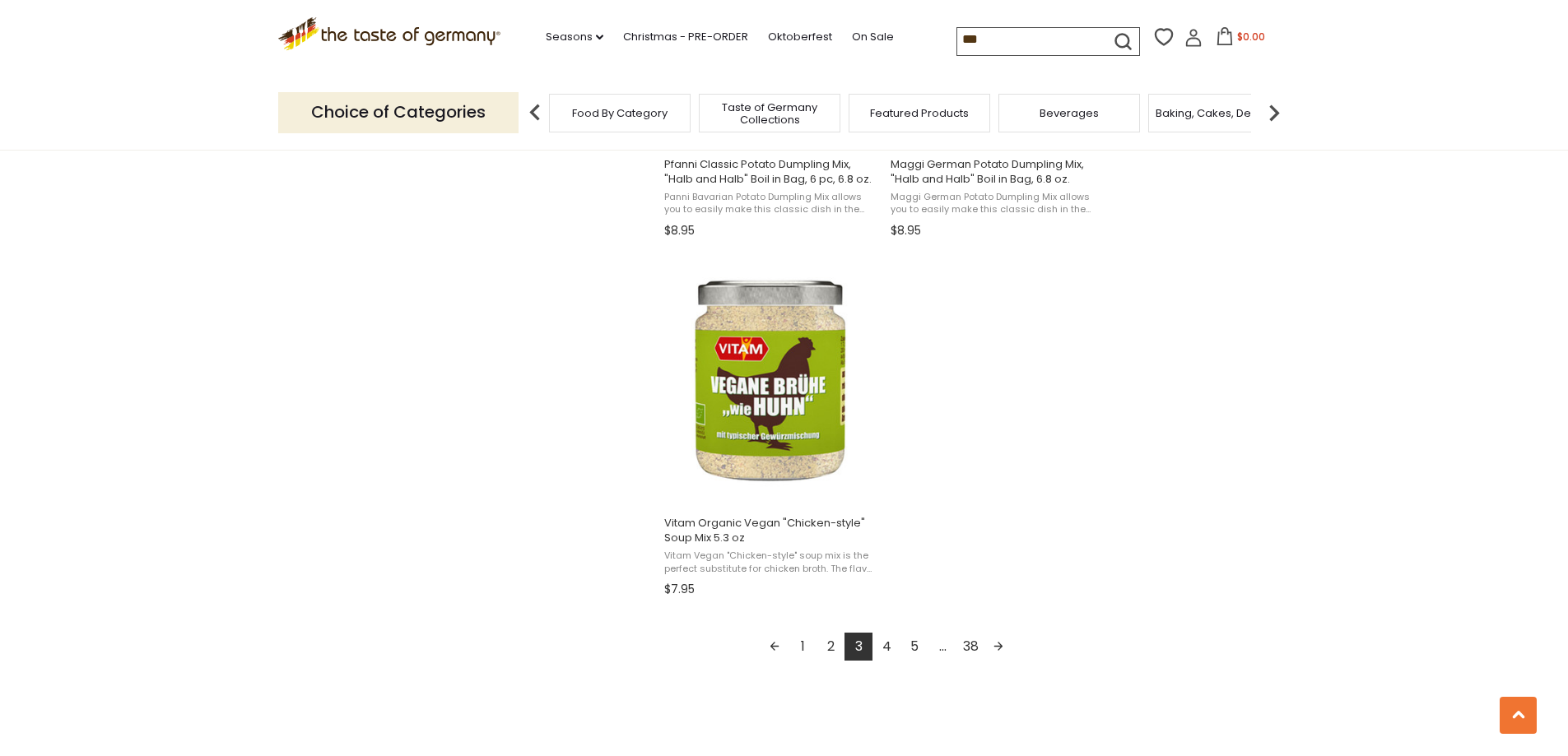
click at [886, 651] on link "4" at bounding box center [886, 647] width 28 height 28
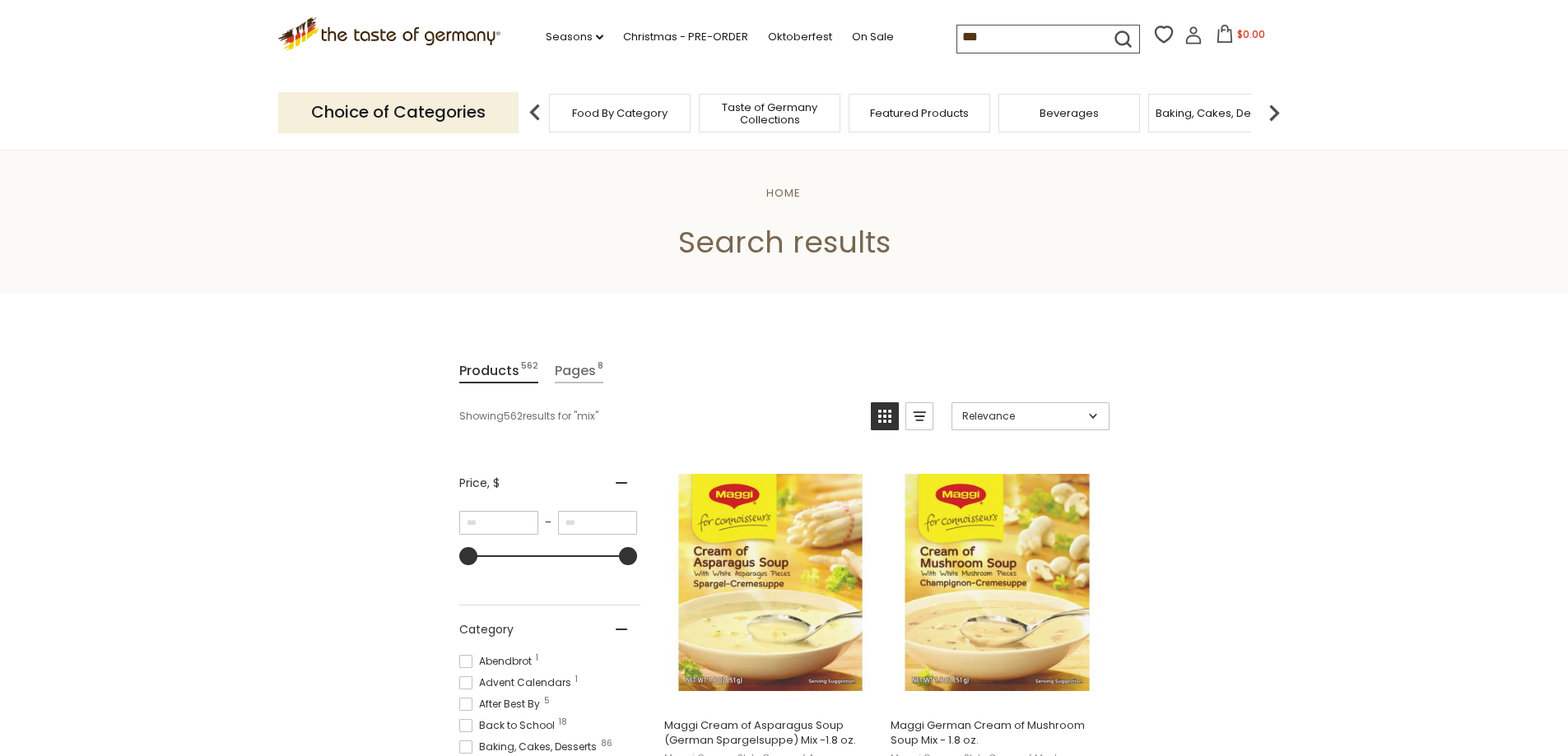
click at [1273, 116] on img at bounding box center [1275, 113] width 33 height 33
click at [1166, 118] on span "Cookies" at bounding box center [1163, 113] width 45 height 12
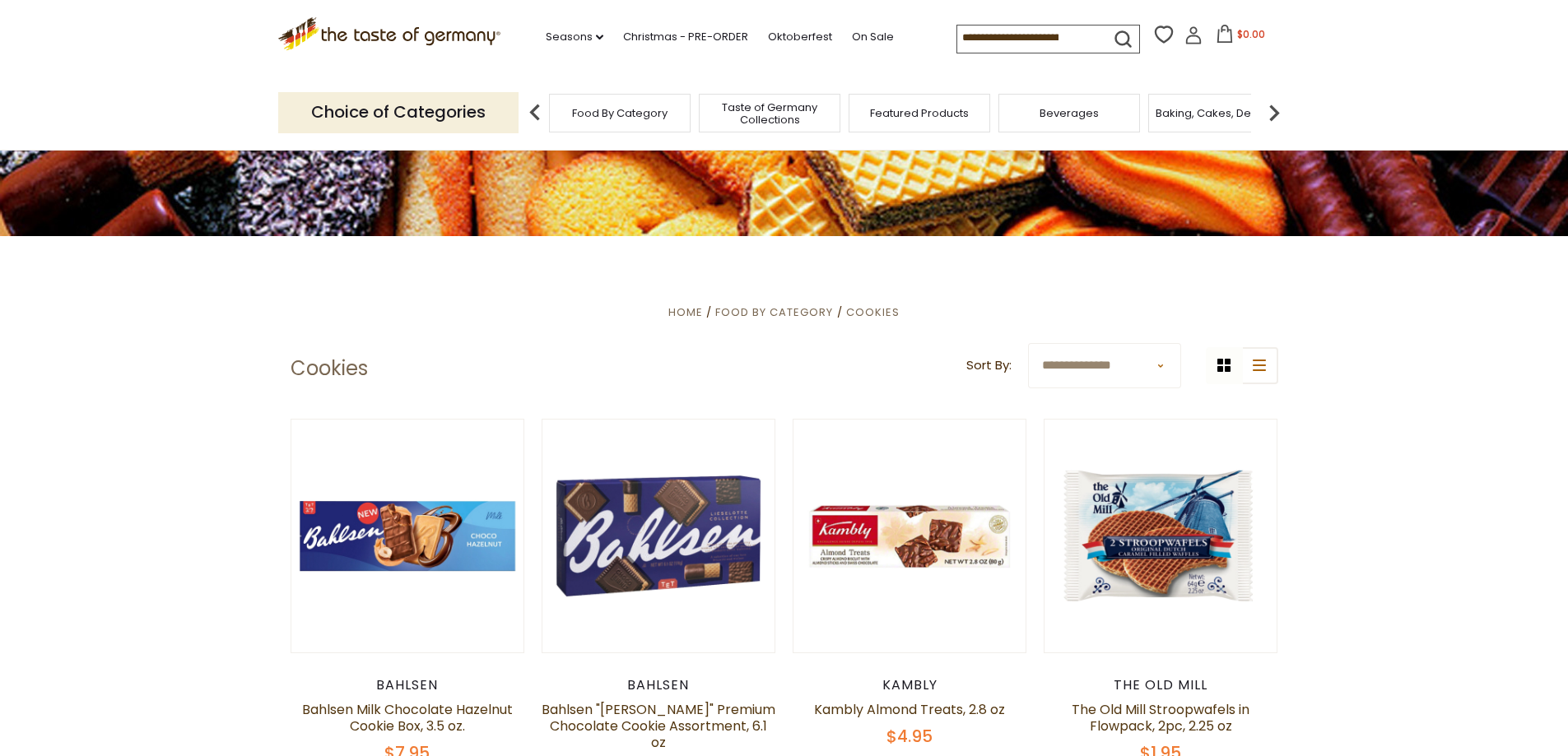
scroll to position [494, 0]
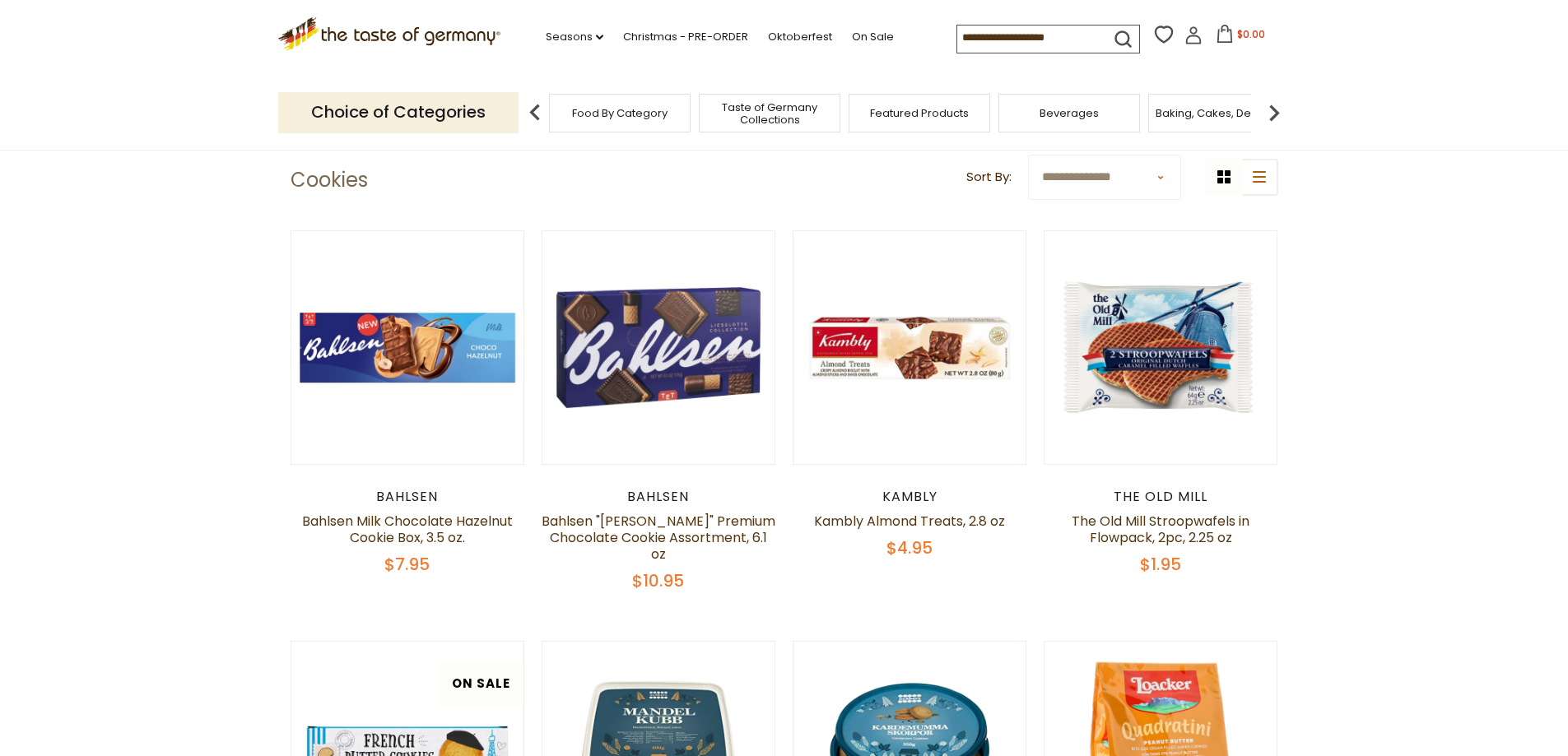
click at [1273, 112] on img at bounding box center [1275, 113] width 33 height 33
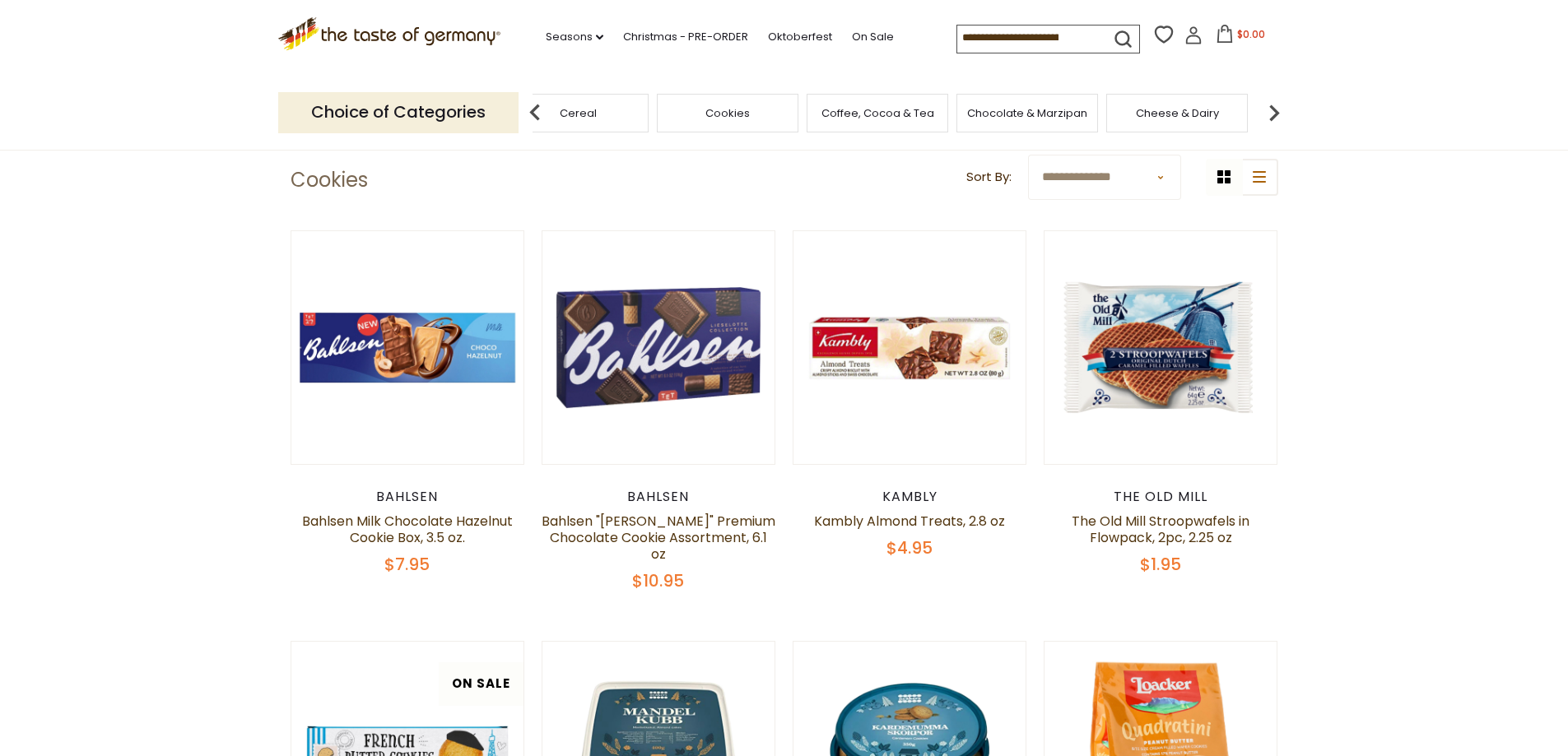
click at [1273, 112] on img at bounding box center [1275, 113] width 33 height 33
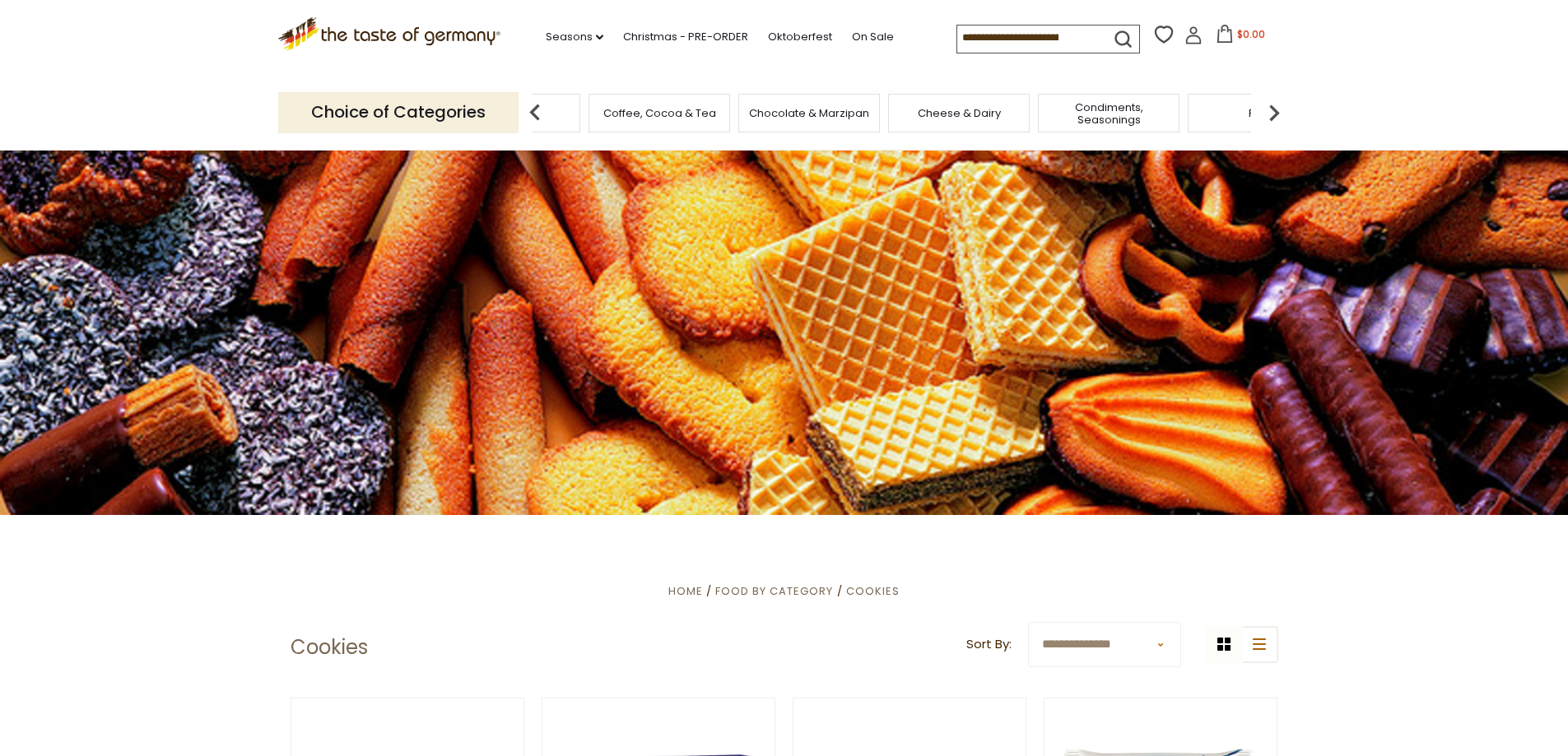
scroll to position [0, 0]
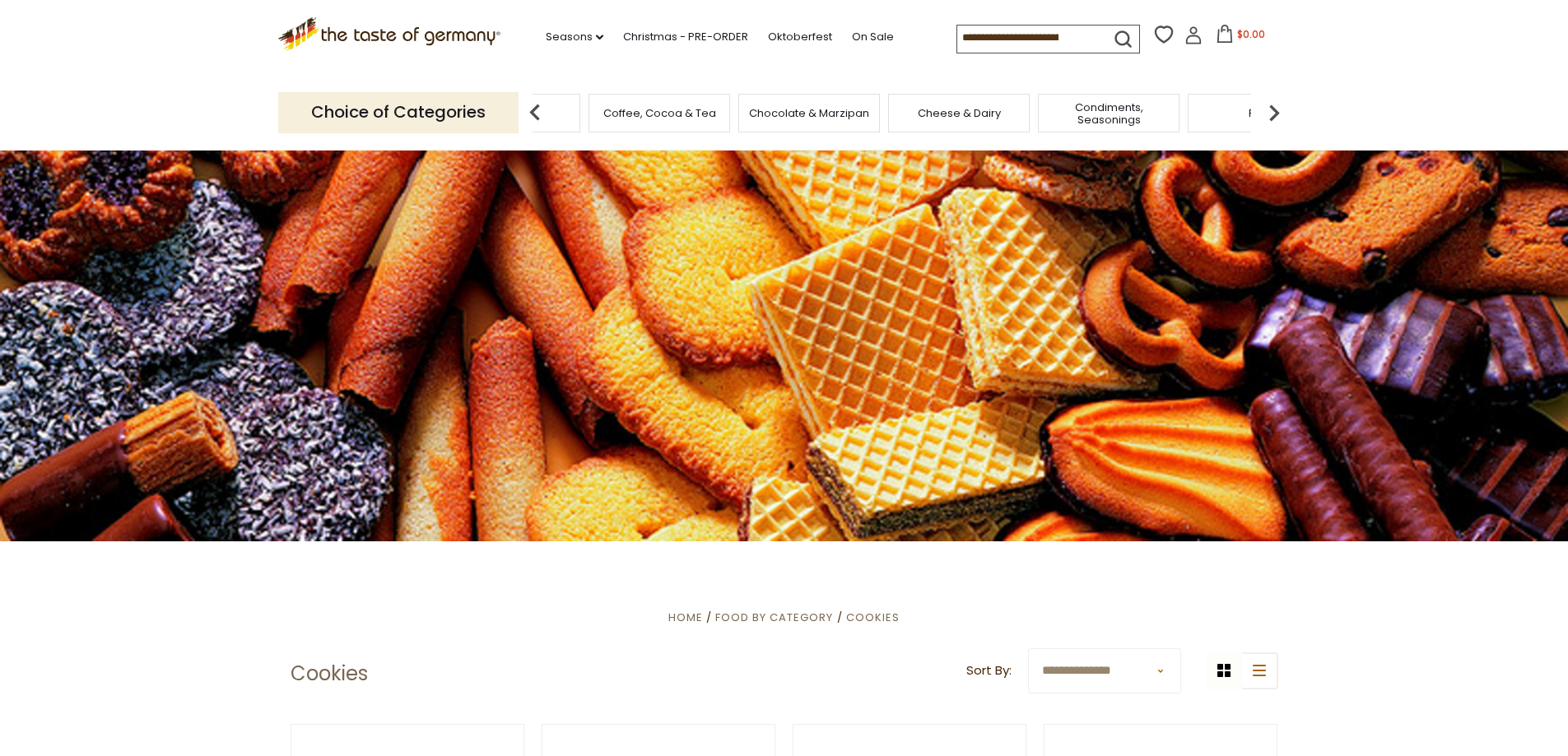
click at [1122, 111] on span "Condiments, Seasonings" at bounding box center [1108, 114] width 131 height 25
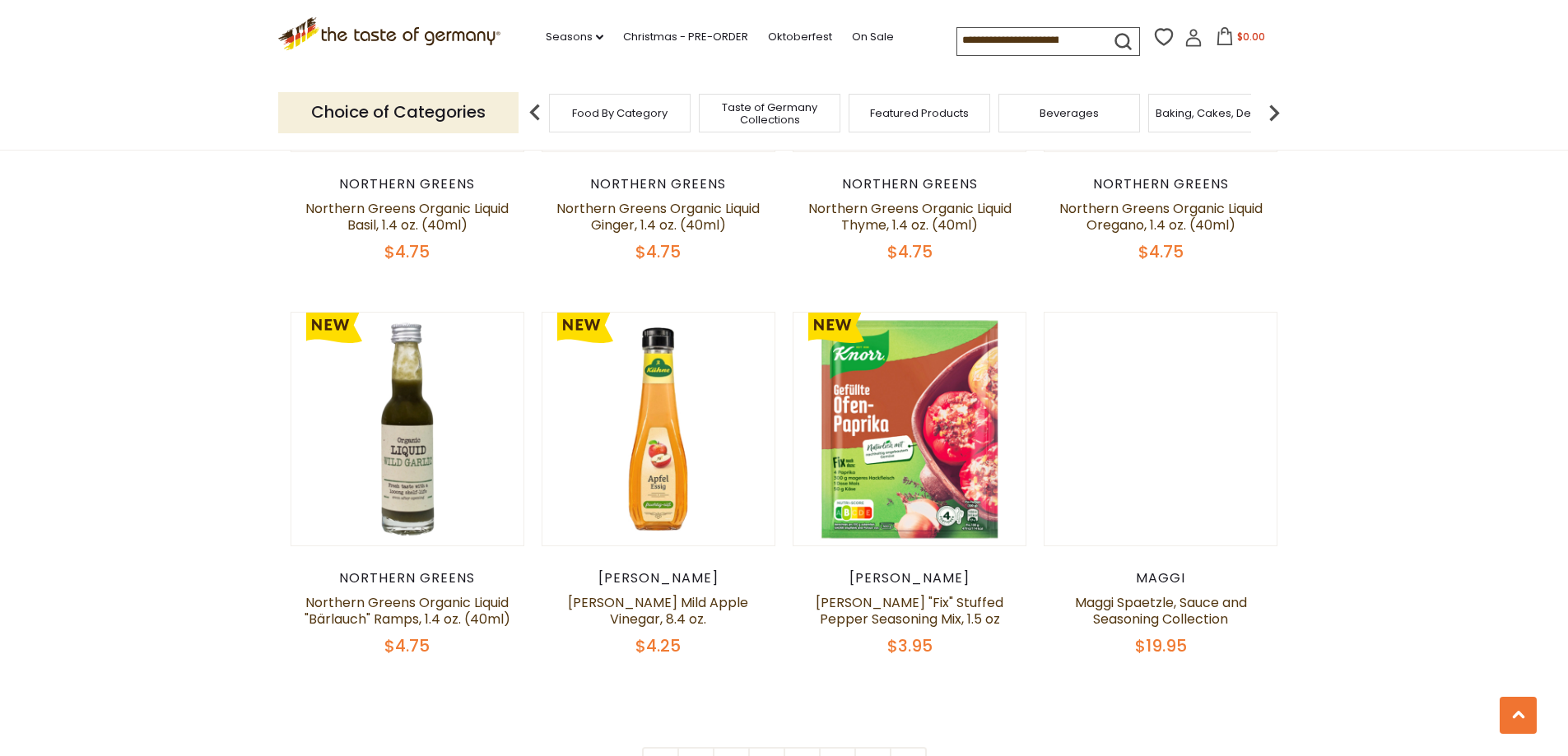
scroll to position [3704, 0]
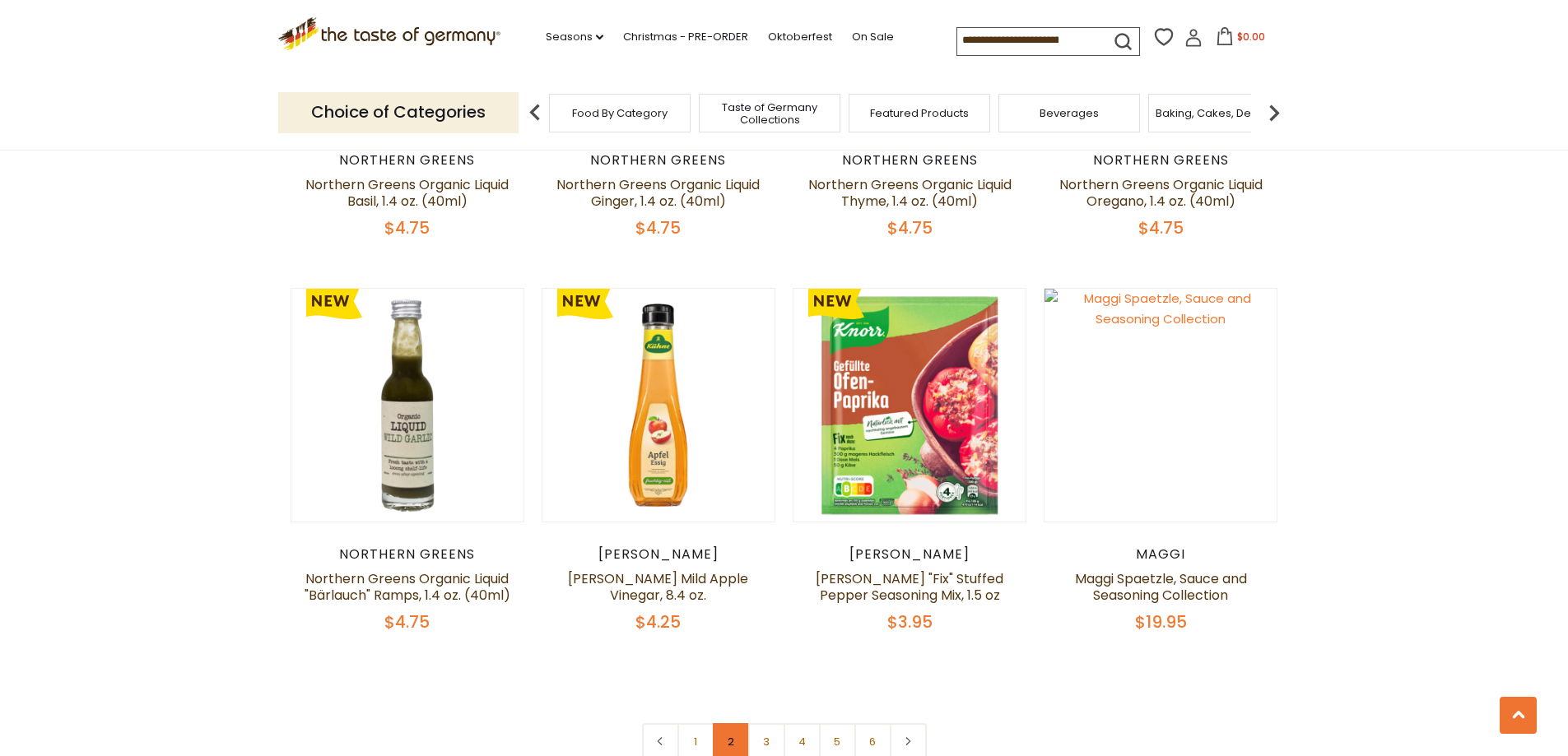
click at [728, 724] on link "2" at bounding box center [731, 742] width 37 height 37
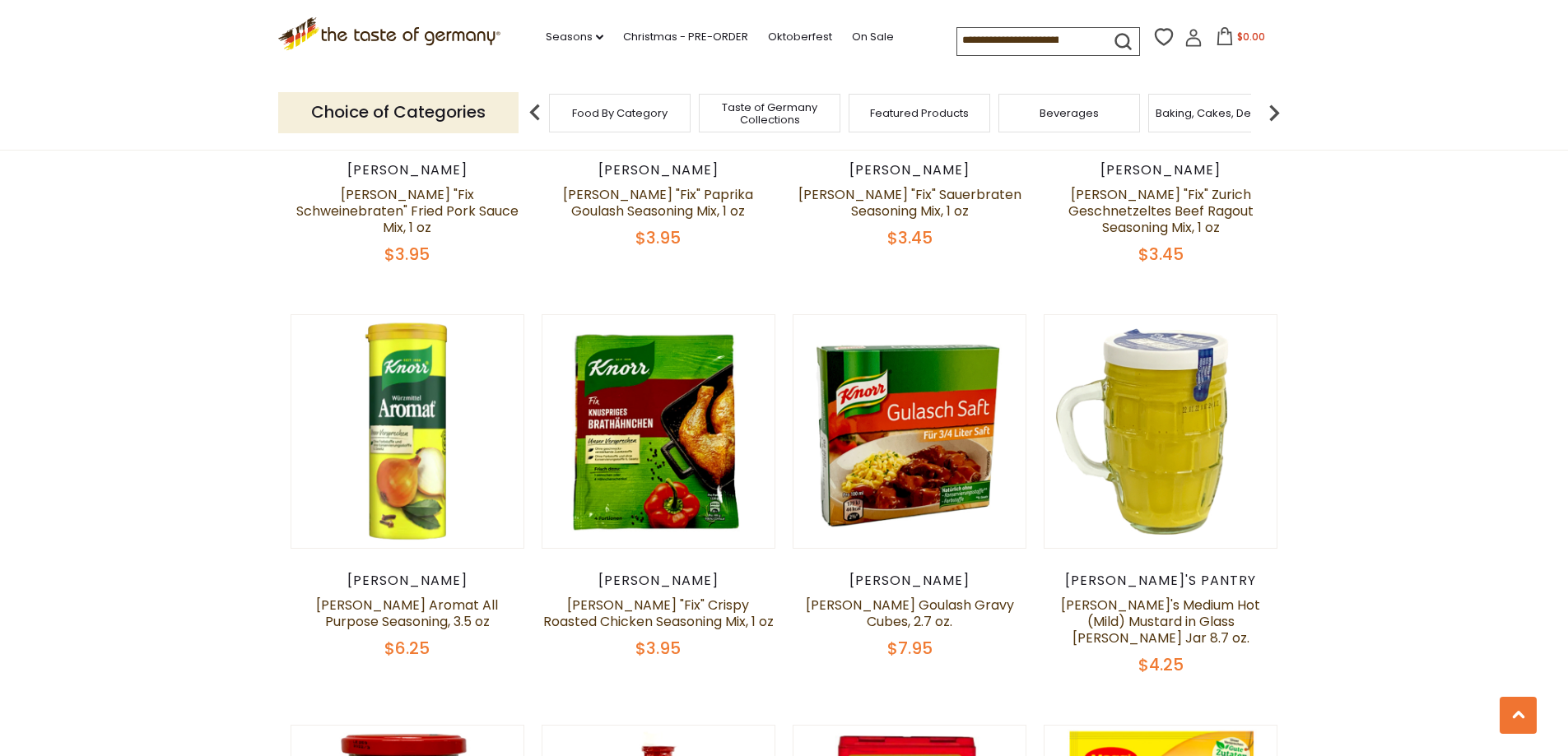
scroll to position [2871, 0]
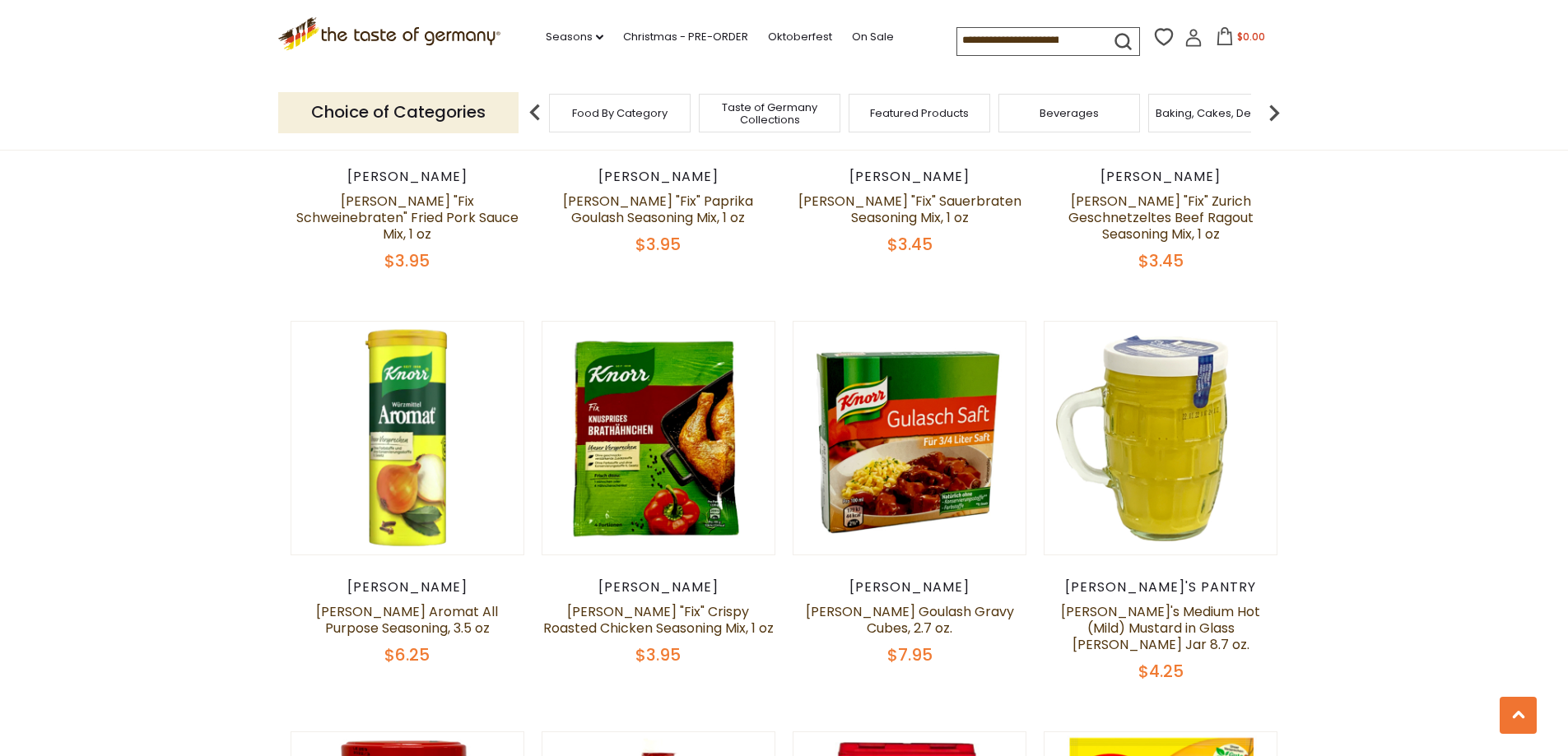
click at [1033, 36] on input at bounding box center [1027, 39] width 139 height 23
type input "*******"
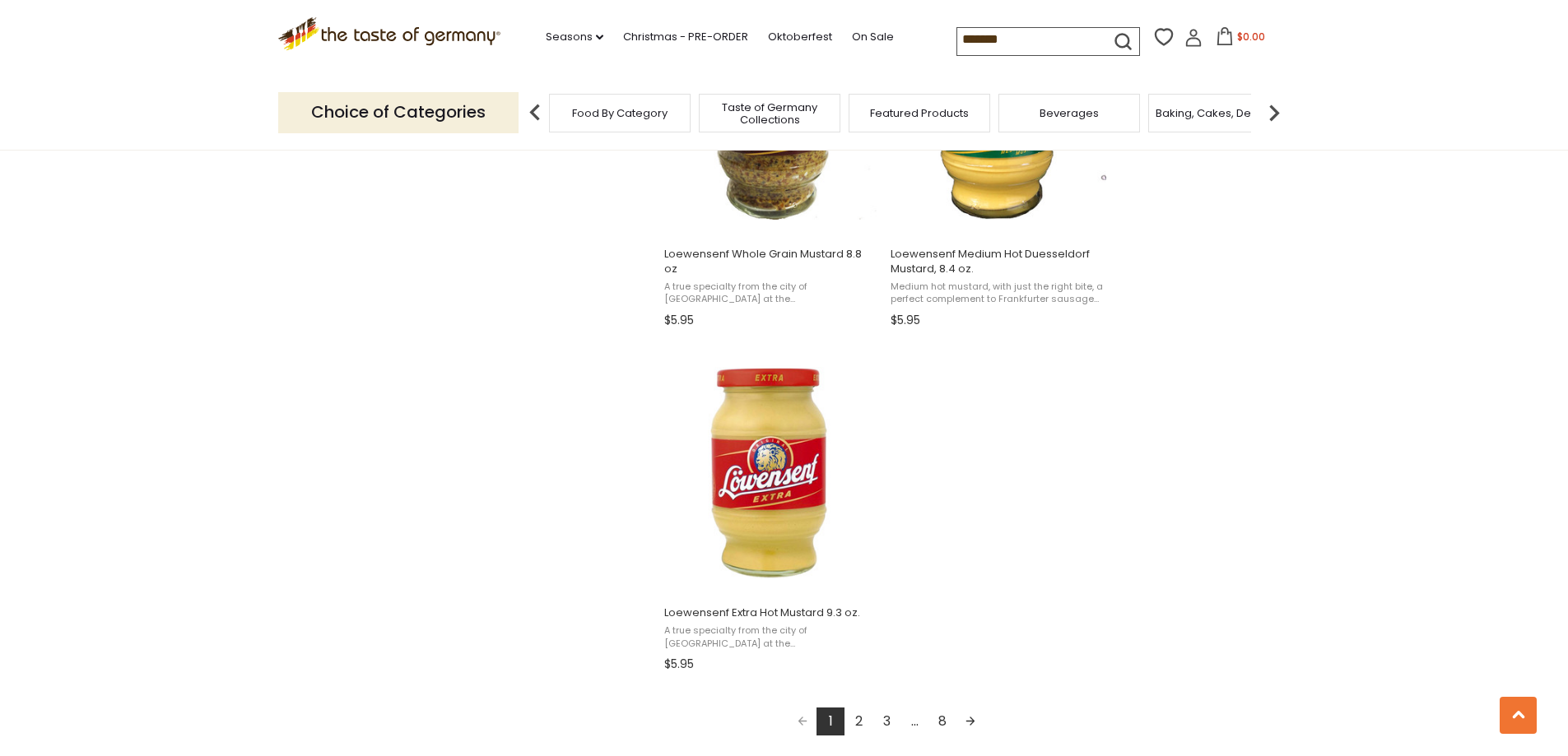
scroll to position [2716, 0]
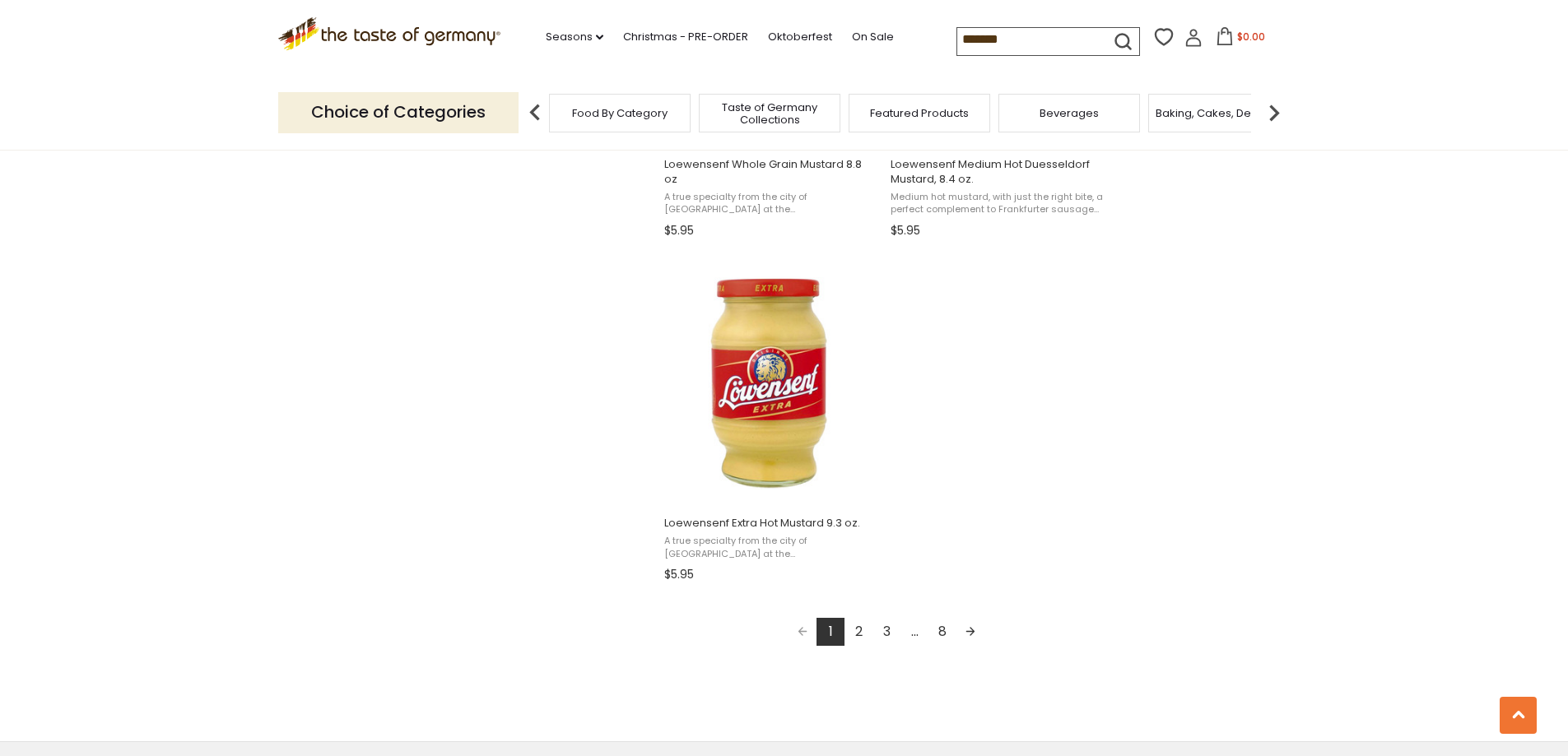
click at [857, 633] on link "2" at bounding box center [858, 632] width 28 height 28
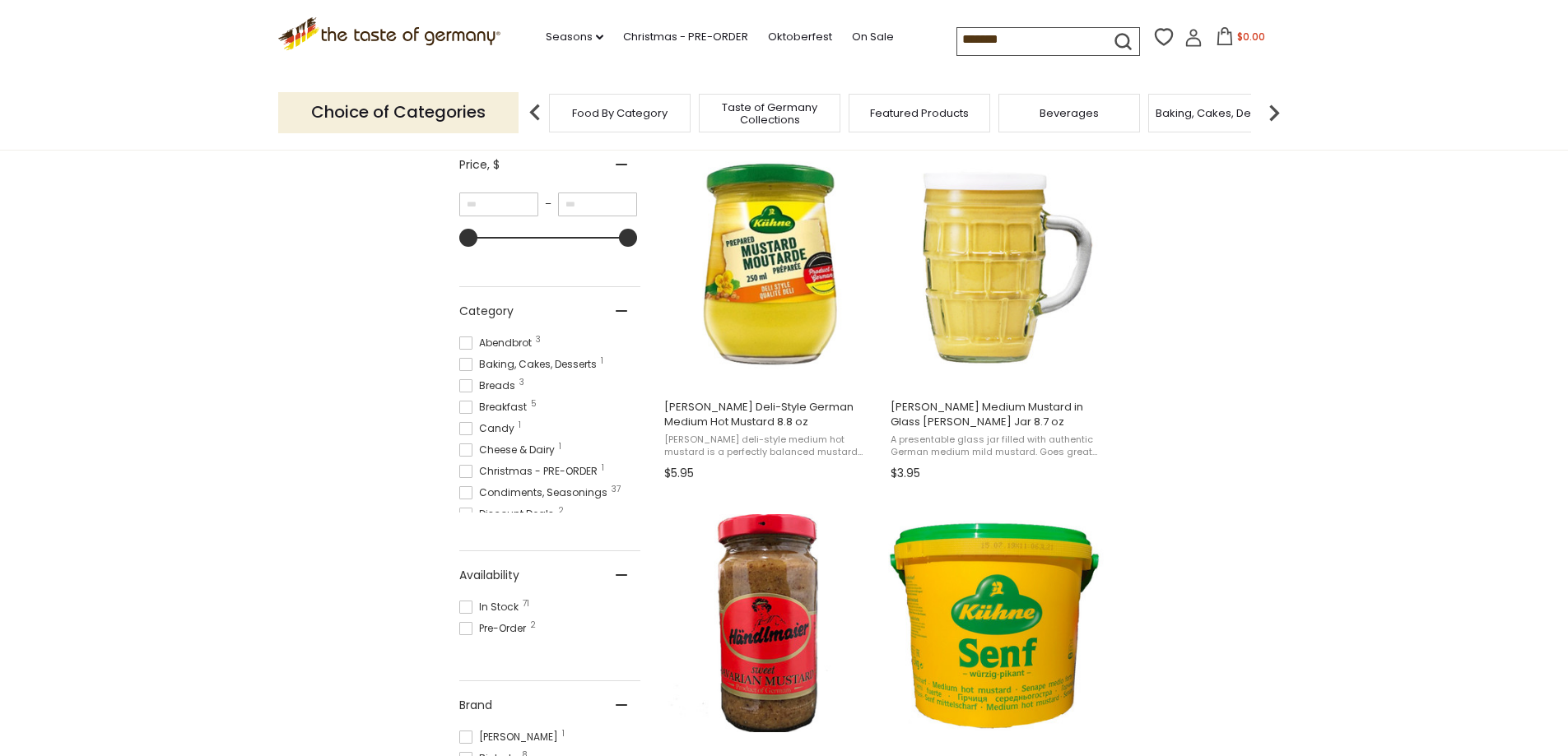
scroll to position [329, 0]
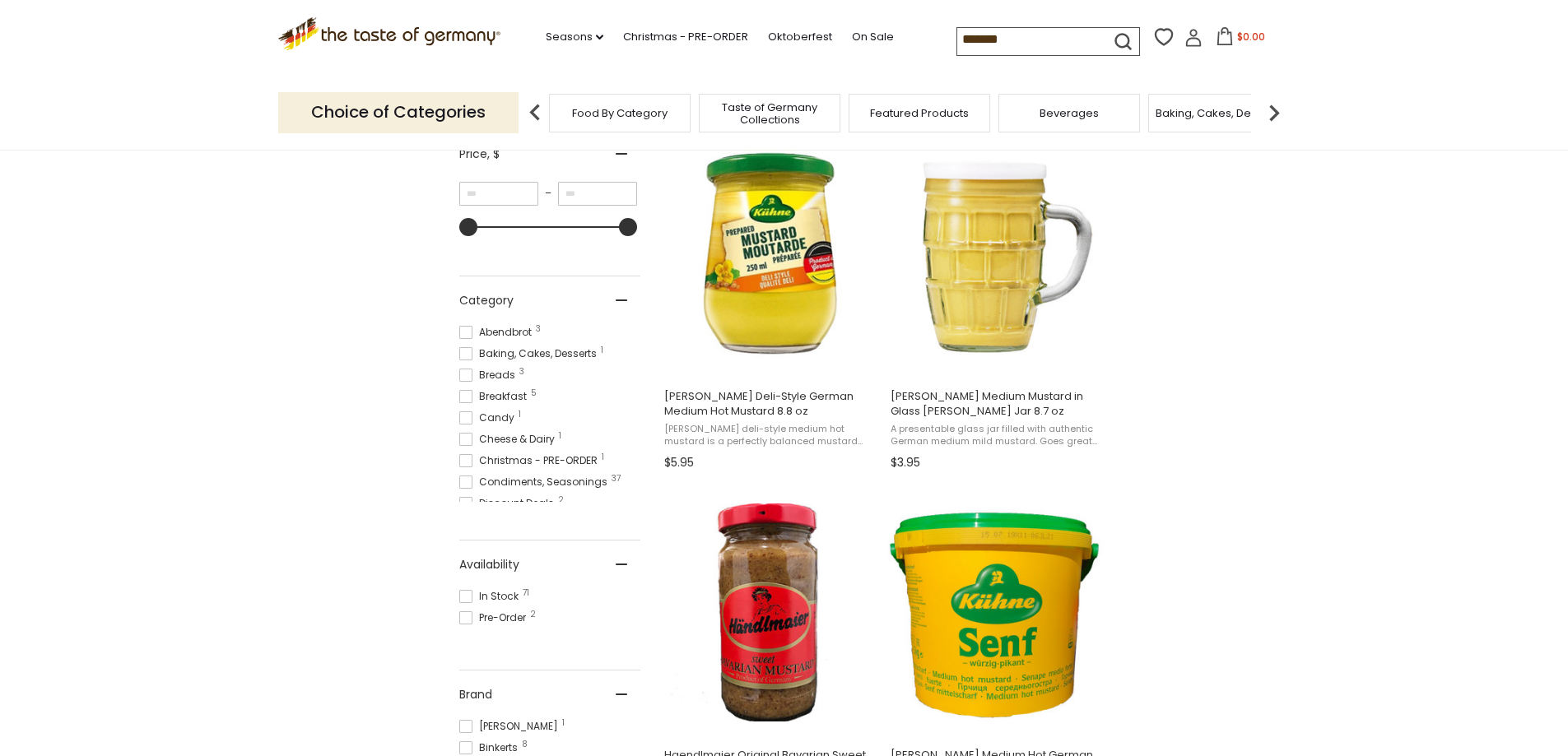
click at [990, 41] on input "*******" at bounding box center [1027, 39] width 139 height 23
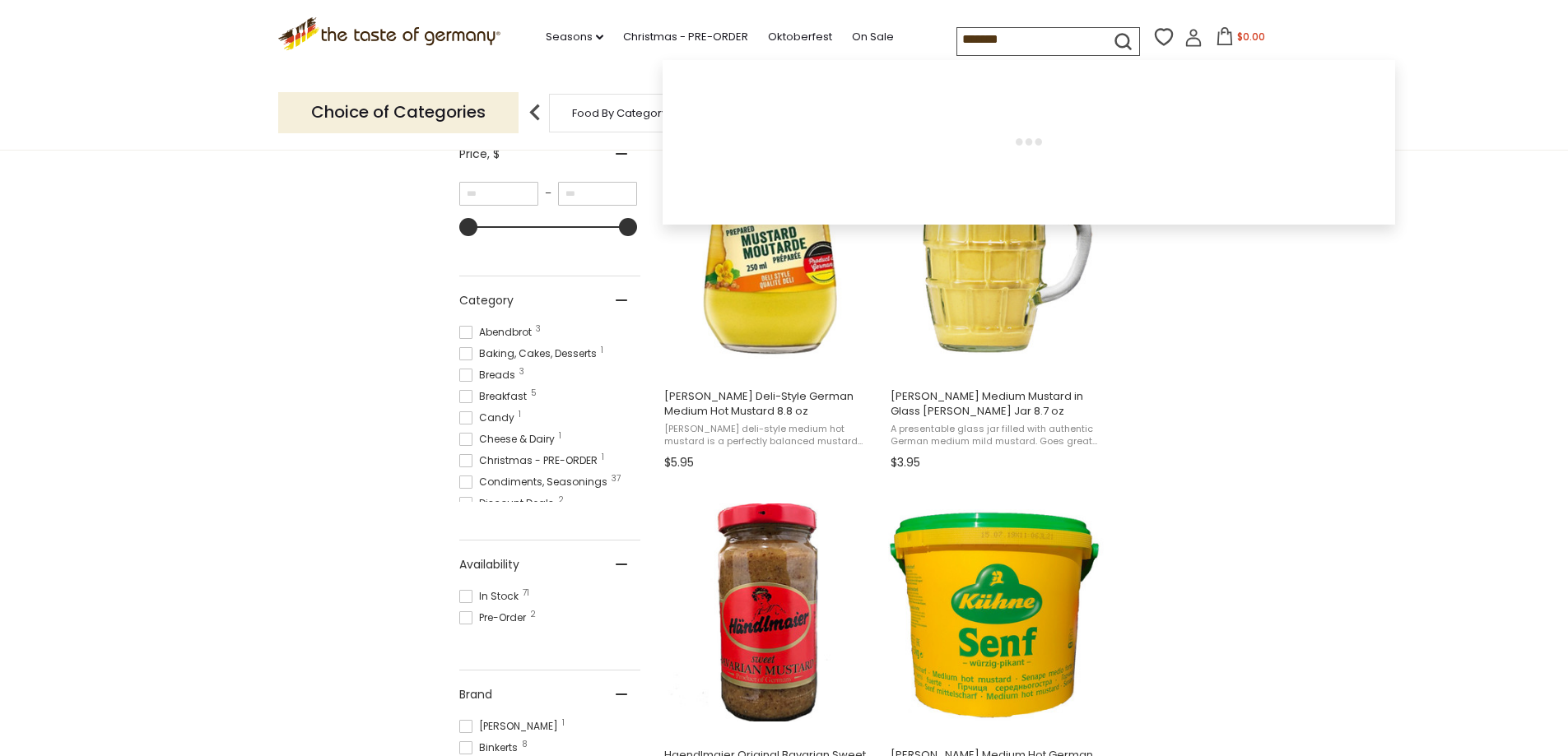
click at [990, 41] on input "*******" at bounding box center [1027, 39] width 139 height 23
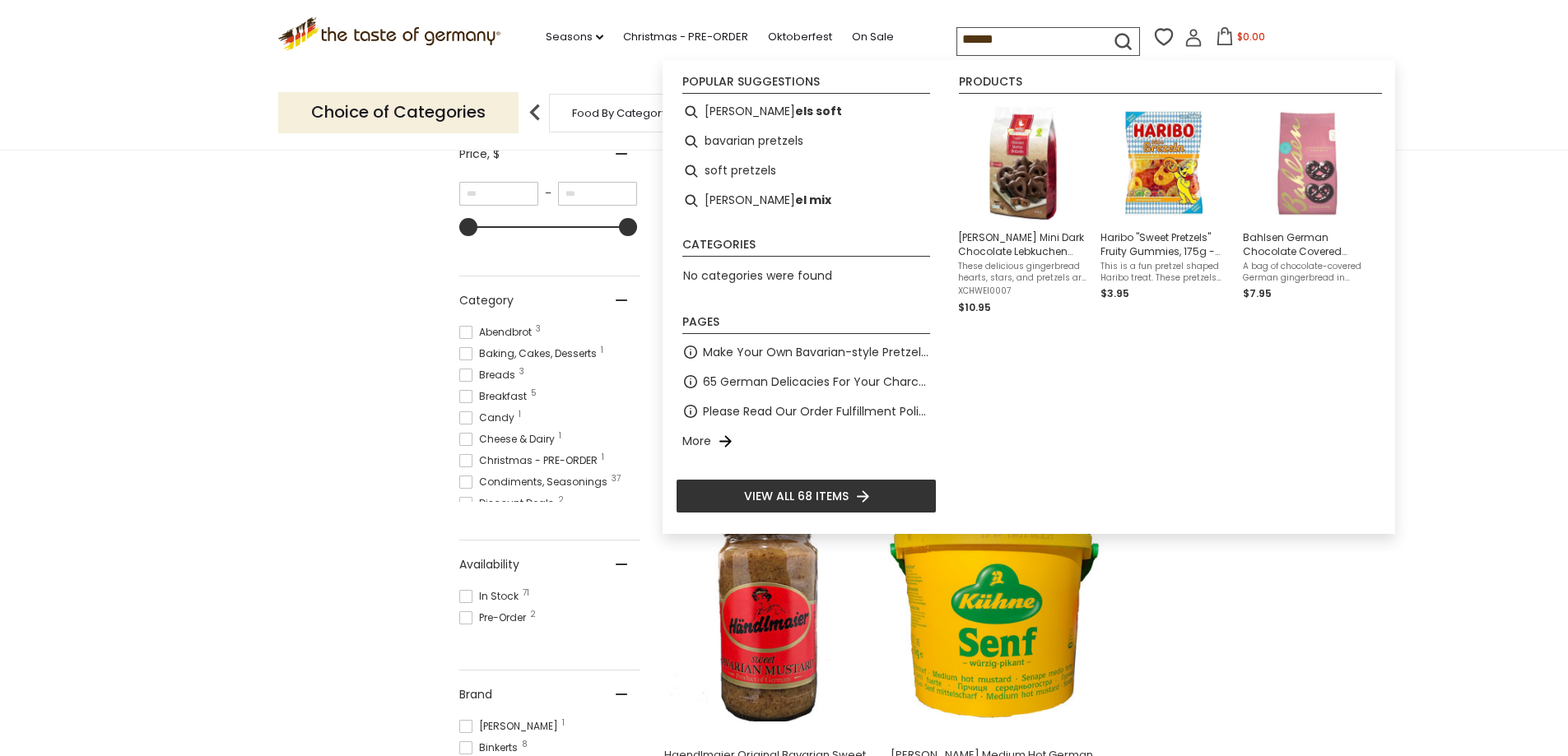
type input "*******"
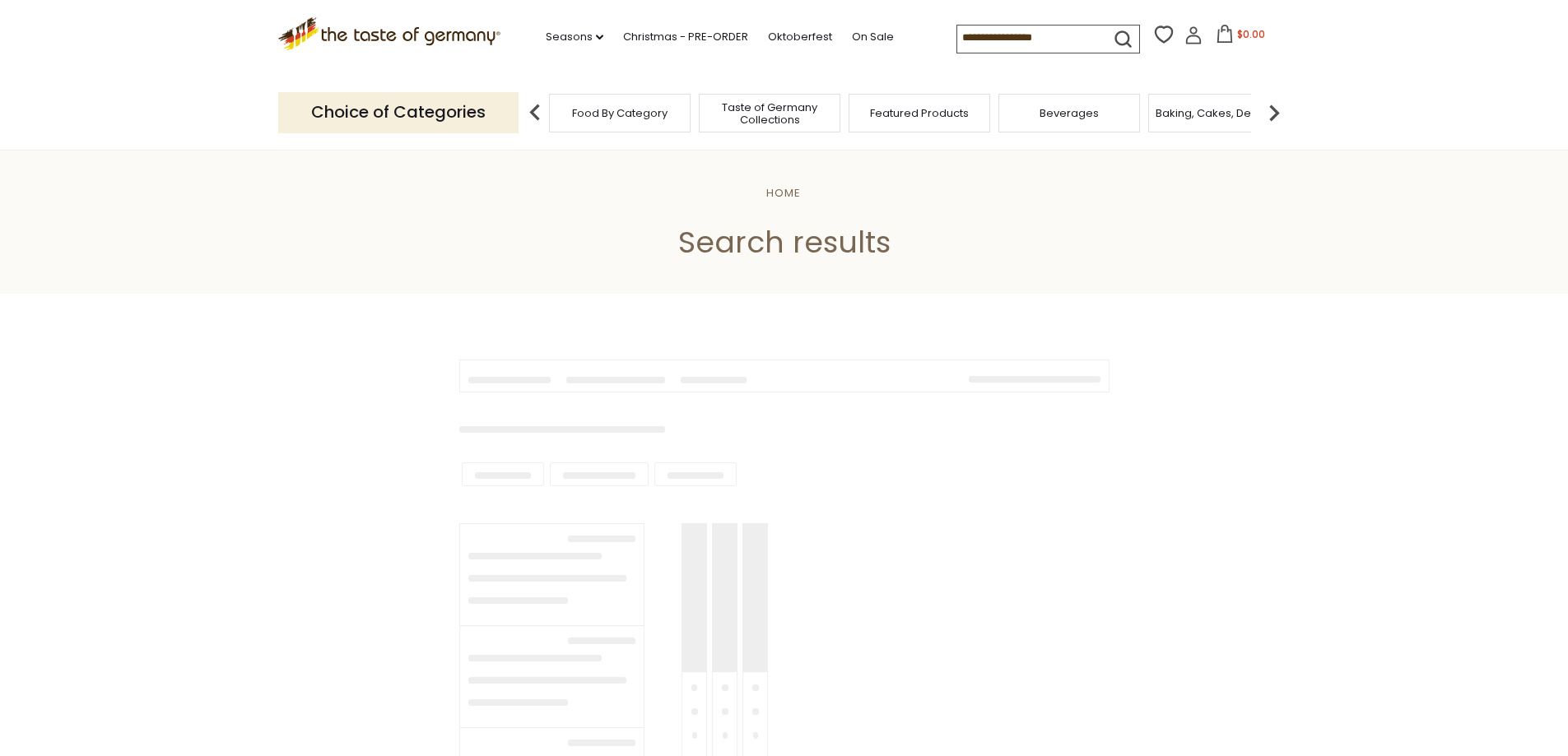
type input "*******"
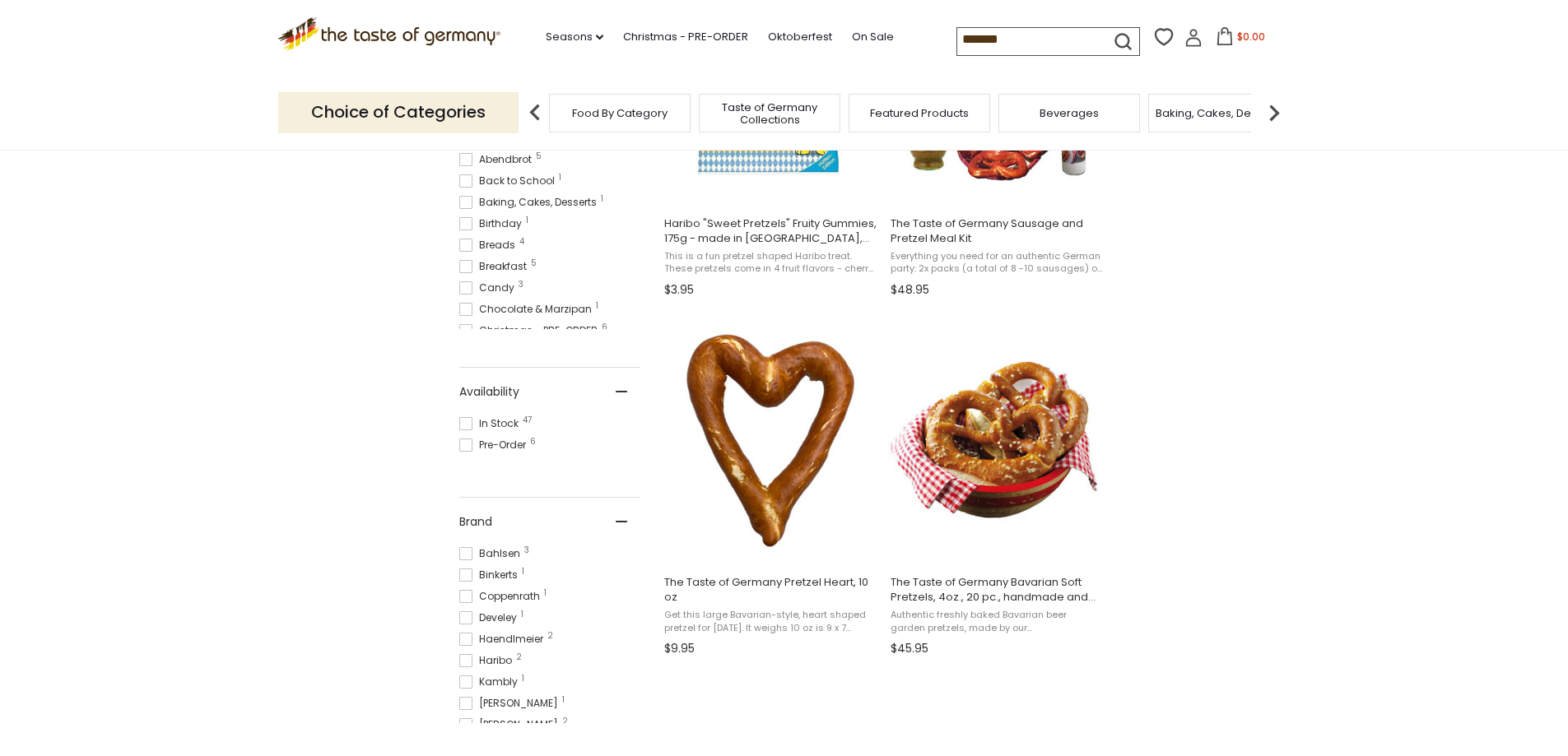
scroll to position [494, 0]
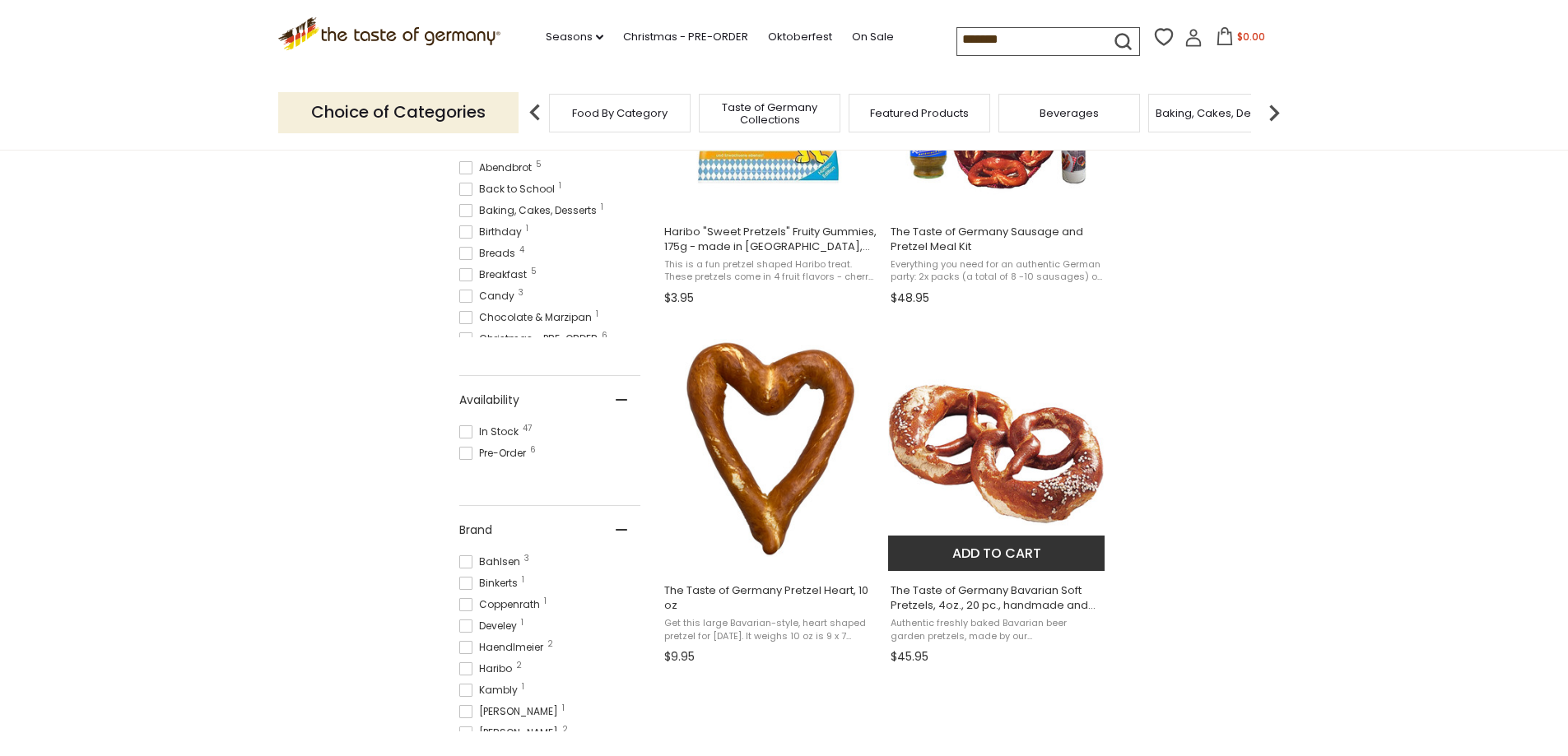
click at [960, 437] on img "The Taste of Germany Bavarian Soft Pretzels, 4oz., 20 pc., handmade and frozen" at bounding box center [997, 448] width 218 height 218
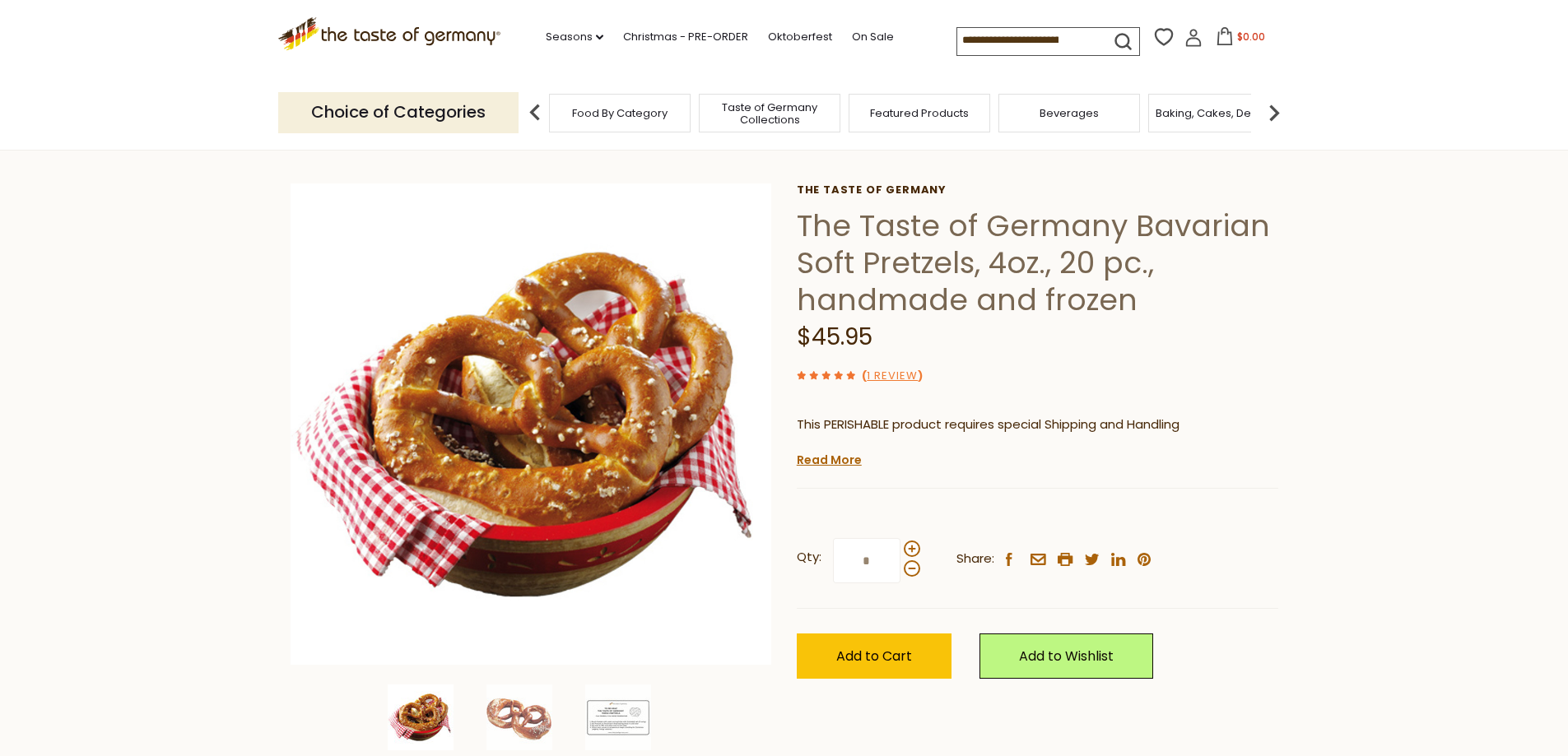
scroll to position [82, 0]
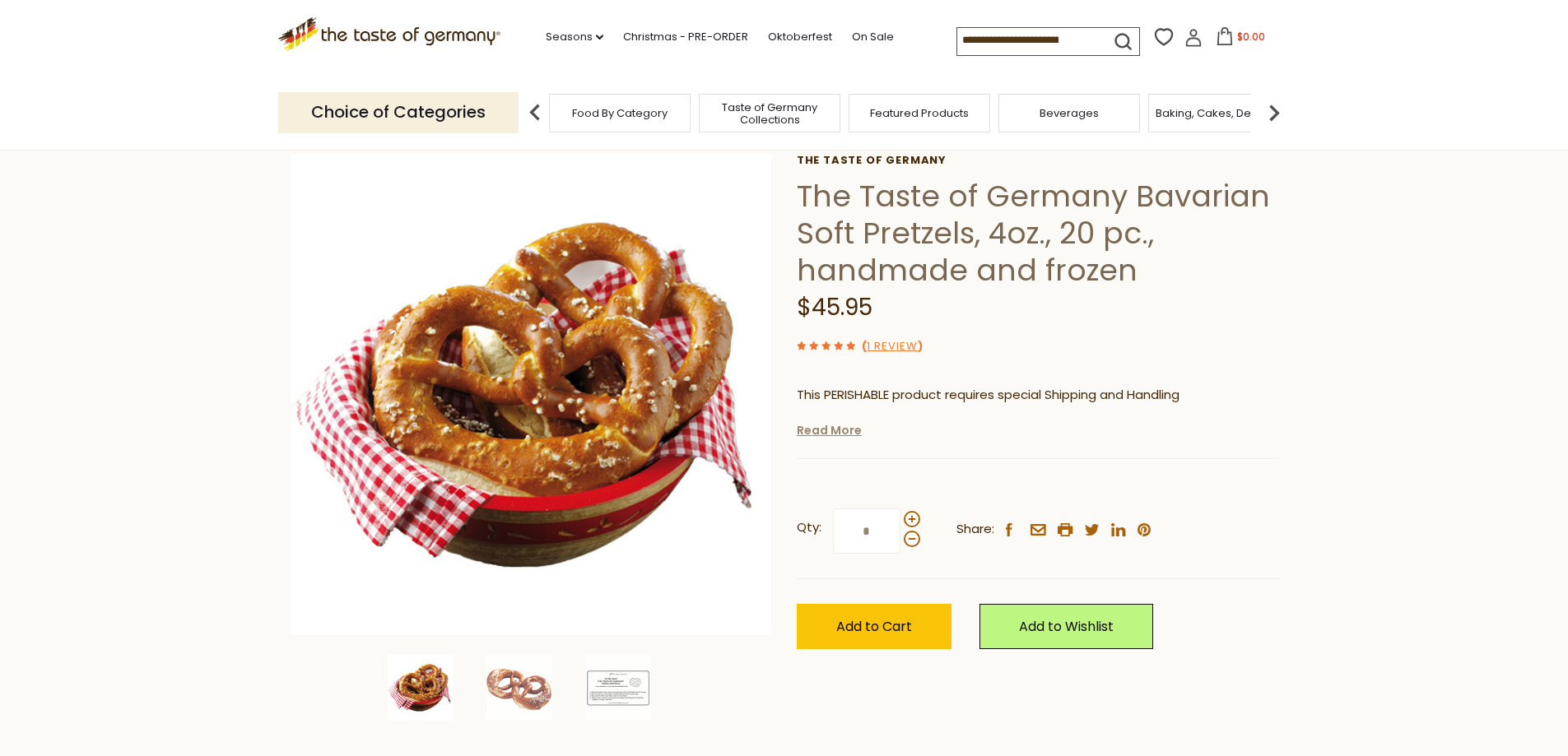
click at [841, 438] on link "Read More" at bounding box center [829, 430] width 65 height 17
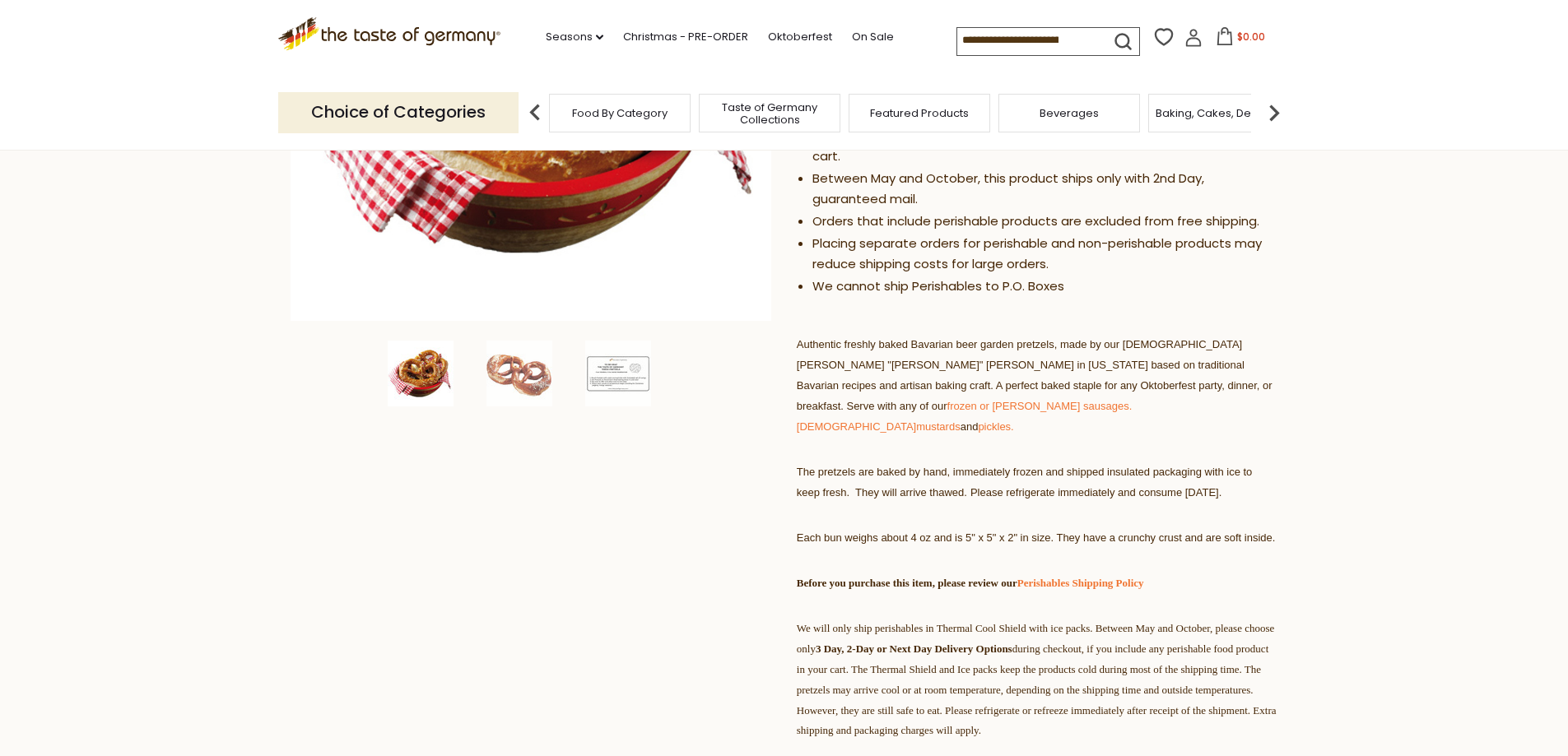
scroll to position [494, 0]
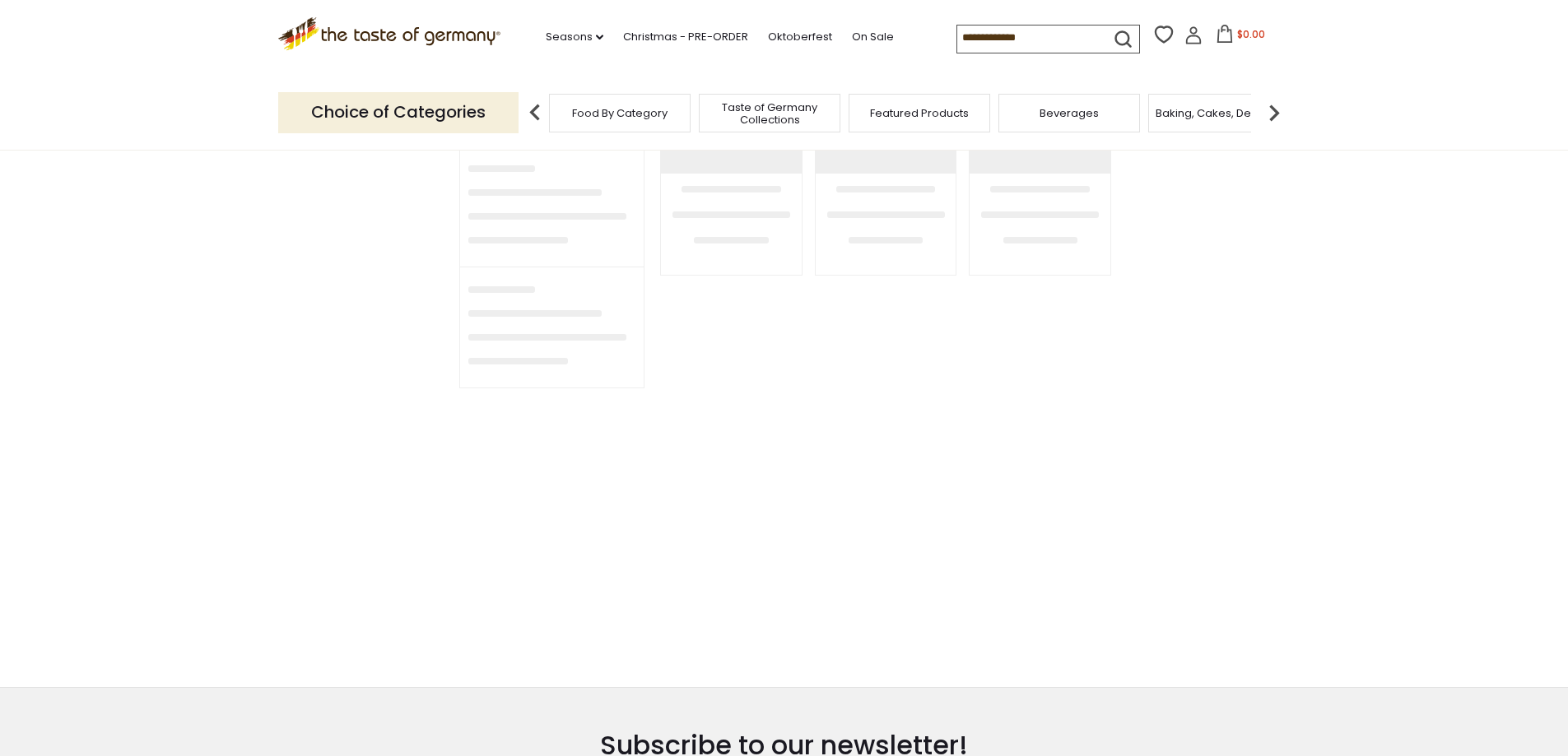
type input "*******"
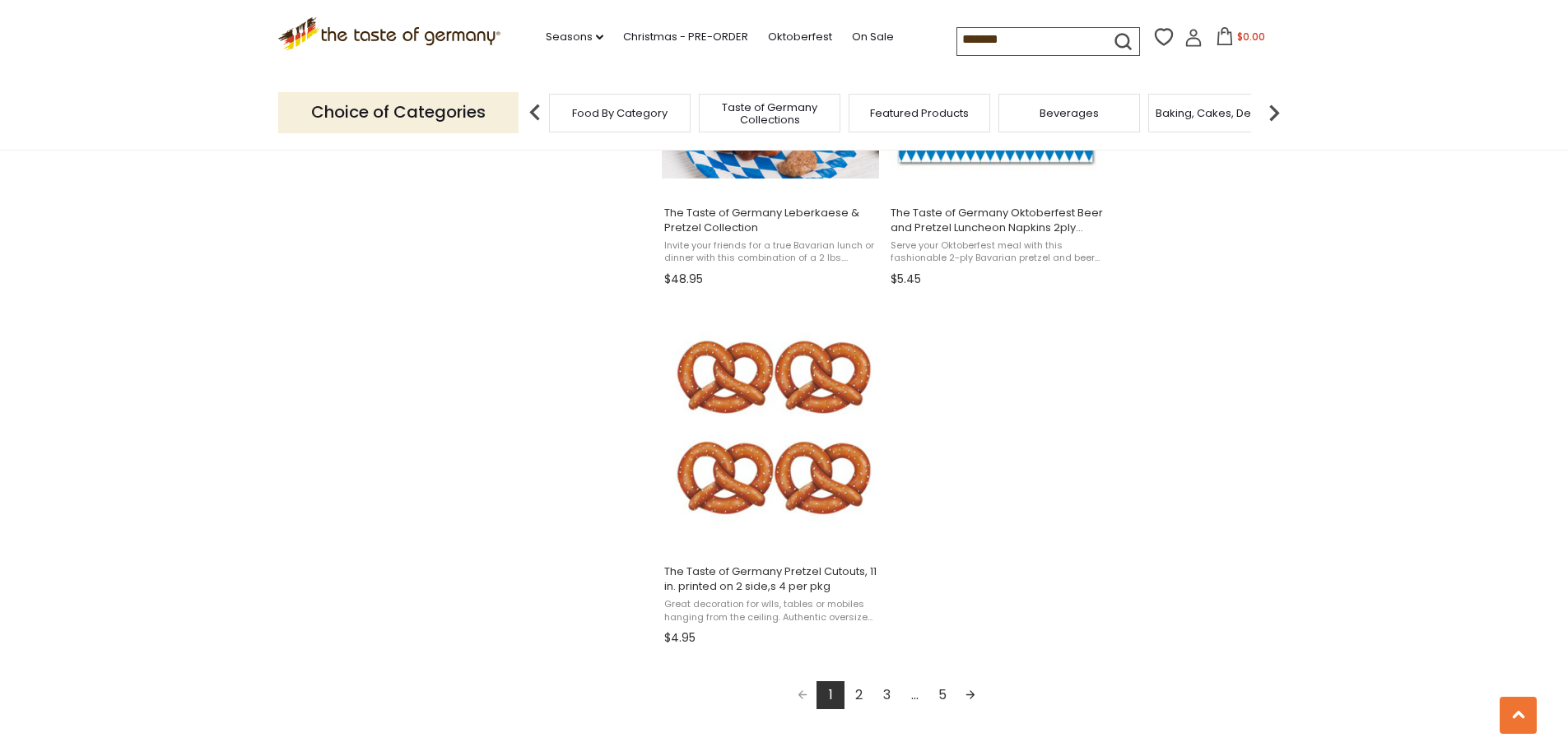
scroll to position [2716, 0]
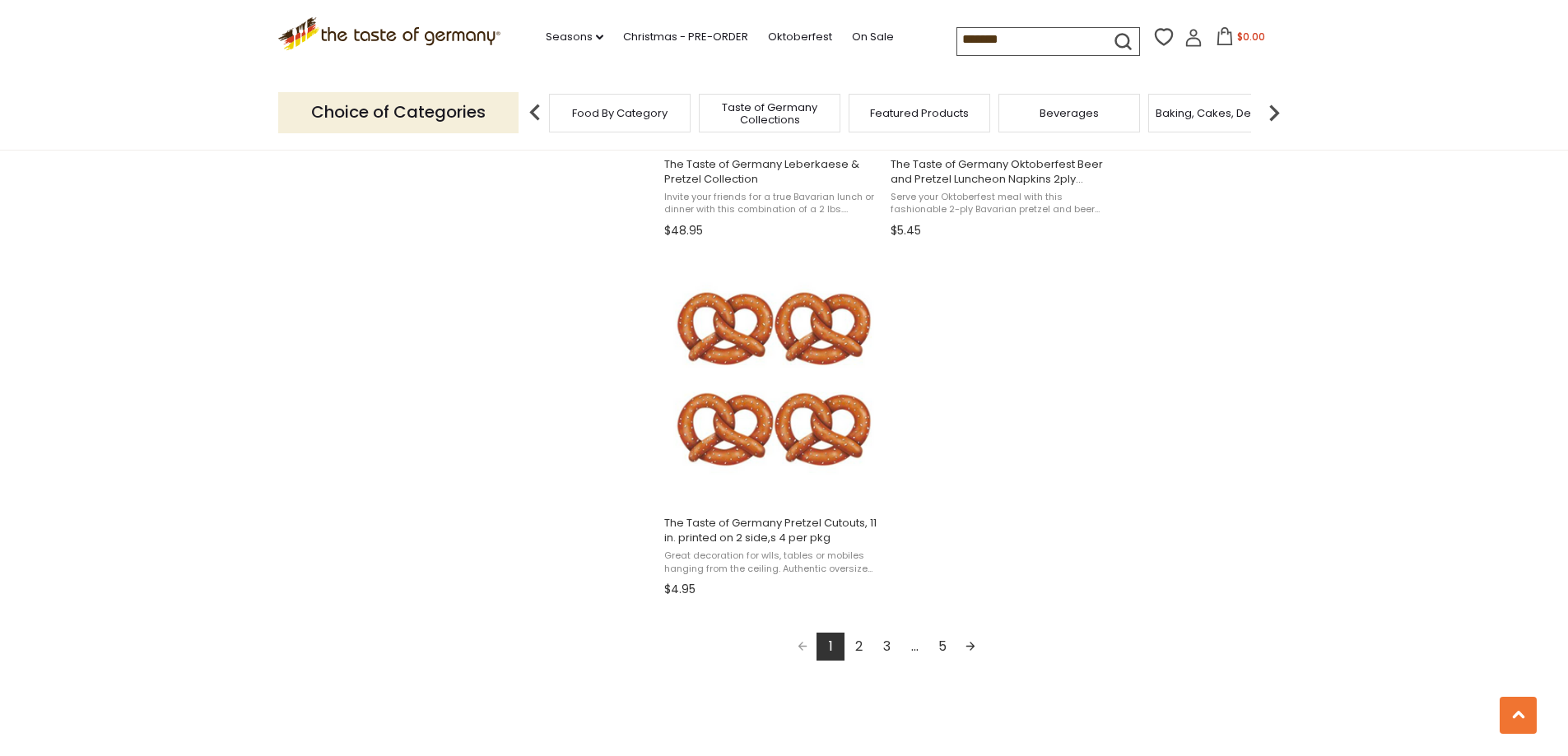
click at [860, 646] on link "2" at bounding box center [858, 647] width 28 height 28
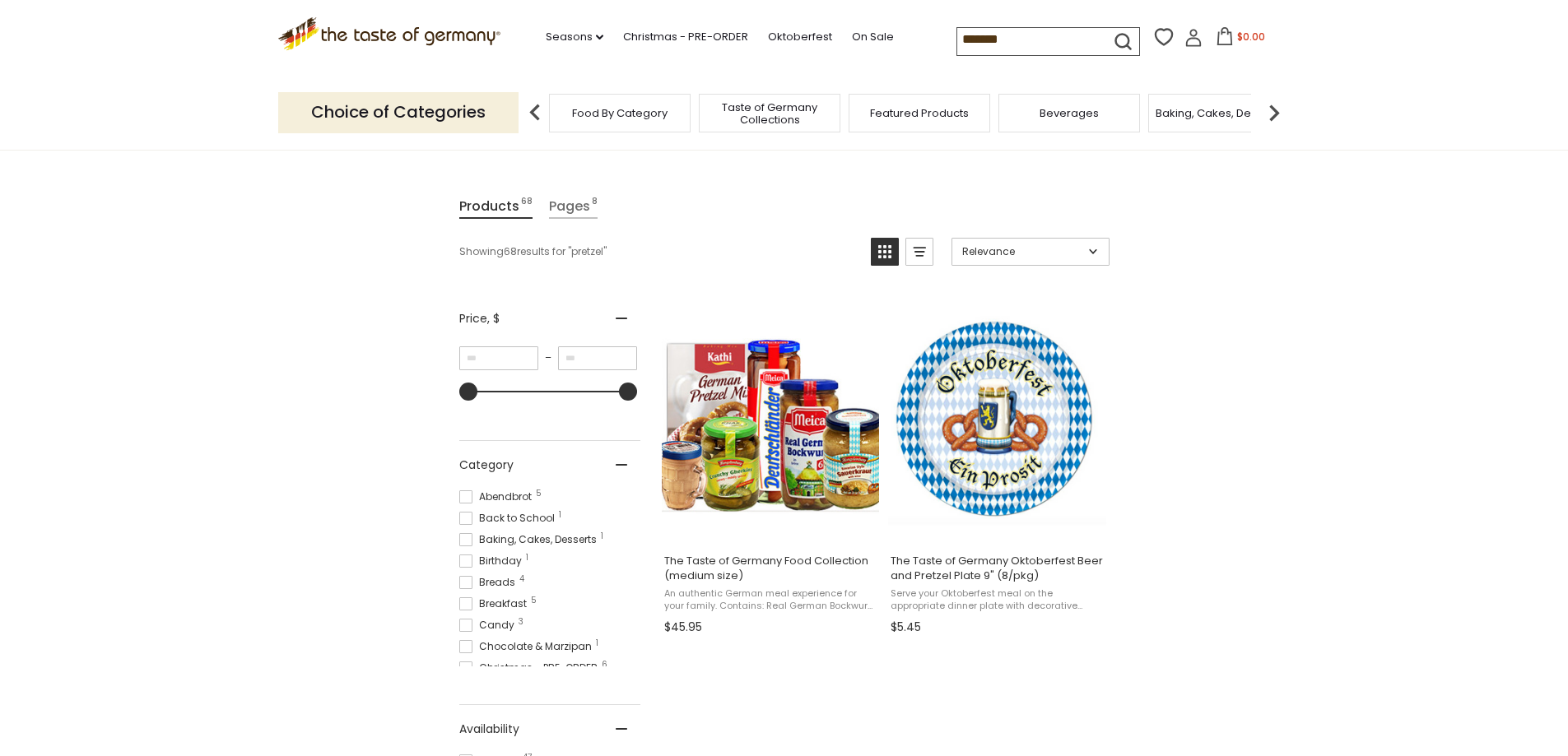
scroll to position [247, 0]
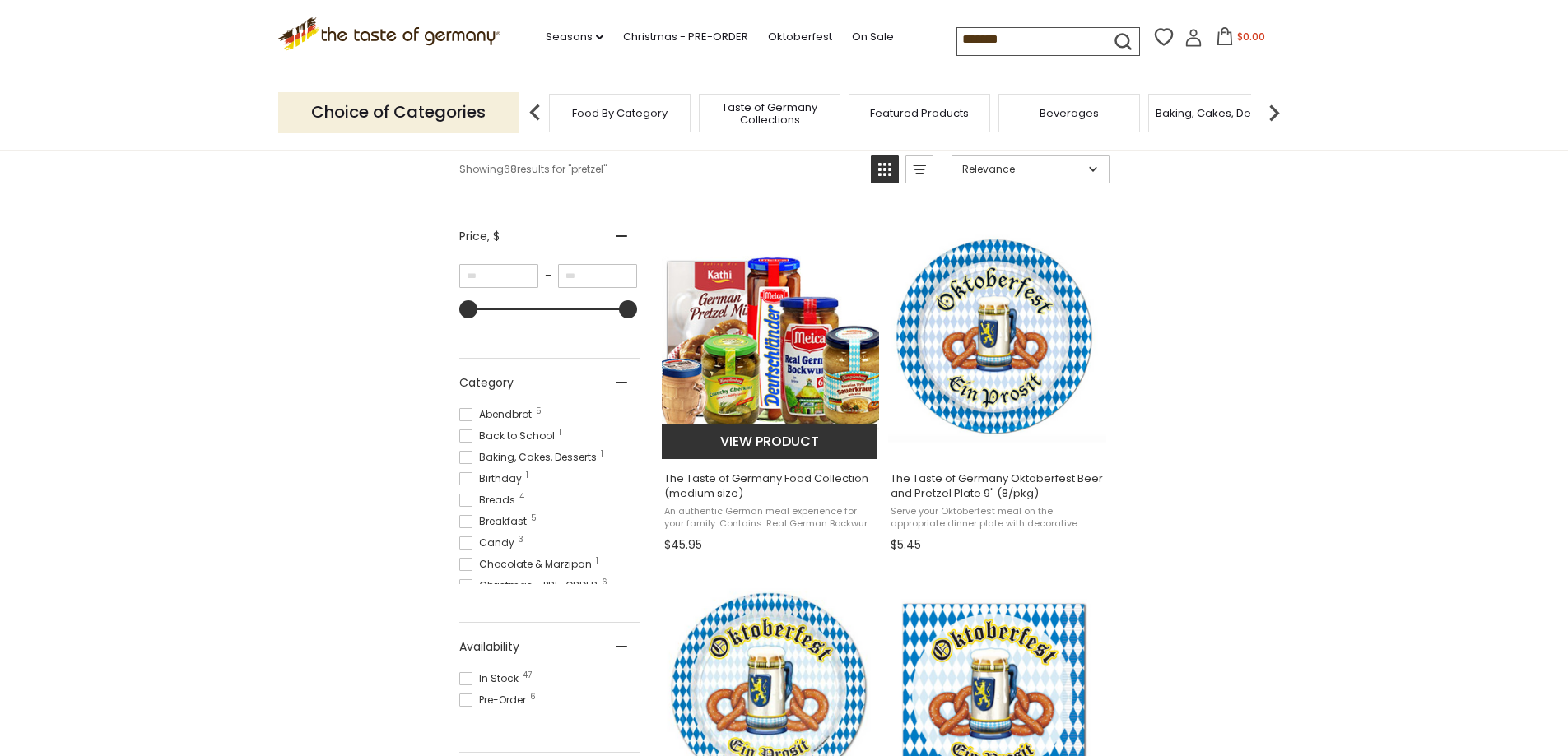
click at [750, 359] on img "The Taste of Germany Food Collection (medium size)" at bounding box center [770, 336] width 218 height 218
